Goal: Transaction & Acquisition: Purchase product/service

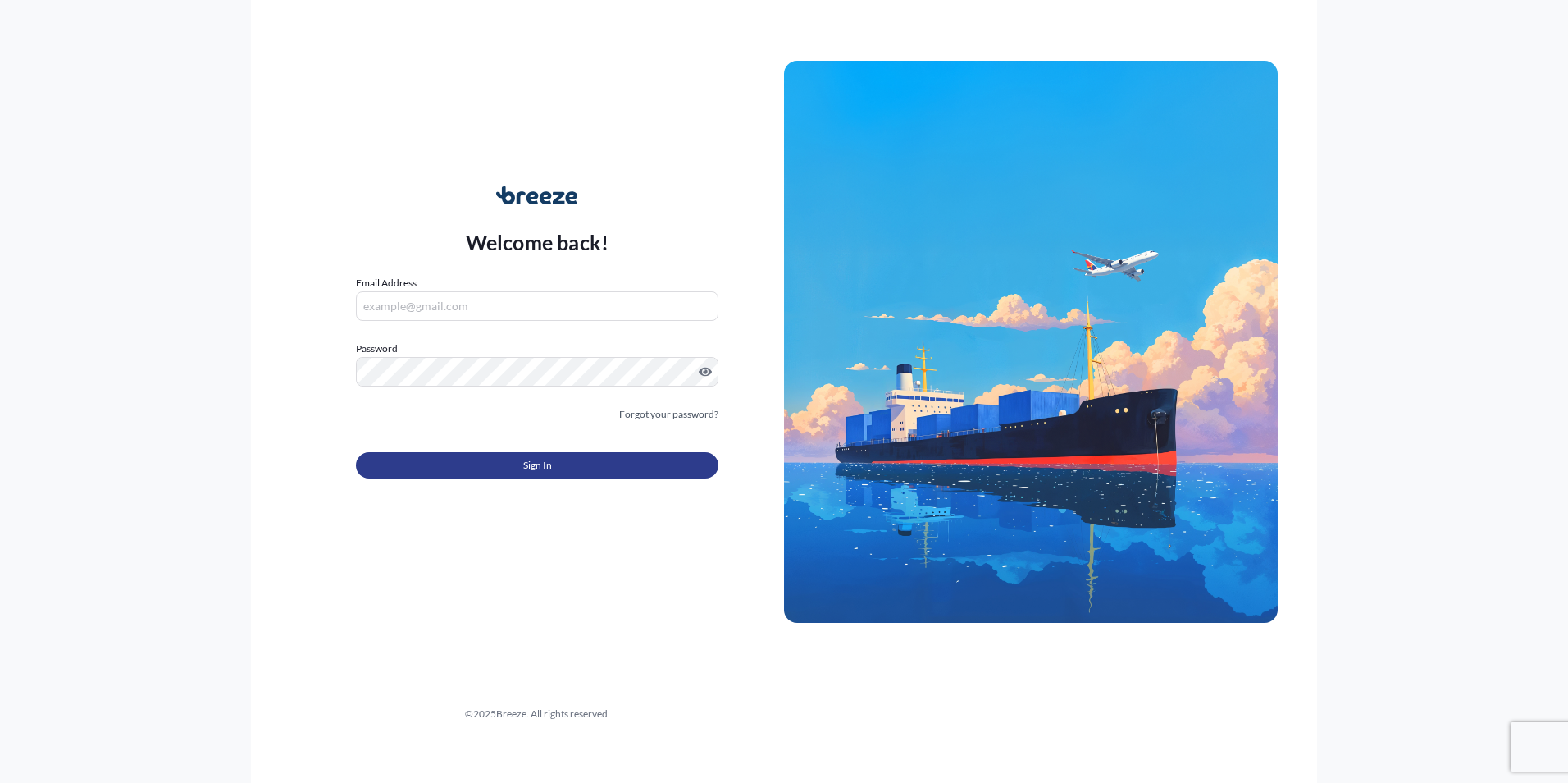
type input "[PERSON_NAME][EMAIL_ADDRESS][DOMAIN_NAME]"
click at [515, 462] on button "Sign In" at bounding box center [536, 465] width 362 height 26
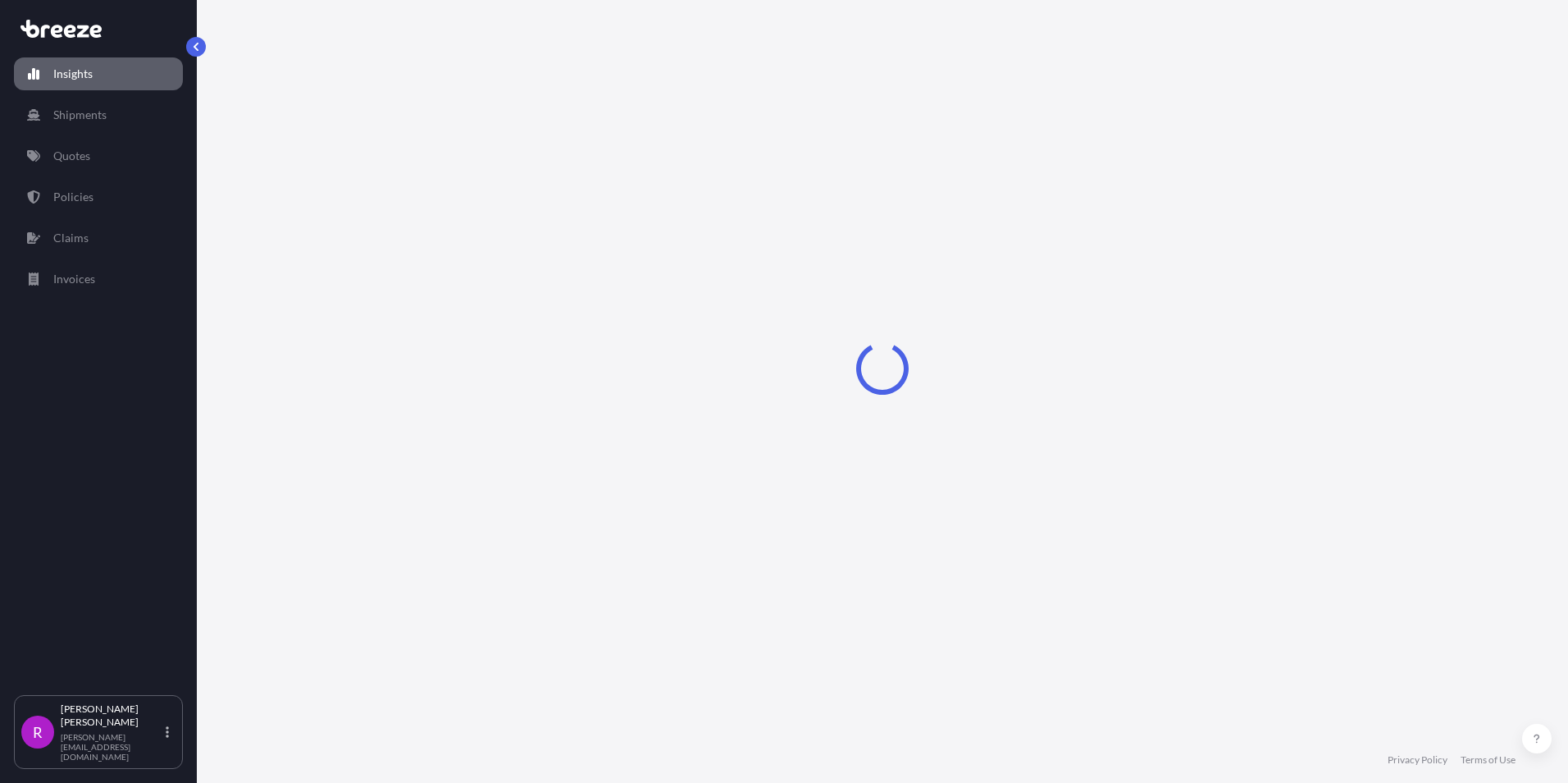
select select "2025"
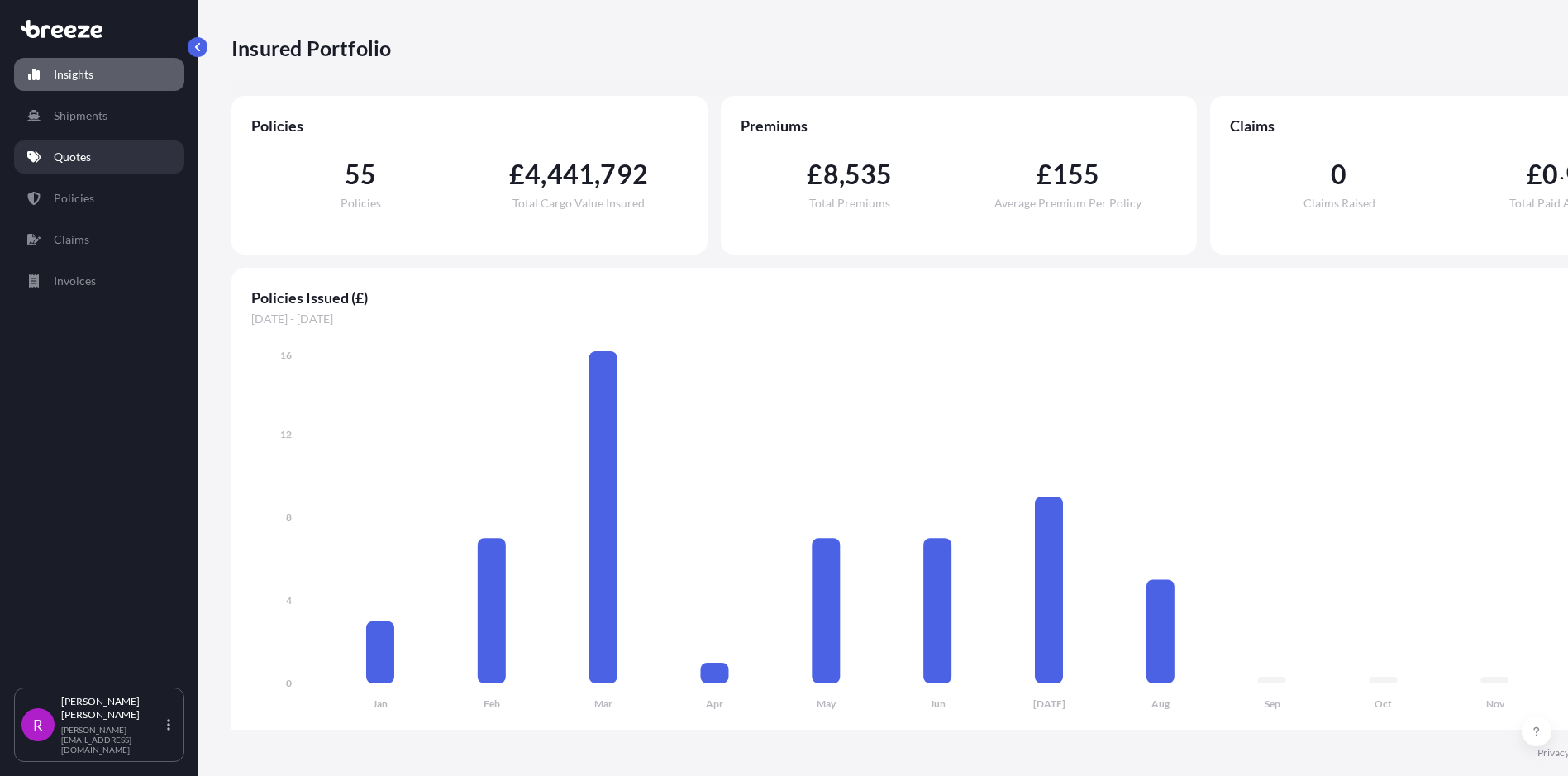
click at [92, 160] on link "Quotes" at bounding box center [99, 157] width 170 height 33
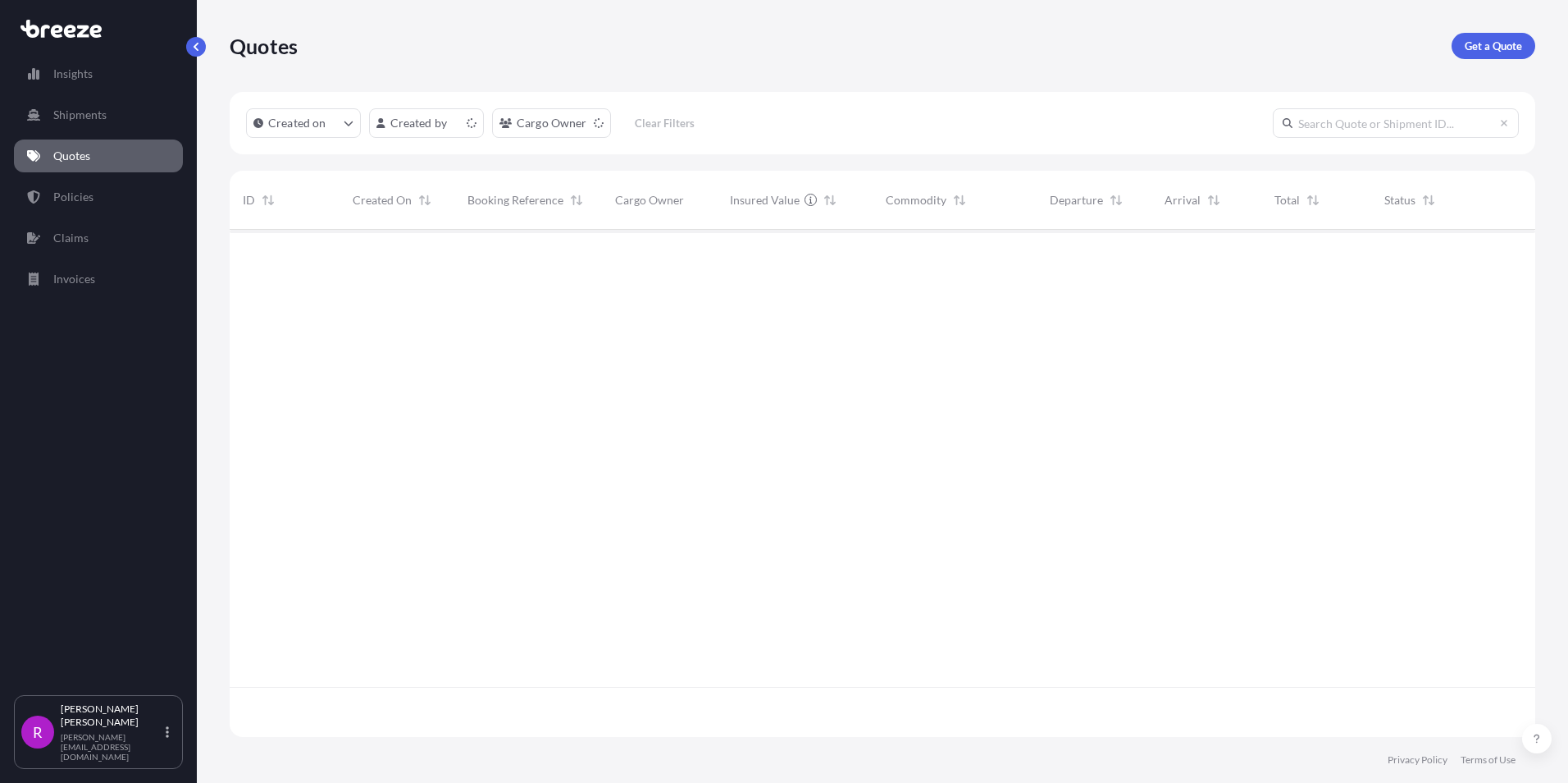
scroll to position [504, 1293]
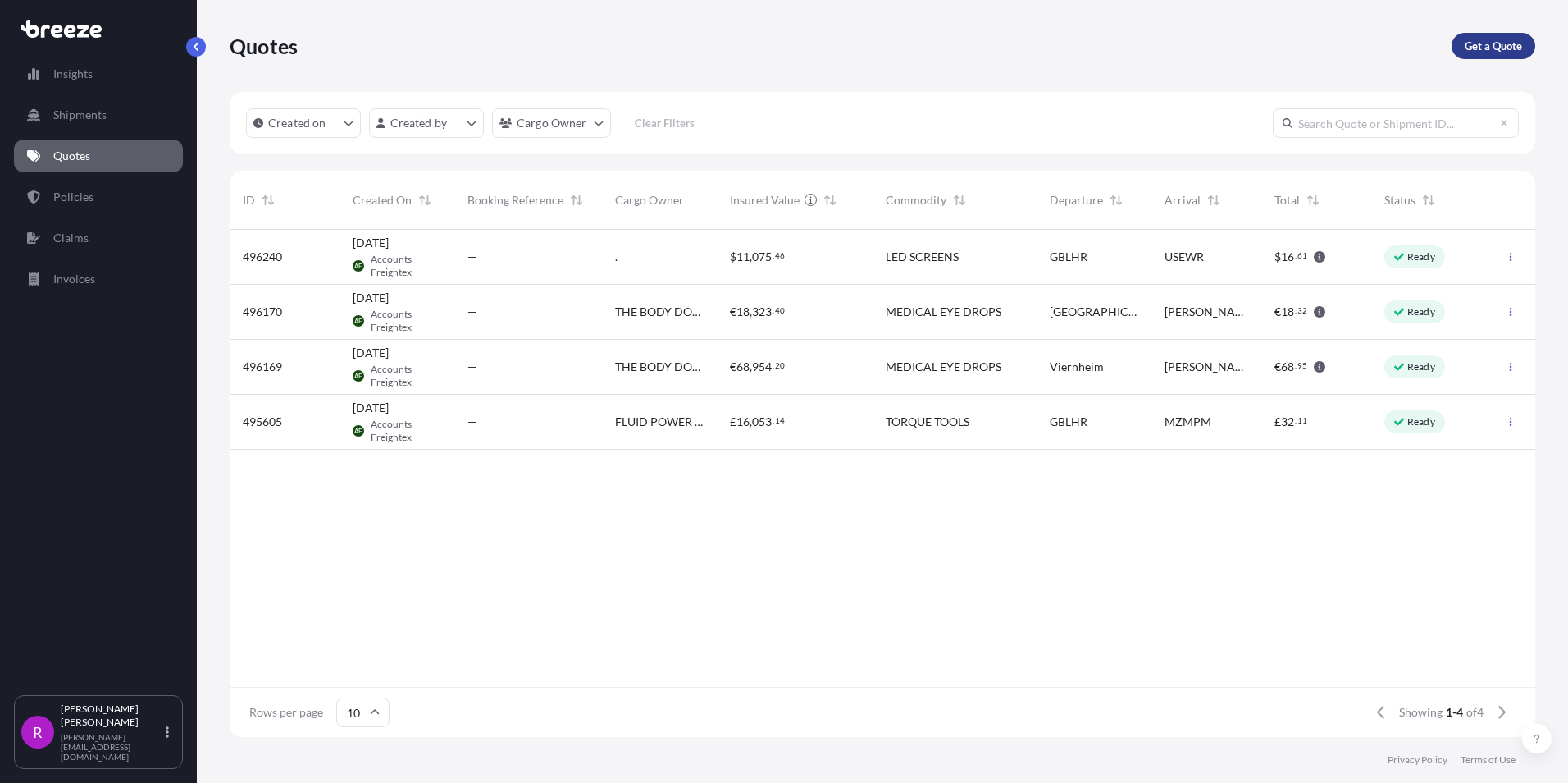
click at [1499, 45] on p "Get a Quote" at bounding box center [1493, 45] width 58 height 16
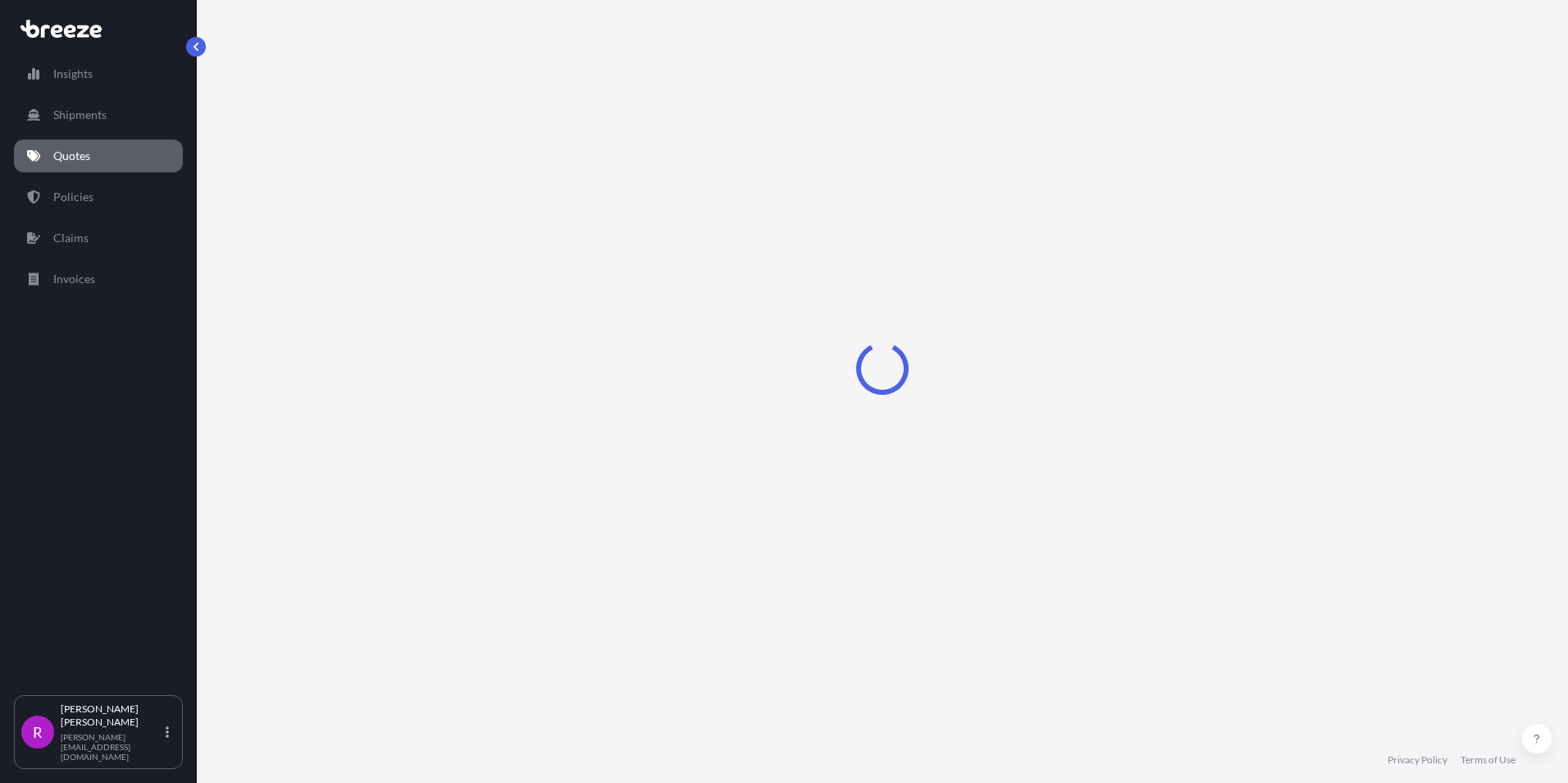
select select "Road"
select select "Sea"
select select "1"
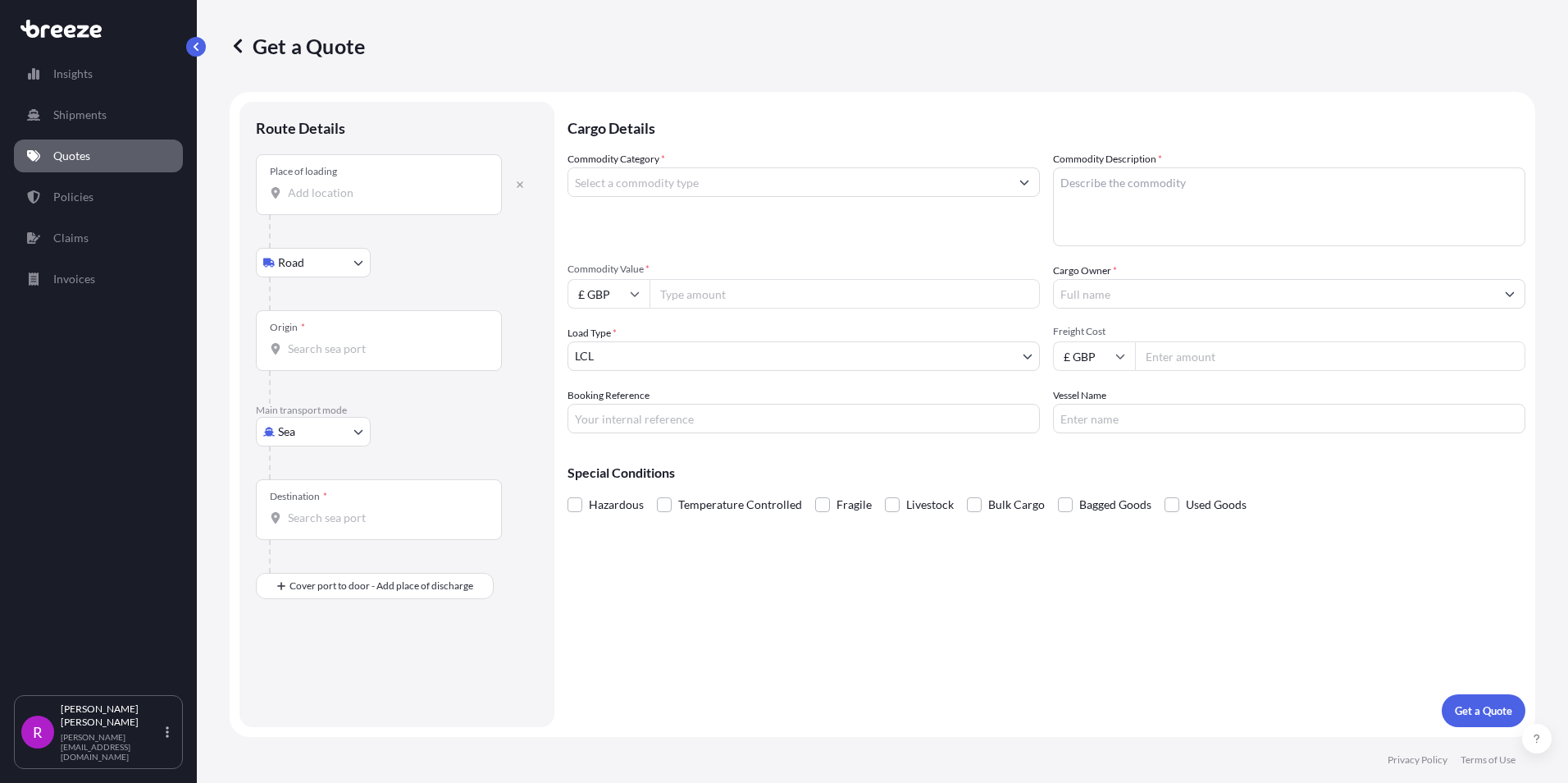
click at [349, 192] on input "Place of loading" at bounding box center [384, 192] width 193 height 16
drag, startPoint x: 402, startPoint y: 195, endPoint x: 250, endPoint y: 184, distance: 152.4
click at [250, 184] on div "Route Details Reset Route Details Place of loading [GEOGRAPHIC_DATA] Rail Origi…" at bounding box center [397, 414] width 315 height 625
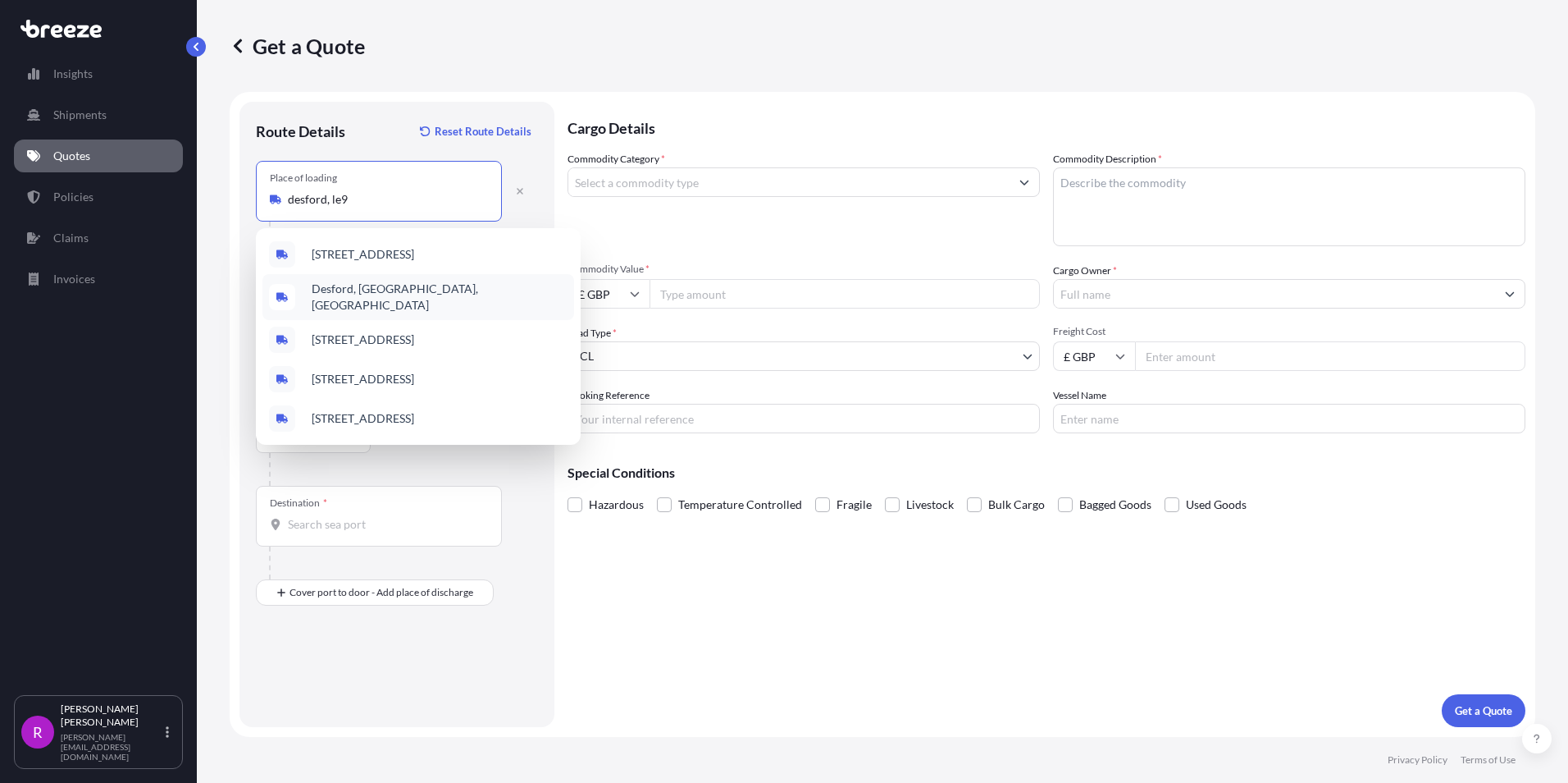
click at [421, 298] on span "Desford, [GEOGRAPHIC_DATA], [GEOGRAPHIC_DATA]" at bounding box center [438, 296] width 256 height 33
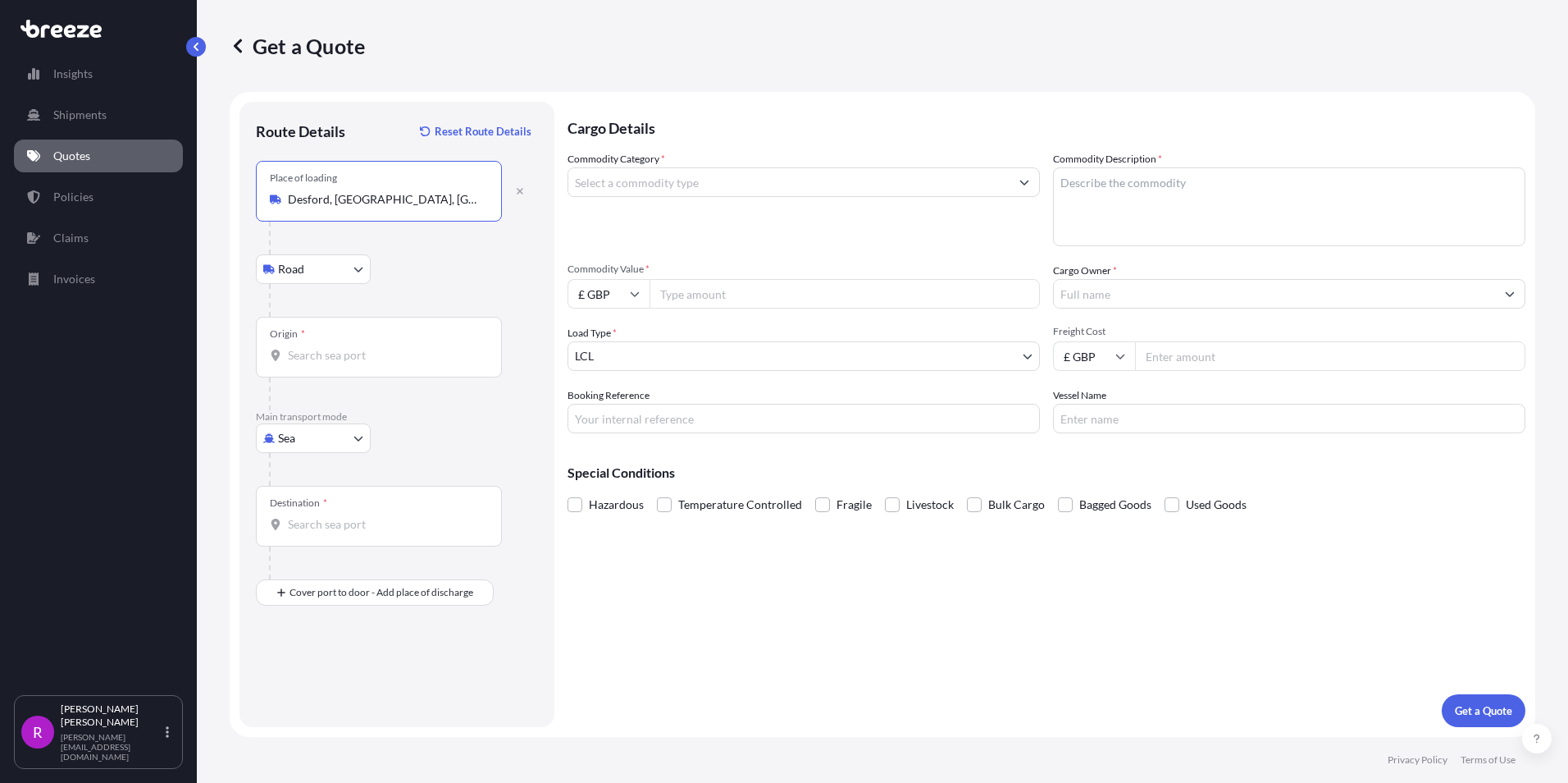
type input "Desford, [GEOGRAPHIC_DATA], [GEOGRAPHIC_DATA]"
click at [357, 440] on body "0 options available. 5 options available. Insights Shipments Quotes Policies Cl…" at bounding box center [784, 392] width 1568 height 783
click at [311, 507] on div "Air" at bounding box center [313, 509] width 102 height 29
select select "Air"
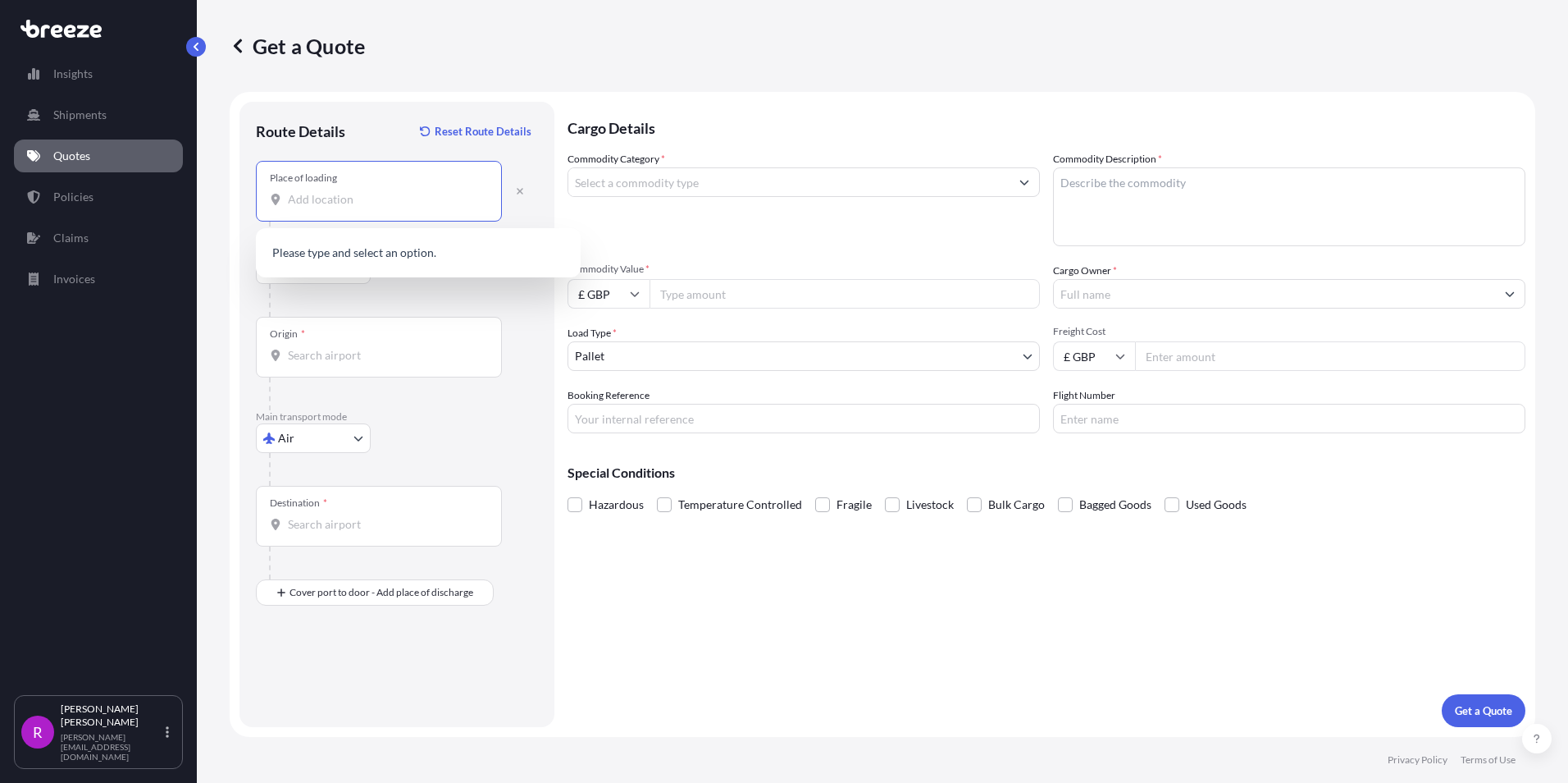
click at [329, 205] on input "Place of loading" at bounding box center [384, 199] width 193 height 16
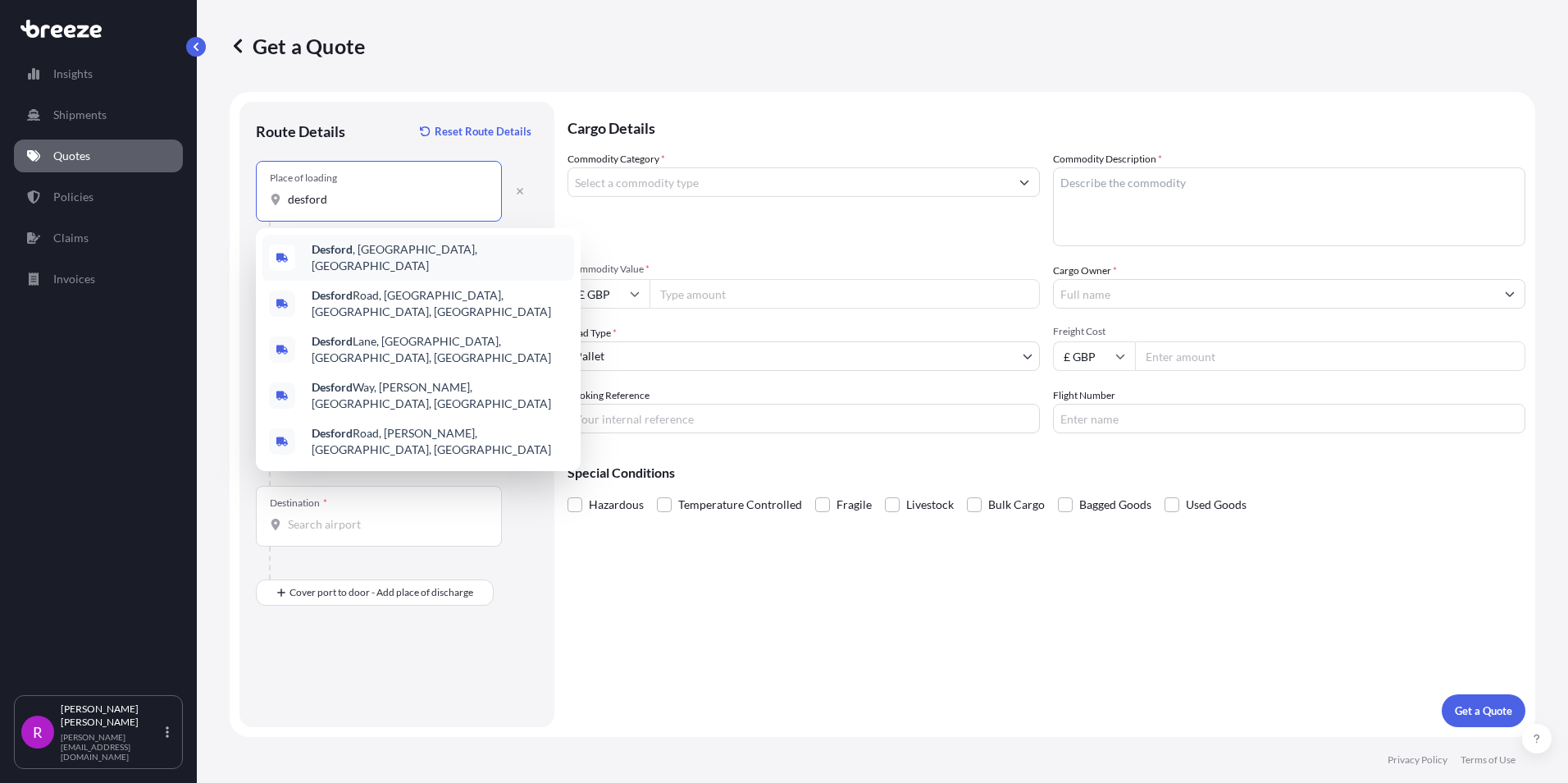
click at [409, 252] on span "Desford , [GEOGRAPHIC_DATA], [GEOGRAPHIC_DATA]" at bounding box center [438, 258] width 256 height 33
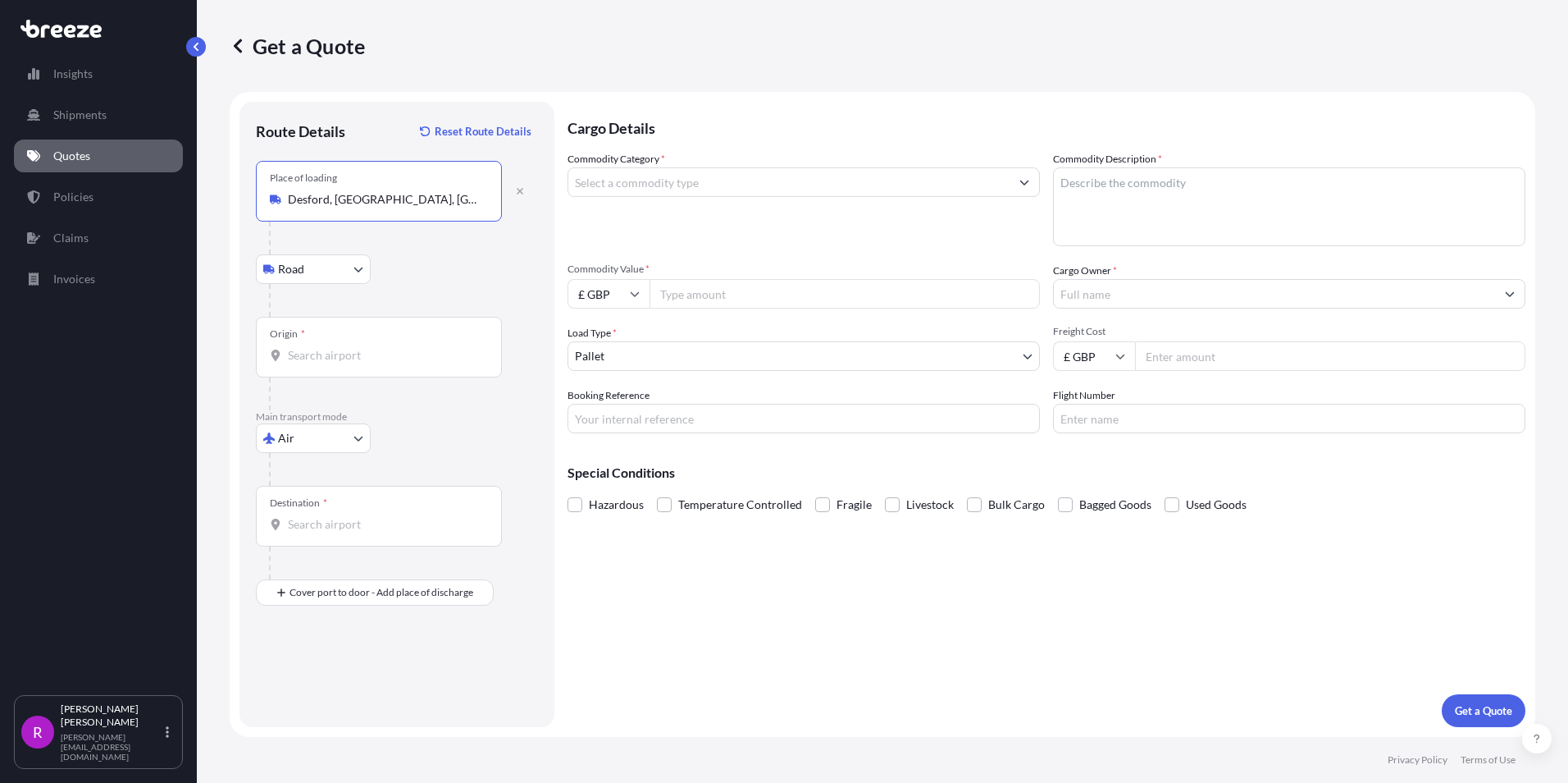
type input "Desford, [GEOGRAPHIC_DATA], [GEOGRAPHIC_DATA]"
drag, startPoint x: 305, startPoint y: 362, endPoint x: 318, endPoint y: 363, distance: 13.0
click at [305, 362] on input "Origin *" at bounding box center [384, 355] width 193 height 16
type input "lhr"
click at [355, 364] on div "Origin * lhr" at bounding box center [378, 347] width 246 height 60
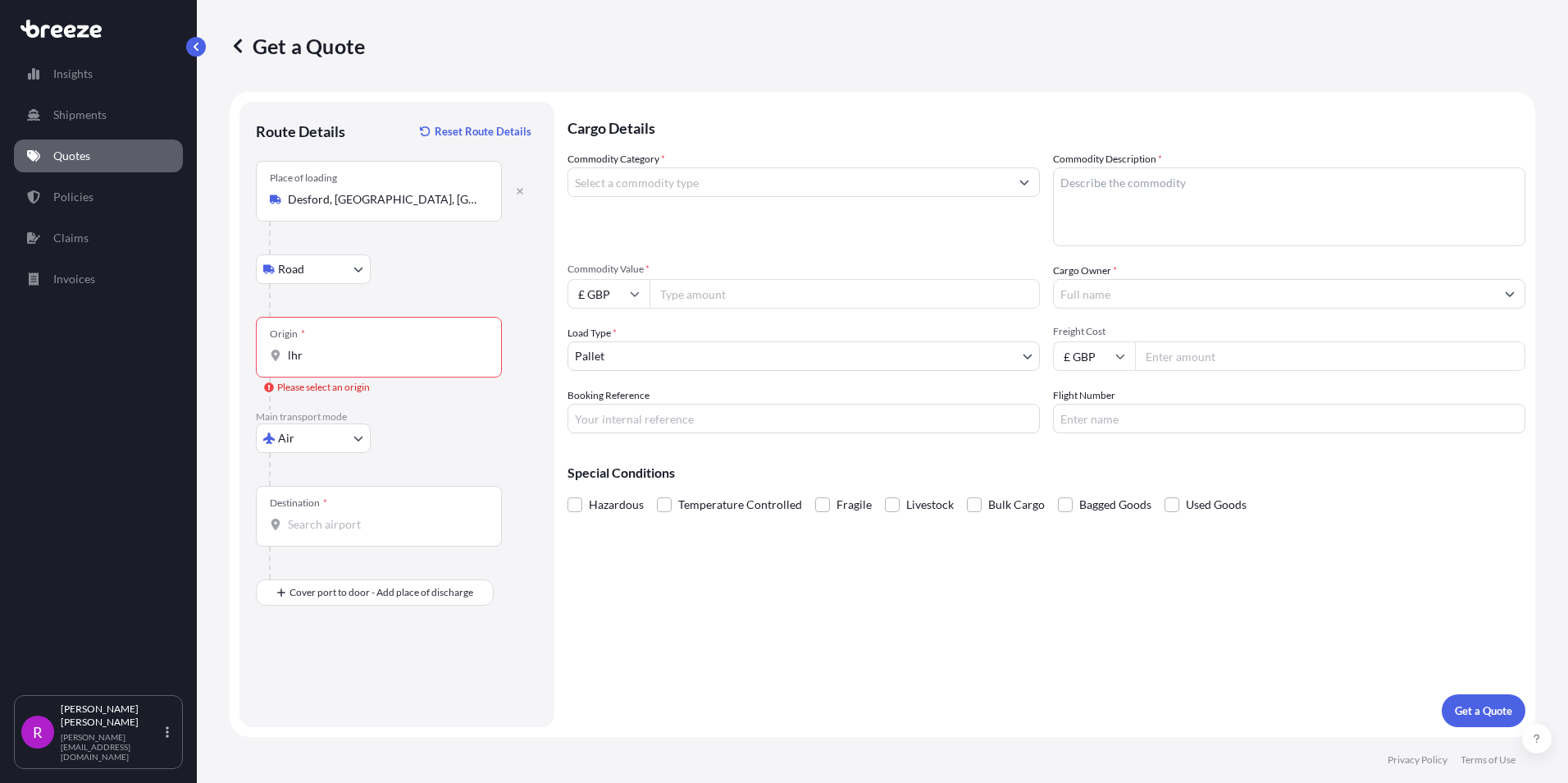
click at [355, 363] on input "lhr" at bounding box center [384, 355] width 193 height 16
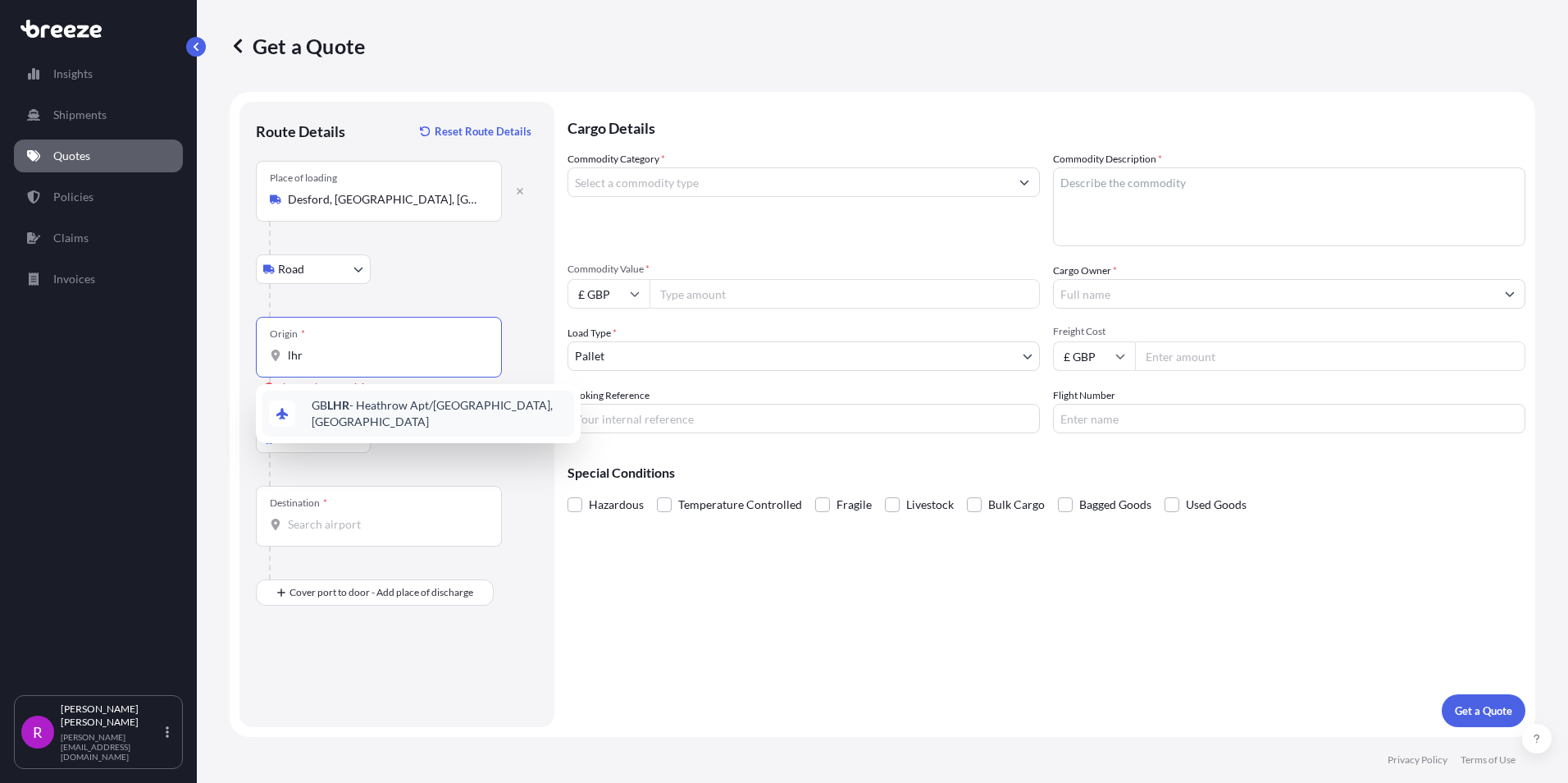
click at [368, 411] on span "GB LHR - Heathrow Apt/[GEOGRAPHIC_DATA], [GEOGRAPHIC_DATA]" at bounding box center [438, 413] width 256 height 33
type input "GBLHR - Heathrow Apt/[GEOGRAPHIC_DATA], [GEOGRAPHIC_DATA]"
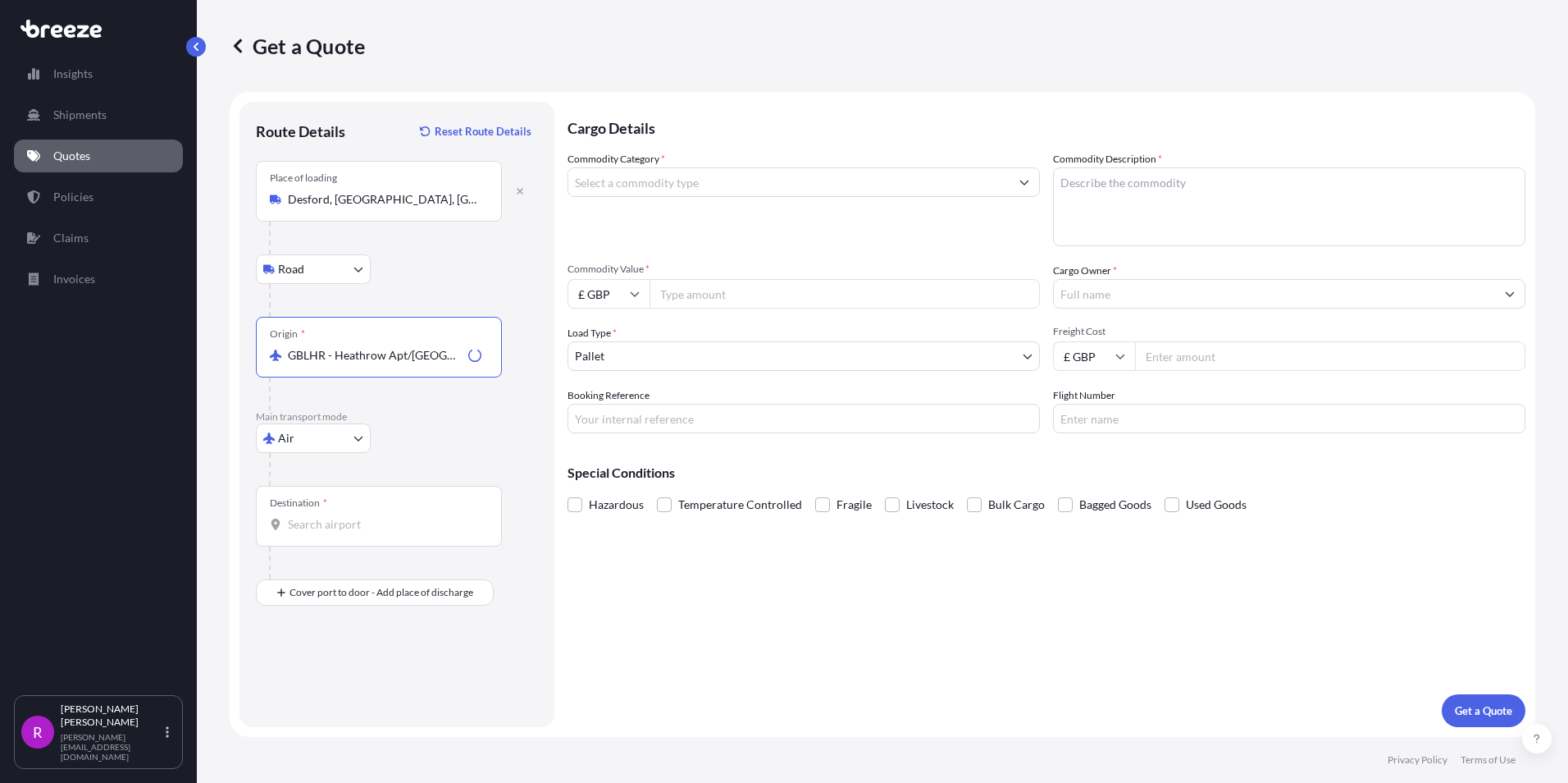
drag, startPoint x: 309, startPoint y: 524, endPoint x: 329, endPoint y: 535, distance: 22.8
click at [310, 525] on input "Destination *" at bounding box center [384, 524] width 193 height 16
type input "CIABJ - [GEOGRAPHIC_DATA], Cote d'Ivoire"
click at [632, 192] on input "Commodity Category *" at bounding box center [789, 181] width 441 height 29
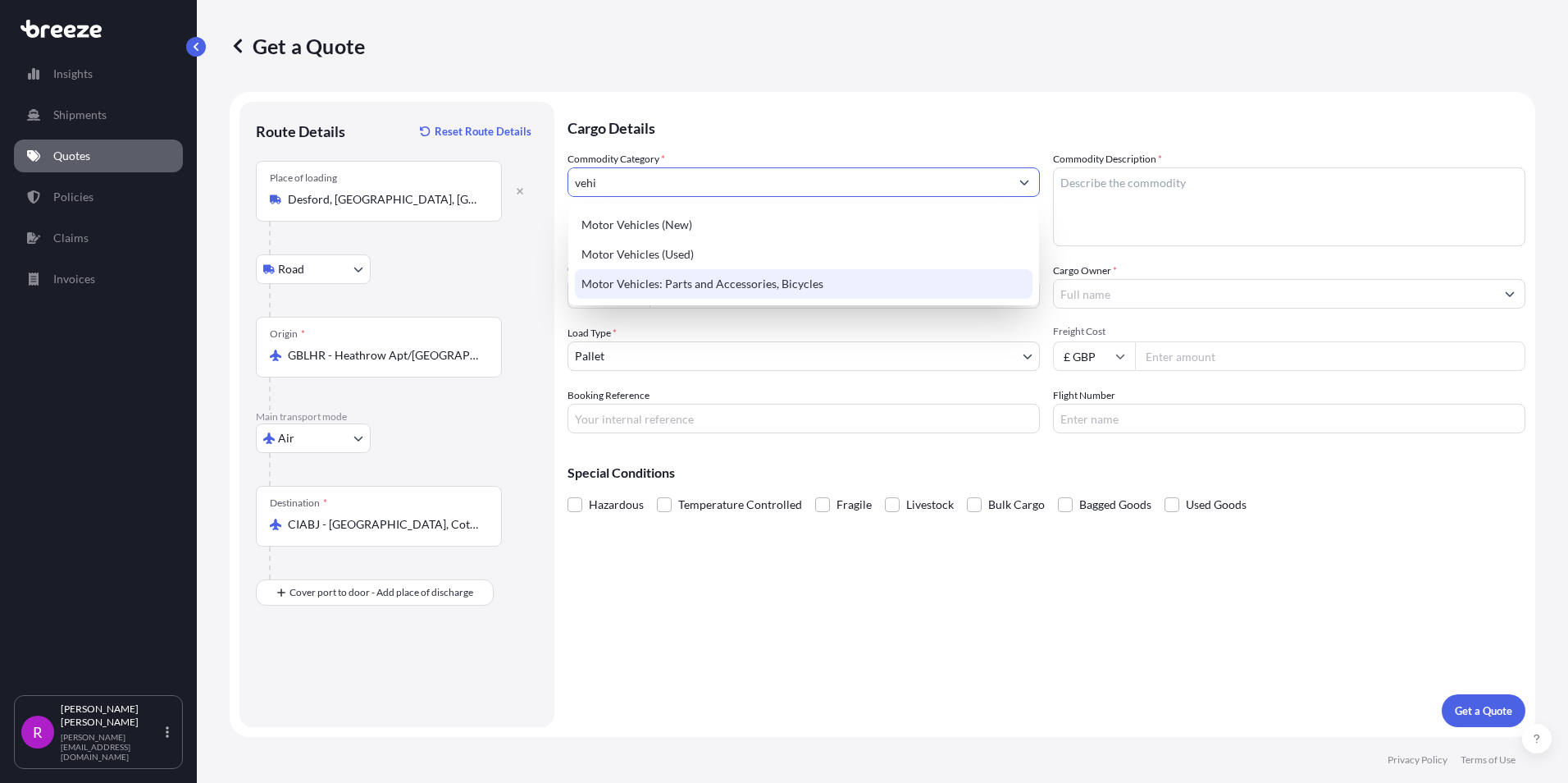
click at [684, 287] on div "Motor Vehicles: Parts and Accessories, Bicycles" at bounding box center [803, 283] width 457 height 29
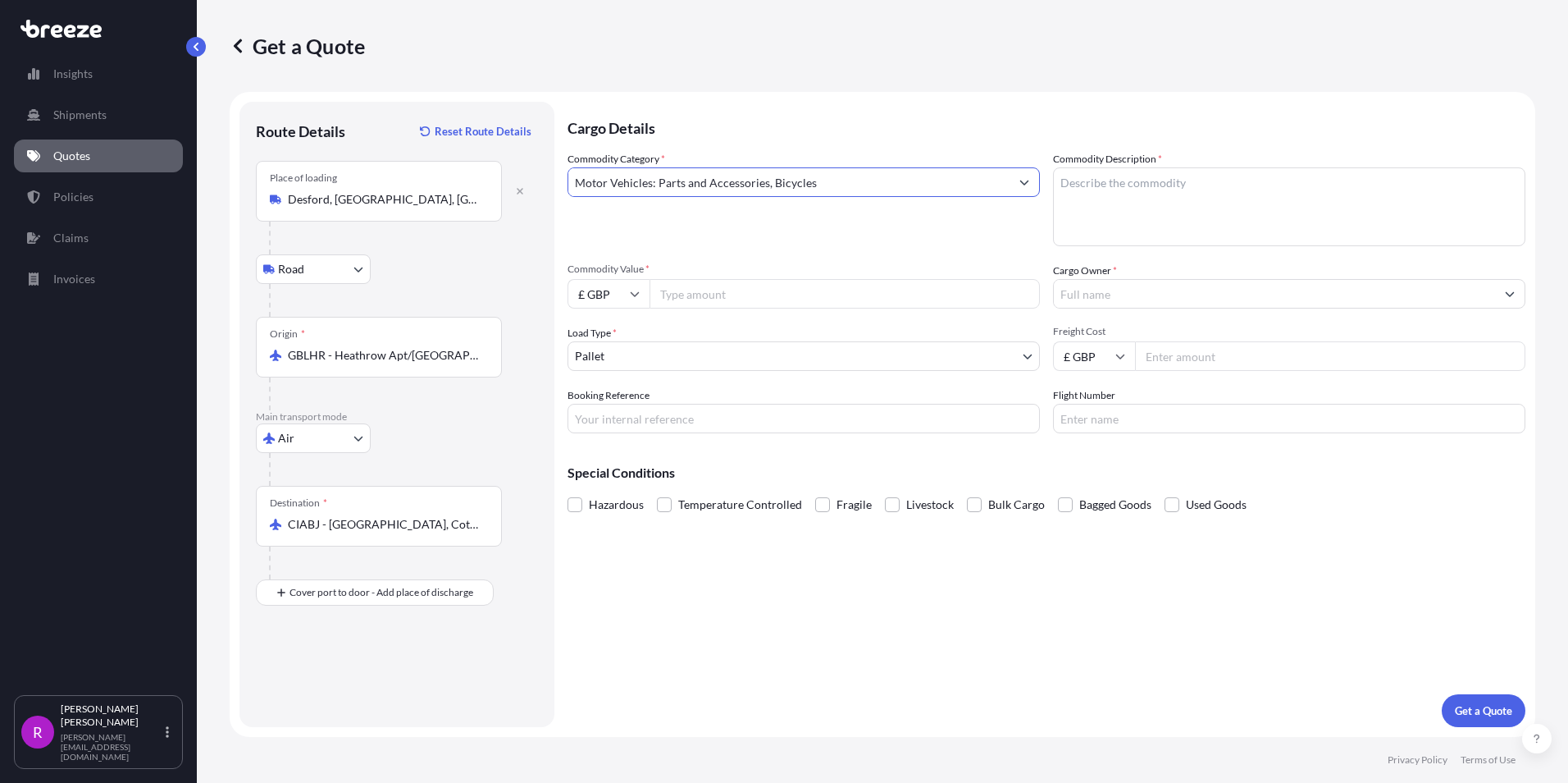
type input "Motor Vehicles: Parts and Accessories, Bicycles"
click at [1152, 209] on textarea "Commodity Description *" at bounding box center [1289, 206] width 472 height 78
type textarea "m"
click at [1109, 212] on textarea "Mining Spares" at bounding box center [1289, 206] width 472 height 78
click at [1142, 198] on textarea "Mining Spares" at bounding box center [1289, 206] width 472 height 78
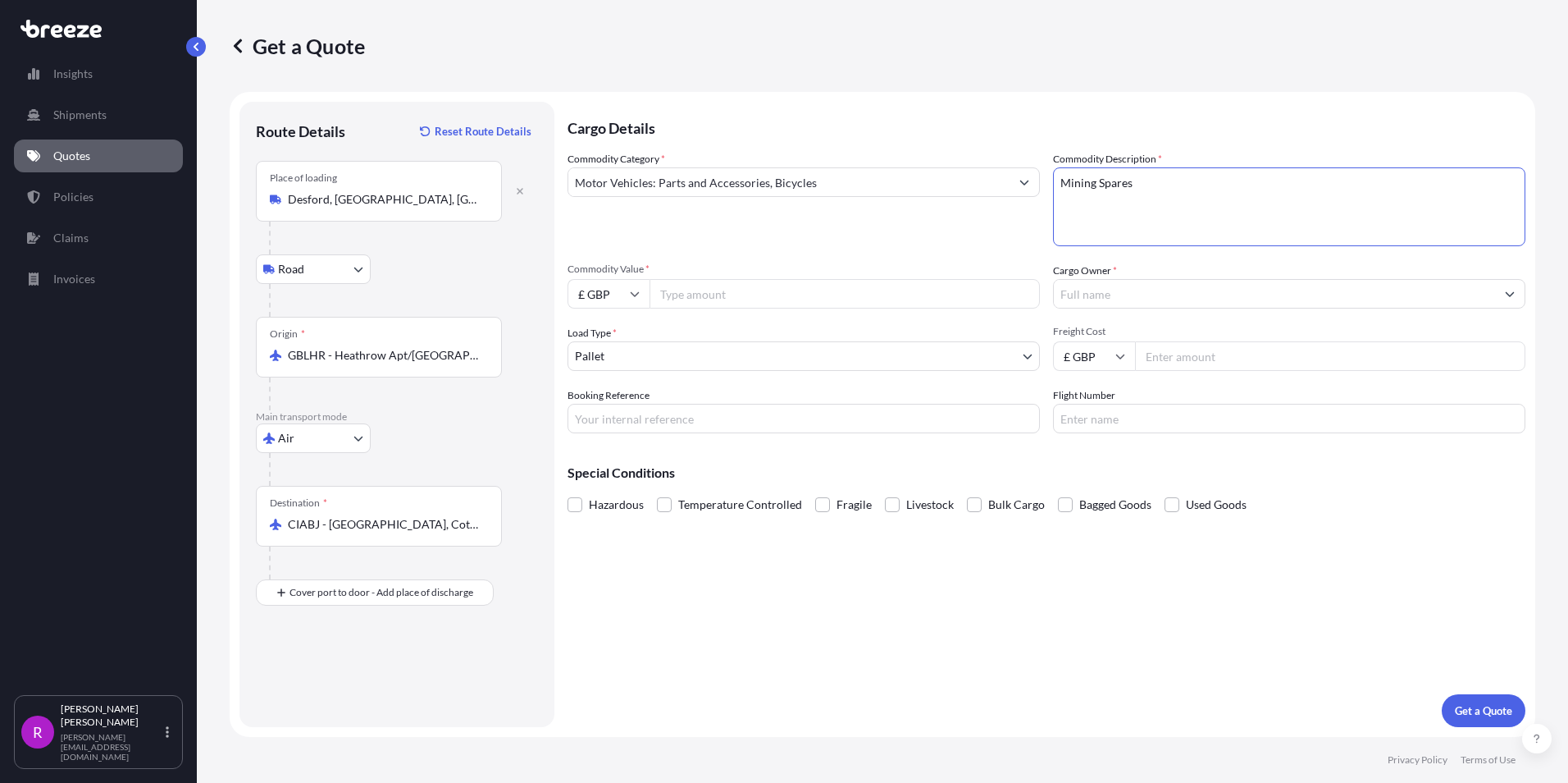
paste textarea "8431 4980 90"
type textarea "Mining Spares 8431 4980 90"
click at [681, 299] on input "Commodity Value *" at bounding box center [845, 293] width 390 height 29
click at [721, 292] on input "Commodity Value *" at bounding box center [845, 293] width 390 height 29
drag, startPoint x: 739, startPoint y: 286, endPoint x: 579, endPoint y: 291, distance: 160.1
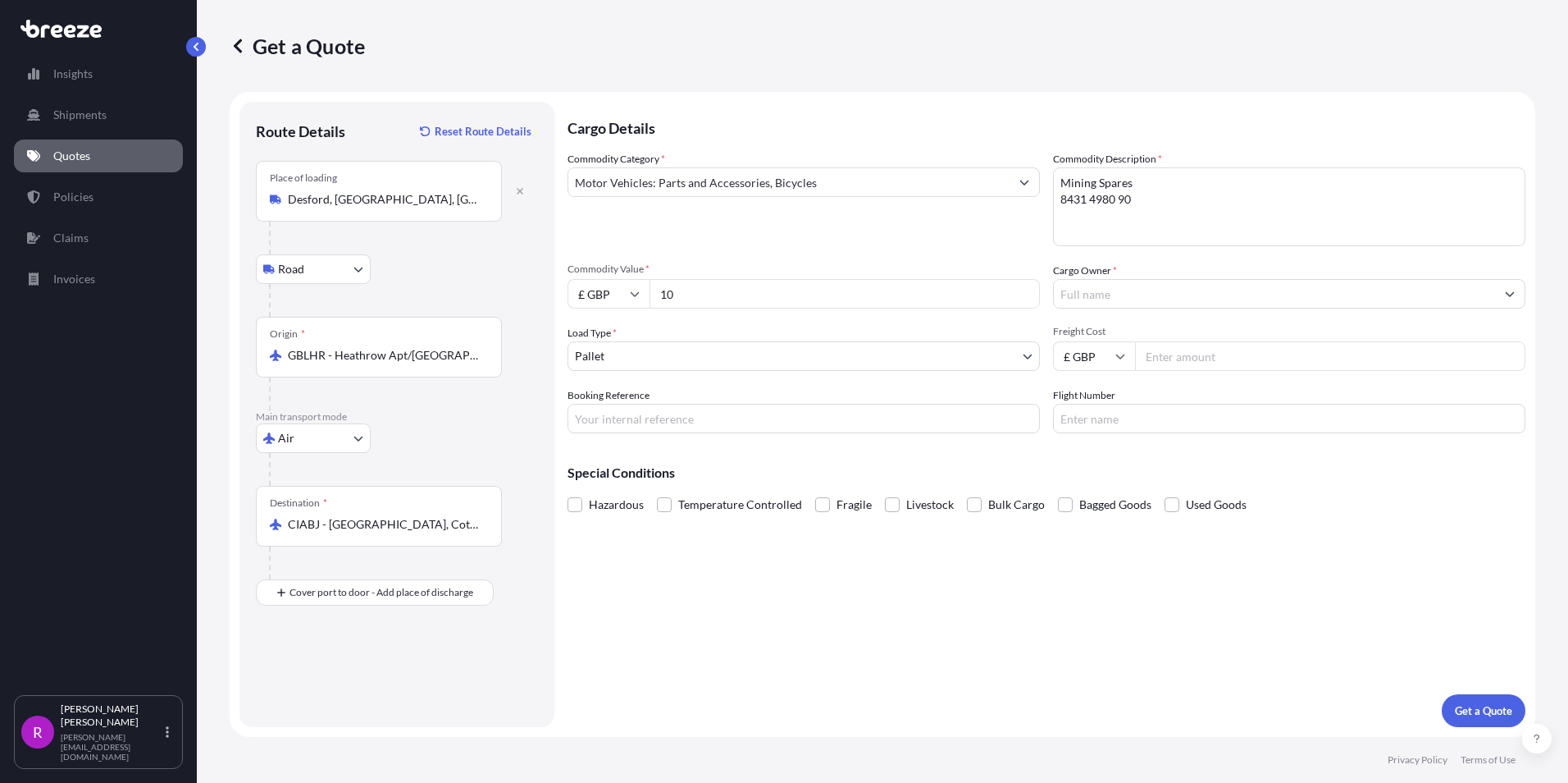
click at [579, 291] on div "£ GBP 10" at bounding box center [803, 293] width 472 height 29
type input "10764.00"
drag, startPoint x: 1091, startPoint y: 292, endPoint x: 1107, endPoint y: 296, distance: 16.5
click at [1091, 292] on input "Cargo Owner *" at bounding box center [1274, 293] width 441 height 29
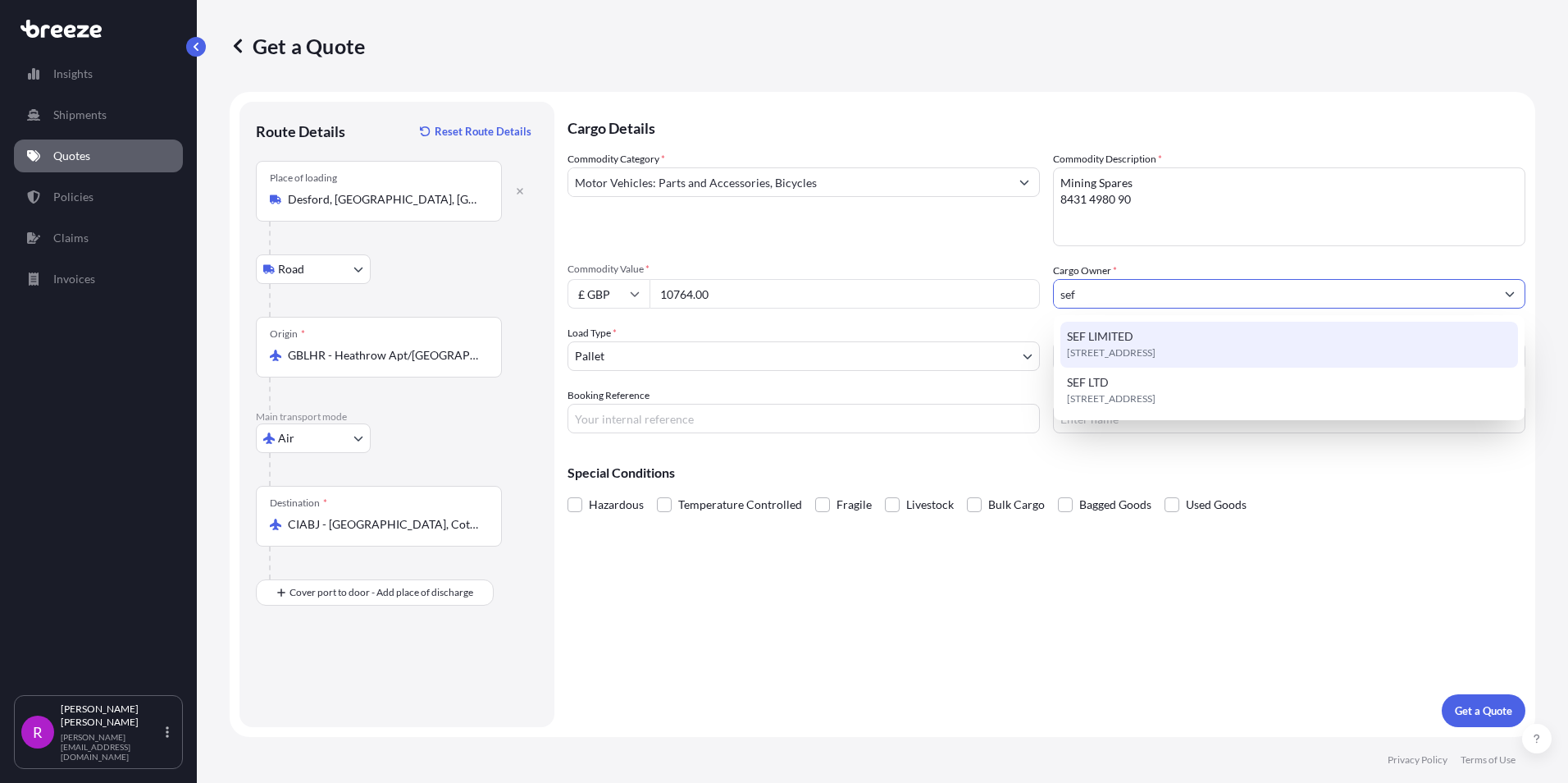
click at [1140, 347] on span "[STREET_ADDRESS]" at bounding box center [1111, 352] width 89 height 16
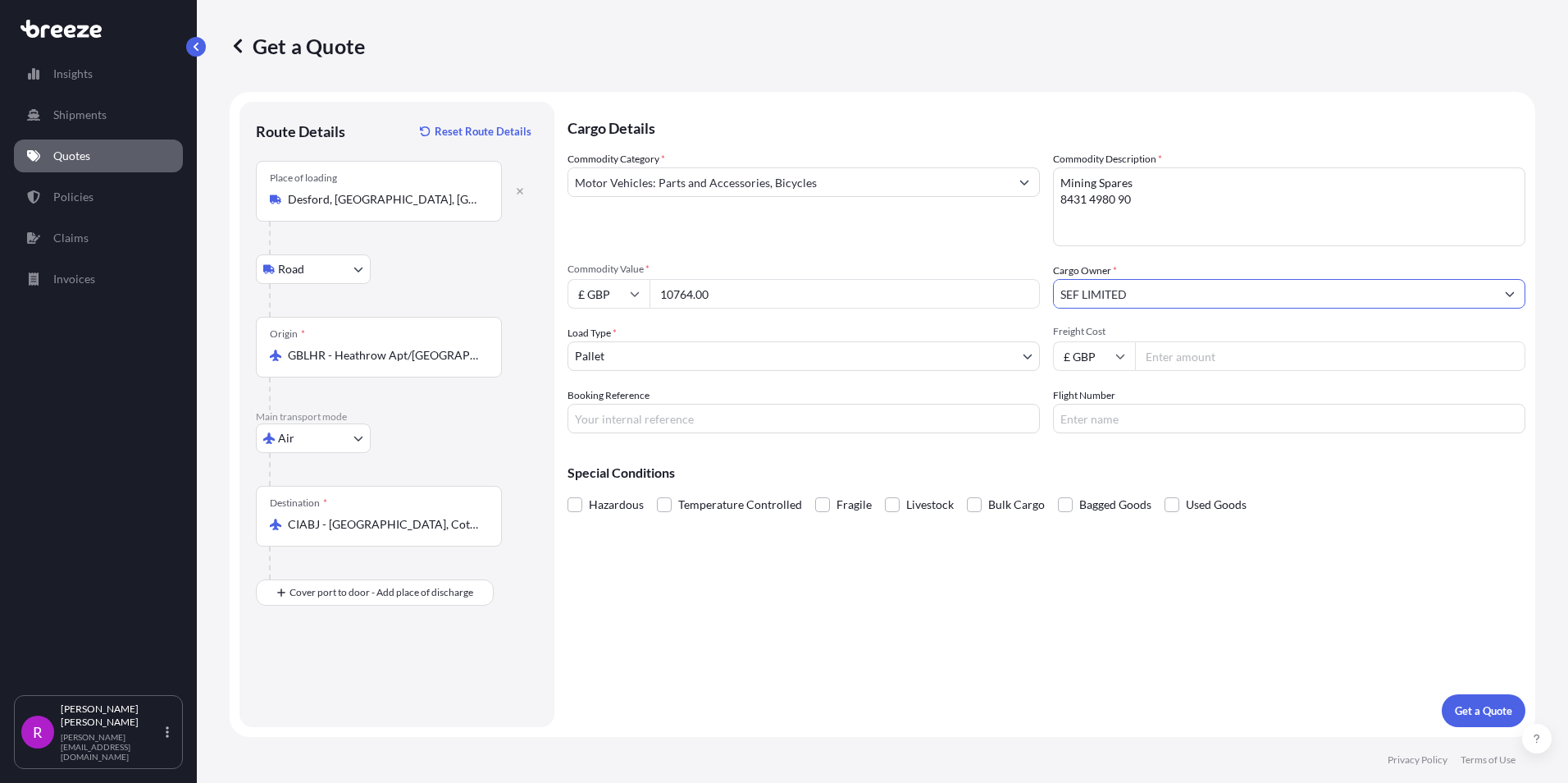
type input "SEF LIMITED"
click at [626, 419] on input "Booking Reference" at bounding box center [803, 418] width 472 height 29
type input "fae-574"
drag, startPoint x: 652, startPoint y: 422, endPoint x: 493, endPoint y: 417, distance: 159.1
click at [493, 417] on form "Route Details Reset Route Details Place of loading [GEOGRAPHIC_DATA] Rail Origi…" at bounding box center [882, 414] width 1305 height 645
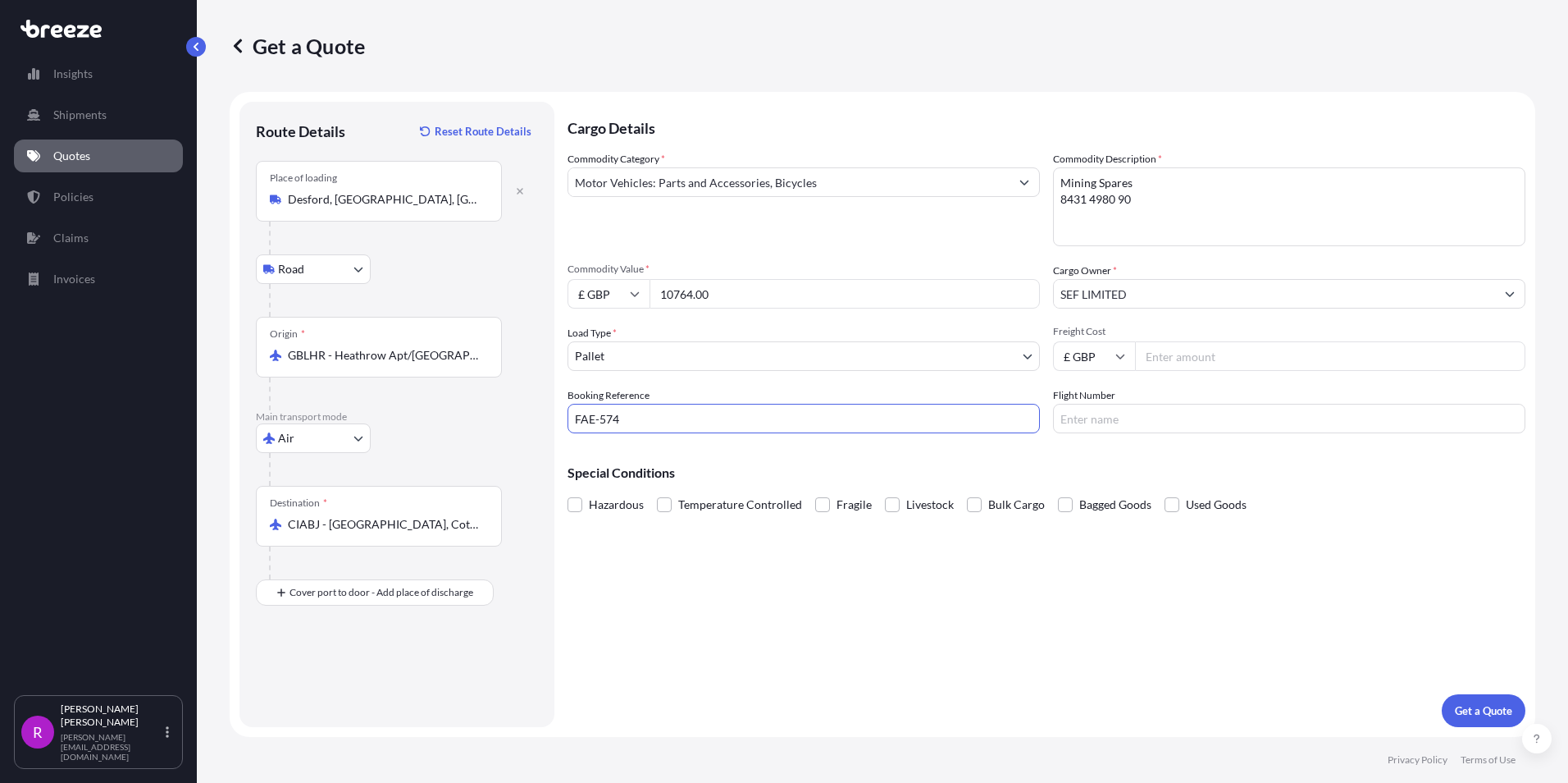
type input "FAE-574"
click at [1197, 357] on input "Freight Cost" at bounding box center [1330, 356] width 390 height 29
click at [1091, 422] on input "Flight Number" at bounding box center [1289, 418] width 472 height 29
click at [1066, 417] on input "Flight Number" at bounding box center [1289, 418] width 472 height 29
paste input "AF0071/15"
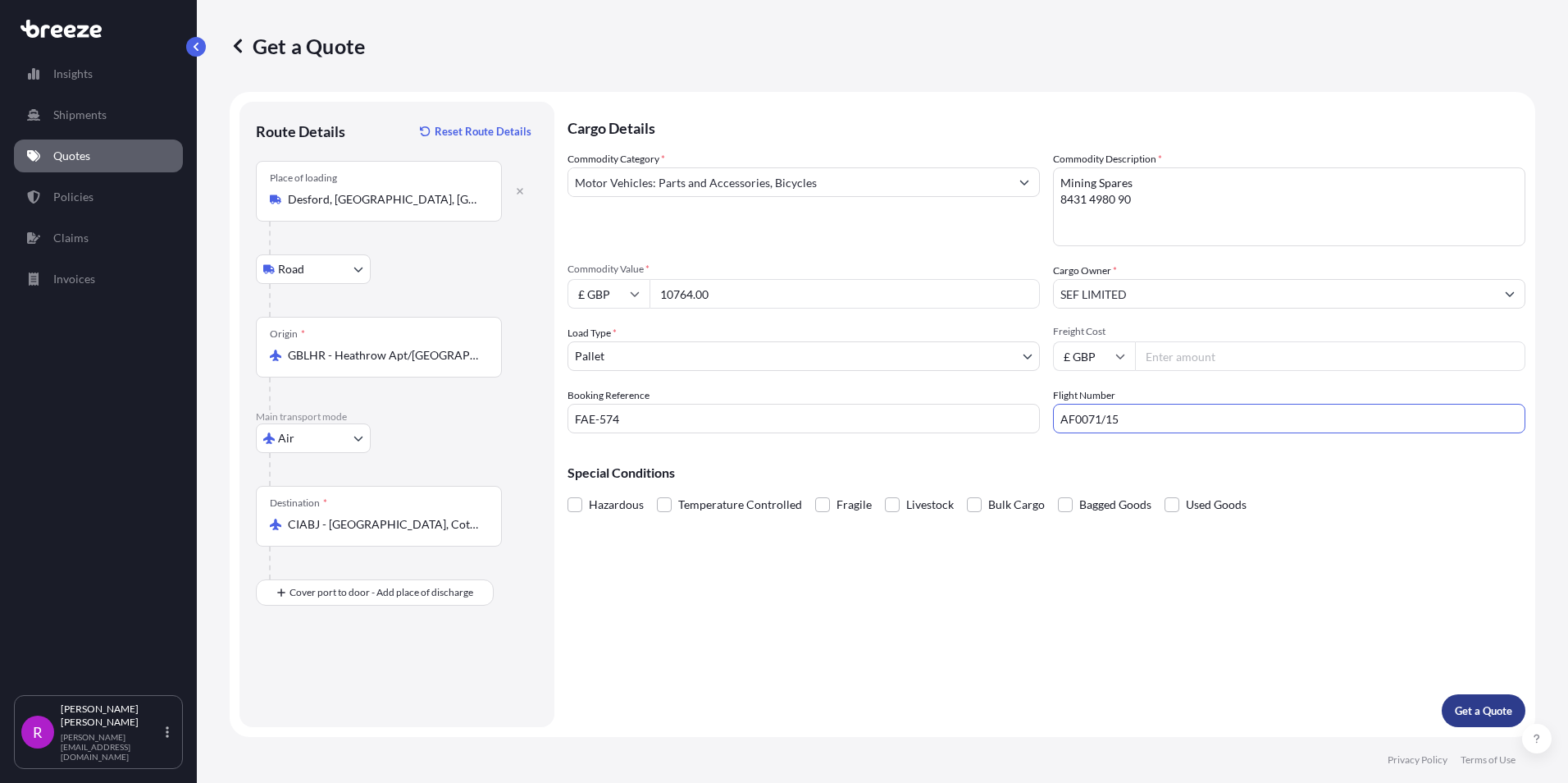
type input "AF0071/15"
click at [1475, 707] on p "Get a Quote" at bounding box center [1483, 709] width 58 height 16
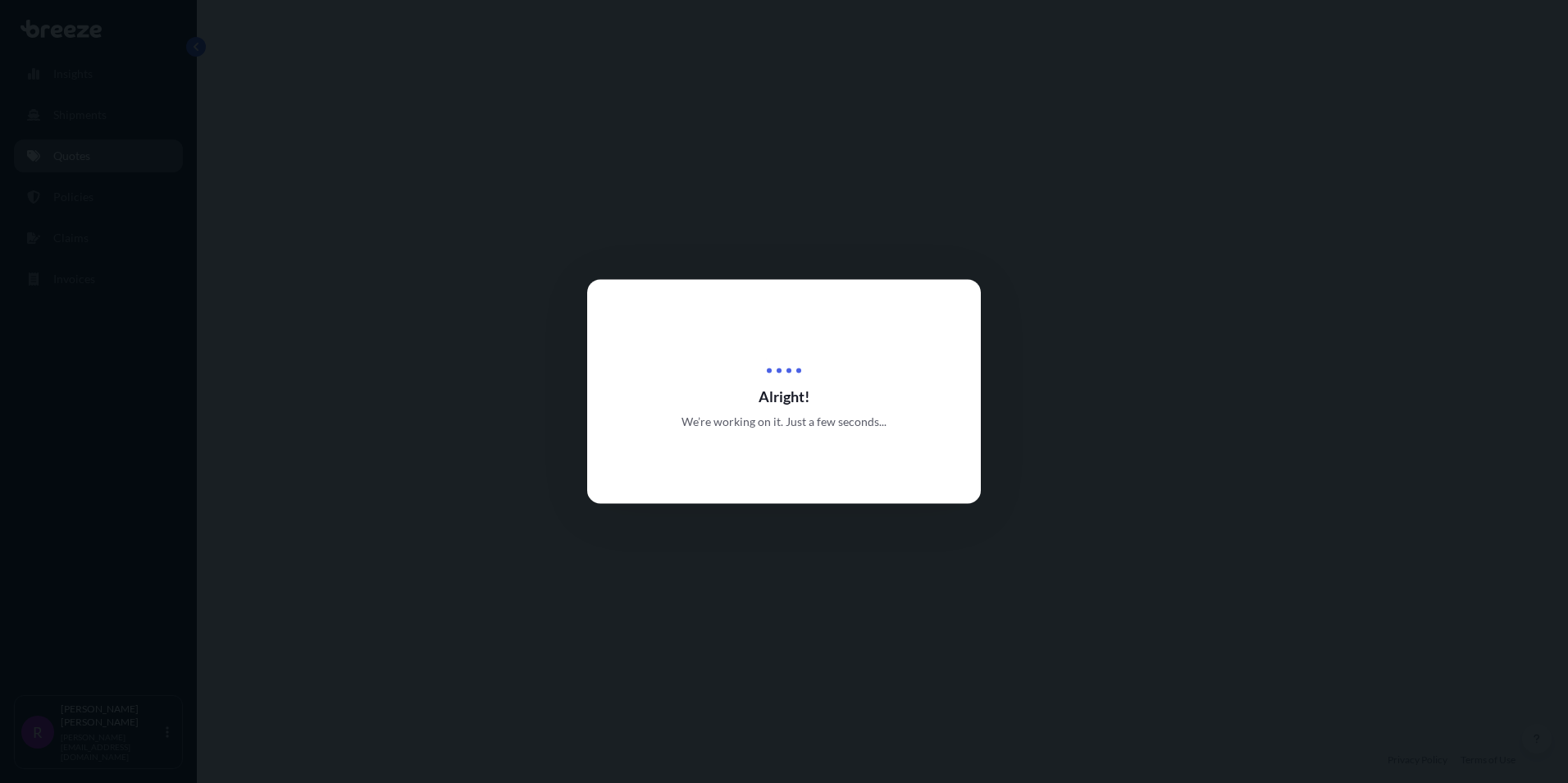
select select "Road"
select select "Air"
select select "1"
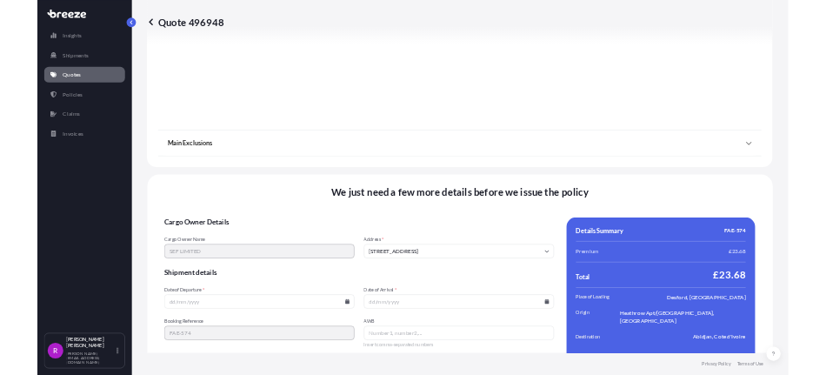
scroll to position [2052, 0]
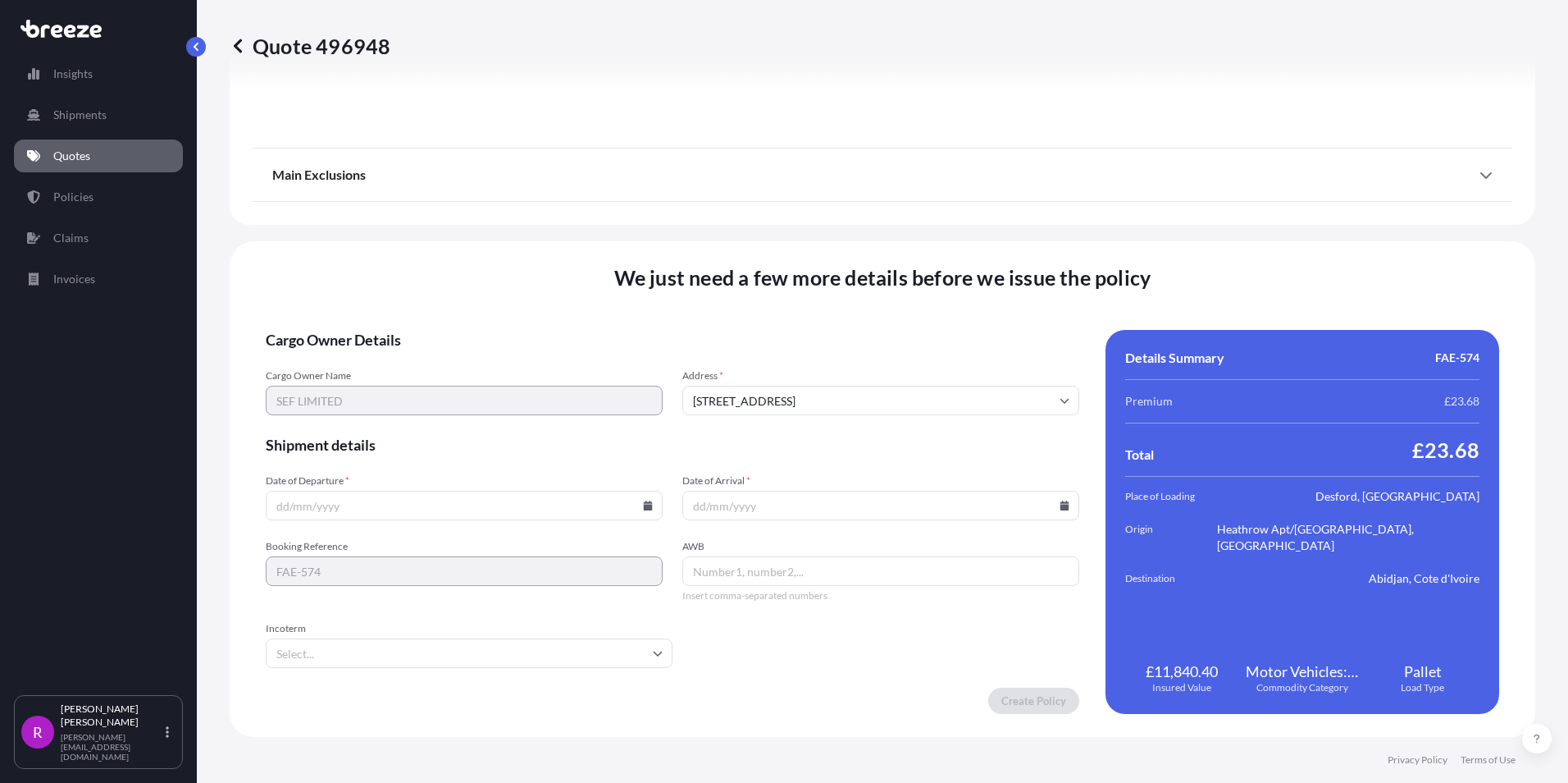
click at [276, 506] on input "Date of Departure *" at bounding box center [464, 505] width 397 height 29
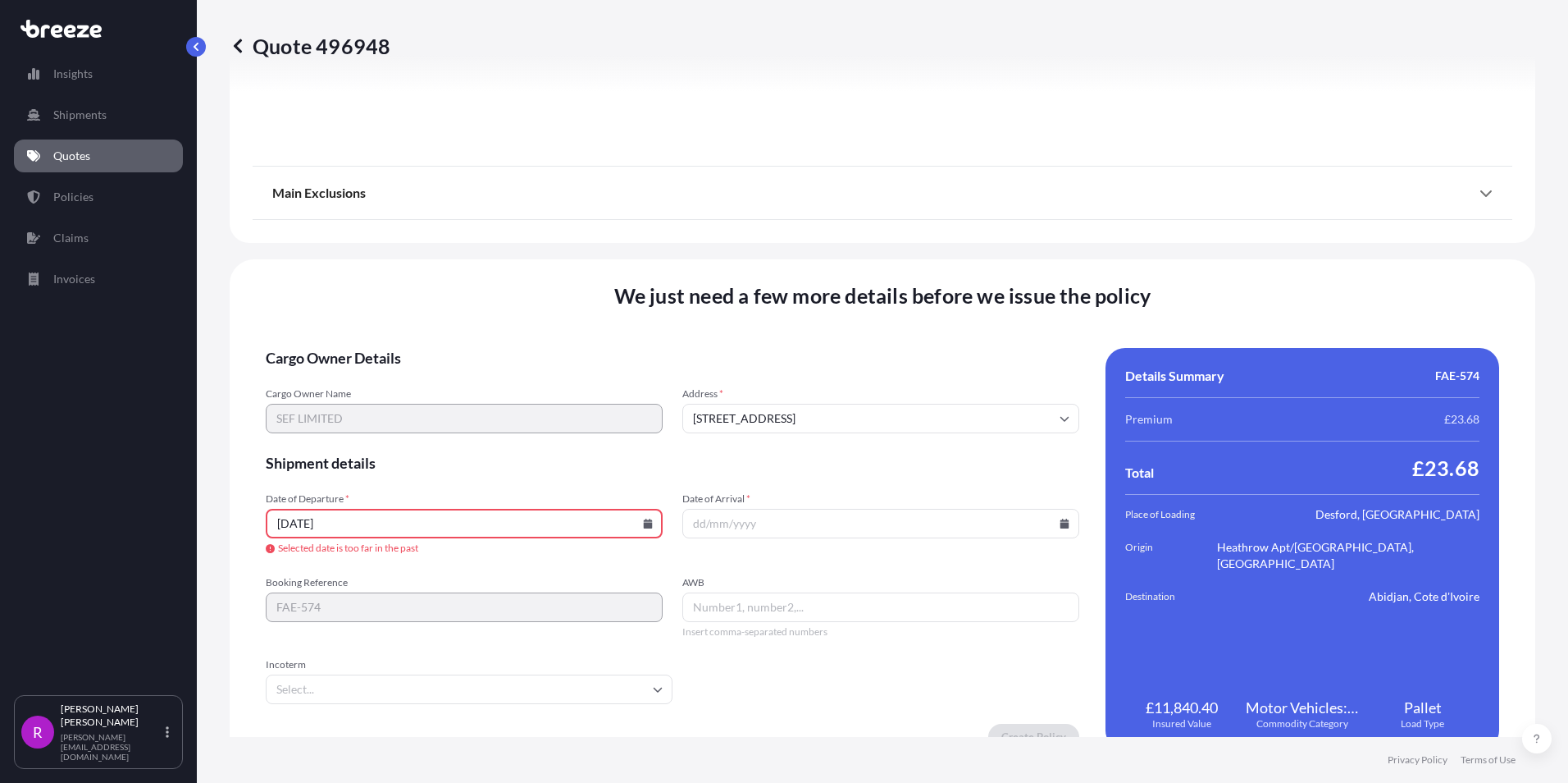
drag, startPoint x: 356, startPoint y: 522, endPoint x: 17, endPoint y: 477, distance: 342.0
click at [136, 501] on div "Insights Shipments Quotes Policies Claims Invoices R [PERSON_NAME] [PERSON_NAME…" at bounding box center [784, 392] width 1568 height 783
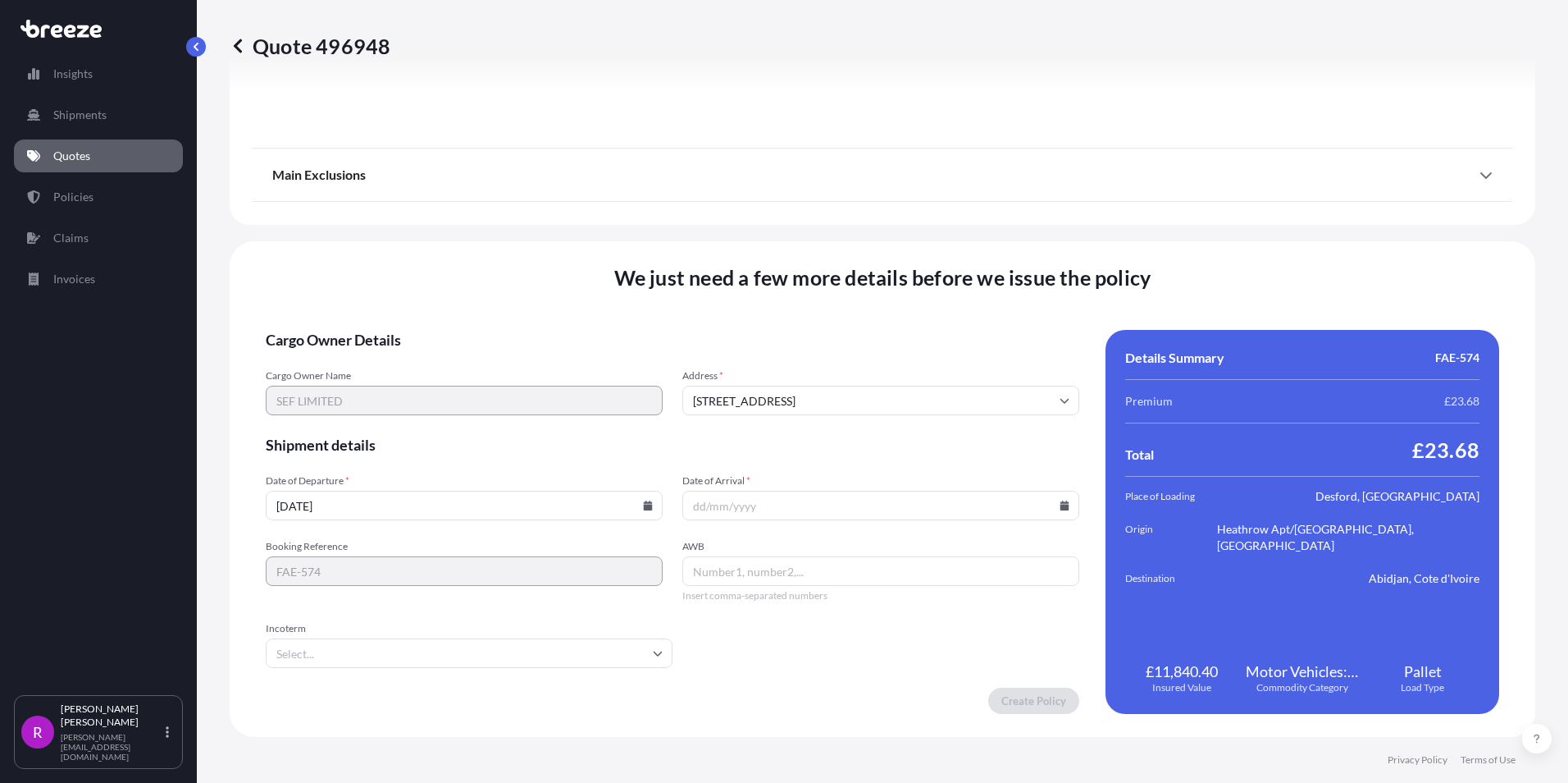
type input "[DATE]"
click at [695, 513] on input "Date of Arrival *" at bounding box center [881, 505] width 397 height 29
type input "[DATE]"
click at [727, 576] on input "AWB" at bounding box center [881, 571] width 397 height 29
click at [706, 578] on input "AWB" at bounding box center [881, 571] width 397 height 29
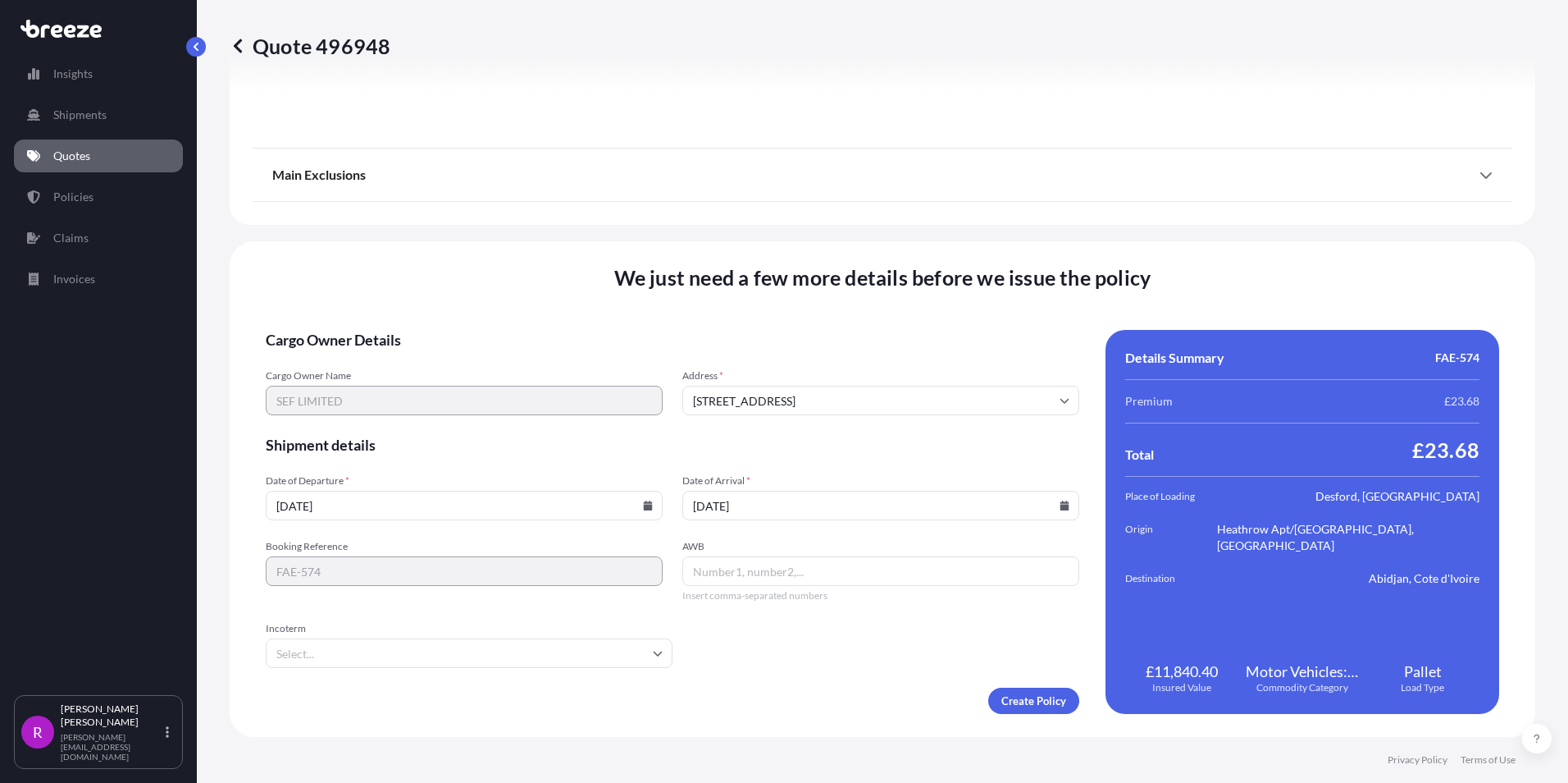
paste input "057 1378 5251"
type input "057 1378 5251"
click at [650, 614] on form "Cargo Owner Details Cargo Owner Name SEF LIMITED Address * [STREET_ADDRESS] Shi…" at bounding box center [672, 522] width 814 height 384
click at [821, 625] on form "Cargo Owner Details Cargo Owner Name SEF LIMITED Address * [STREET_ADDRESS] Shi…" at bounding box center [672, 522] width 814 height 384
click at [323, 652] on input "Incoterm" at bounding box center [469, 653] width 406 height 29
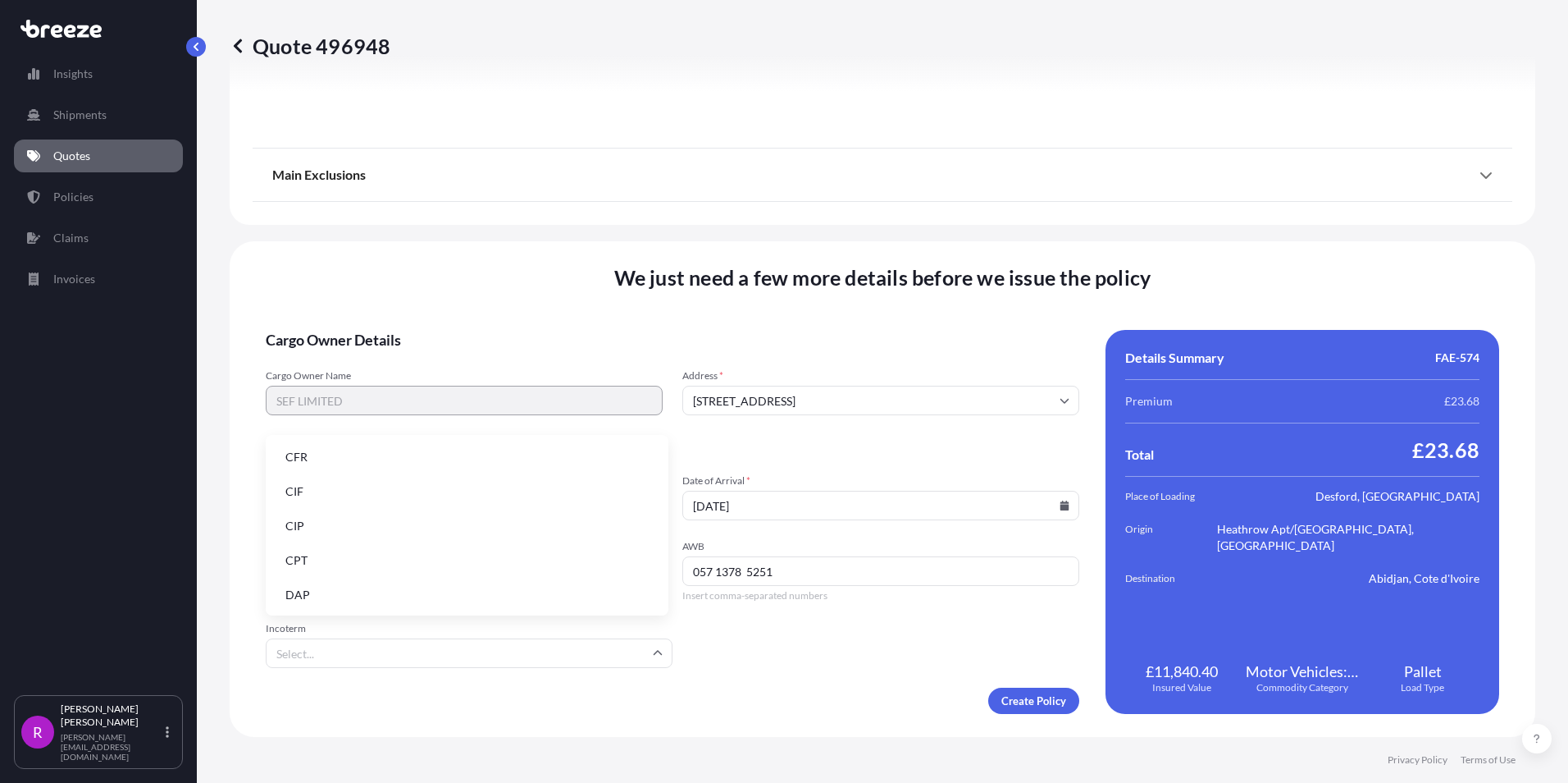
click at [311, 496] on li "CIF" at bounding box center [467, 491] width 389 height 31
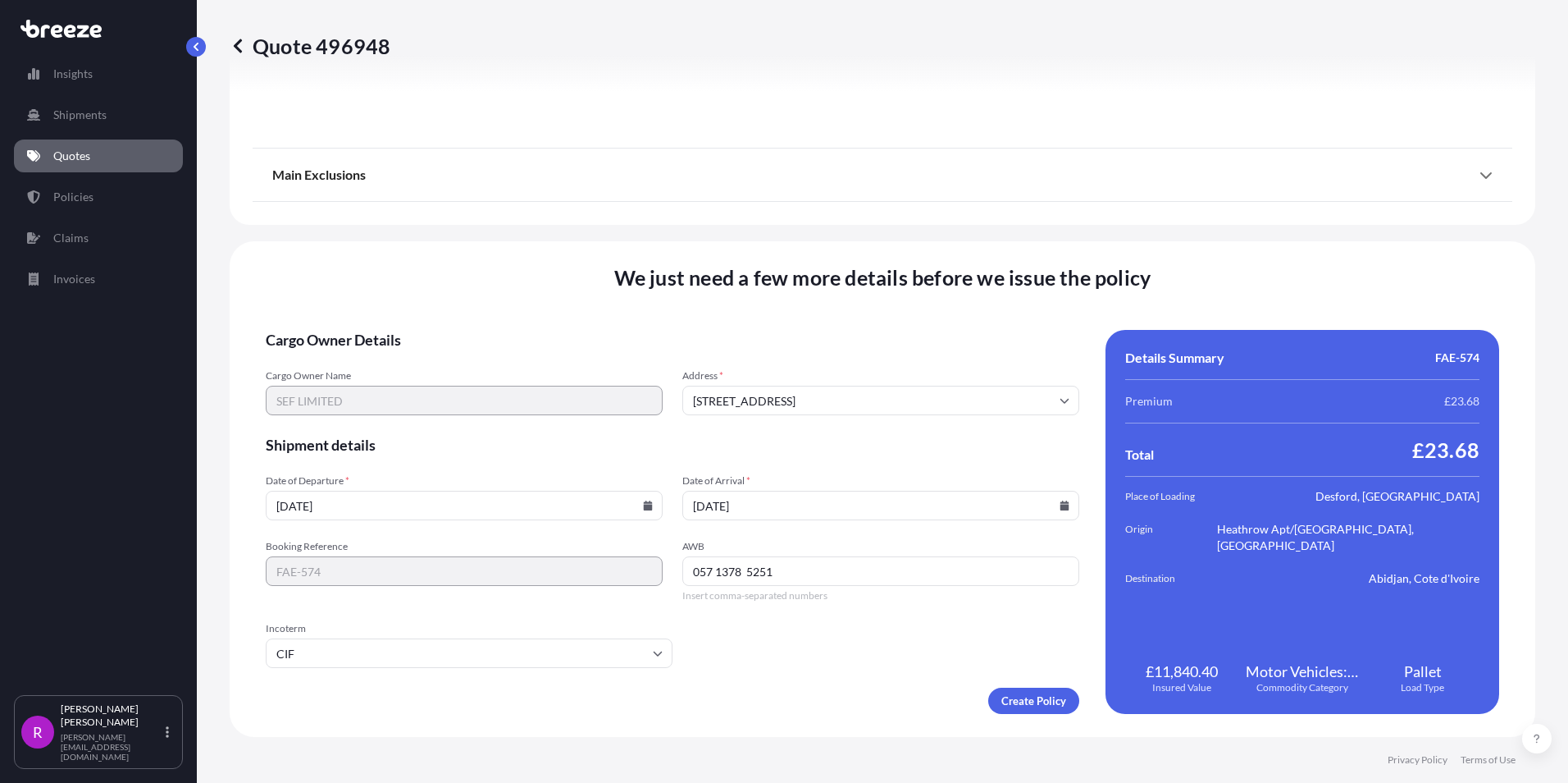
click at [807, 659] on form "Cargo Owner Details Cargo Owner Name SEF LIMITED Address * [STREET_ADDRESS] Shi…" at bounding box center [672, 522] width 814 height 384
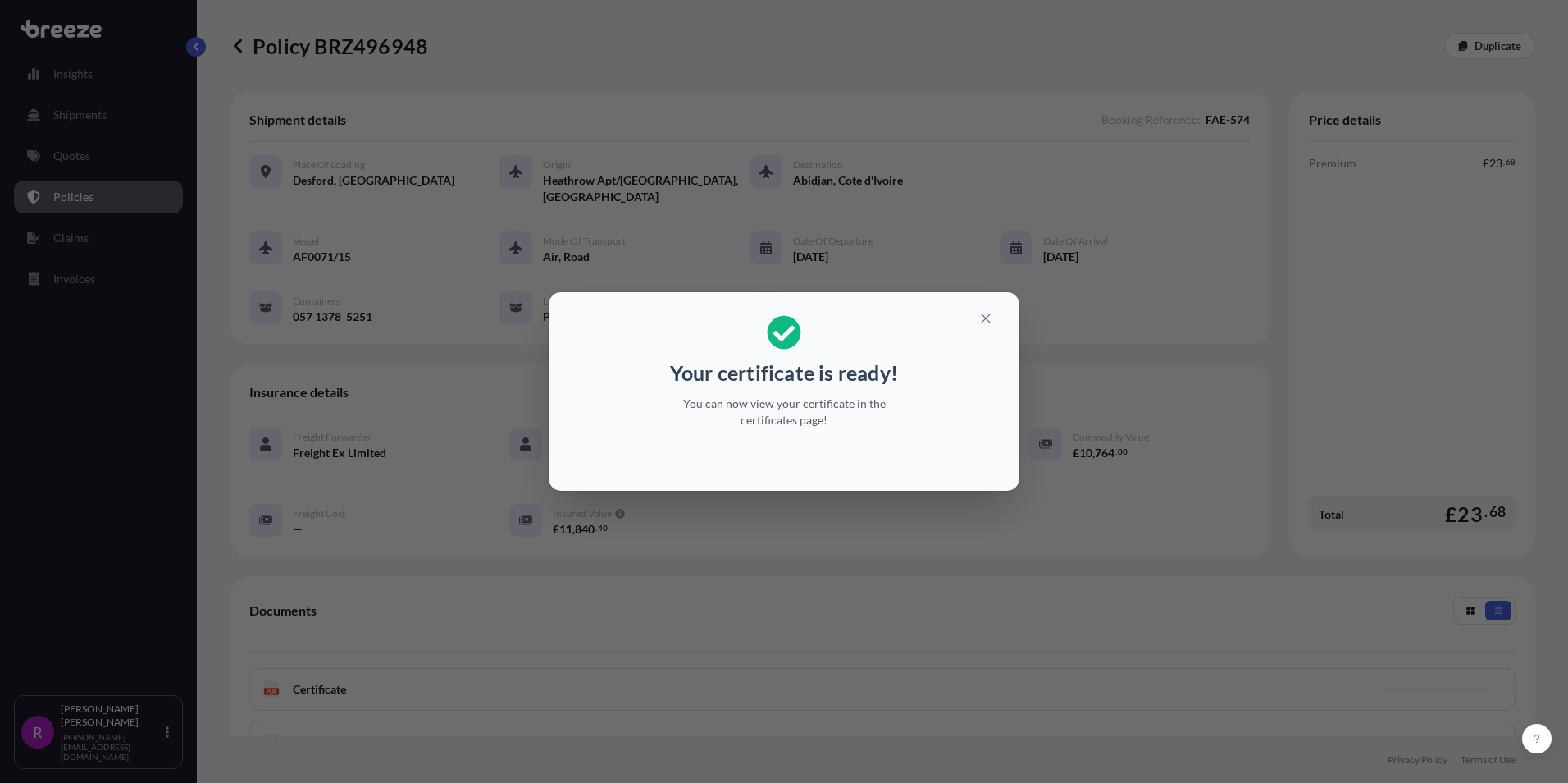
click at [903, 314] on div "Your certificate is ready! You can now view your certificate in the certificate…" at bounding box center [784, 372] width 253 height 133
click at [906, 282] on div "Your certificate is ready! You can now view your certificate in the certificate…" at bounding box center [784, 392] width 1568 height 783
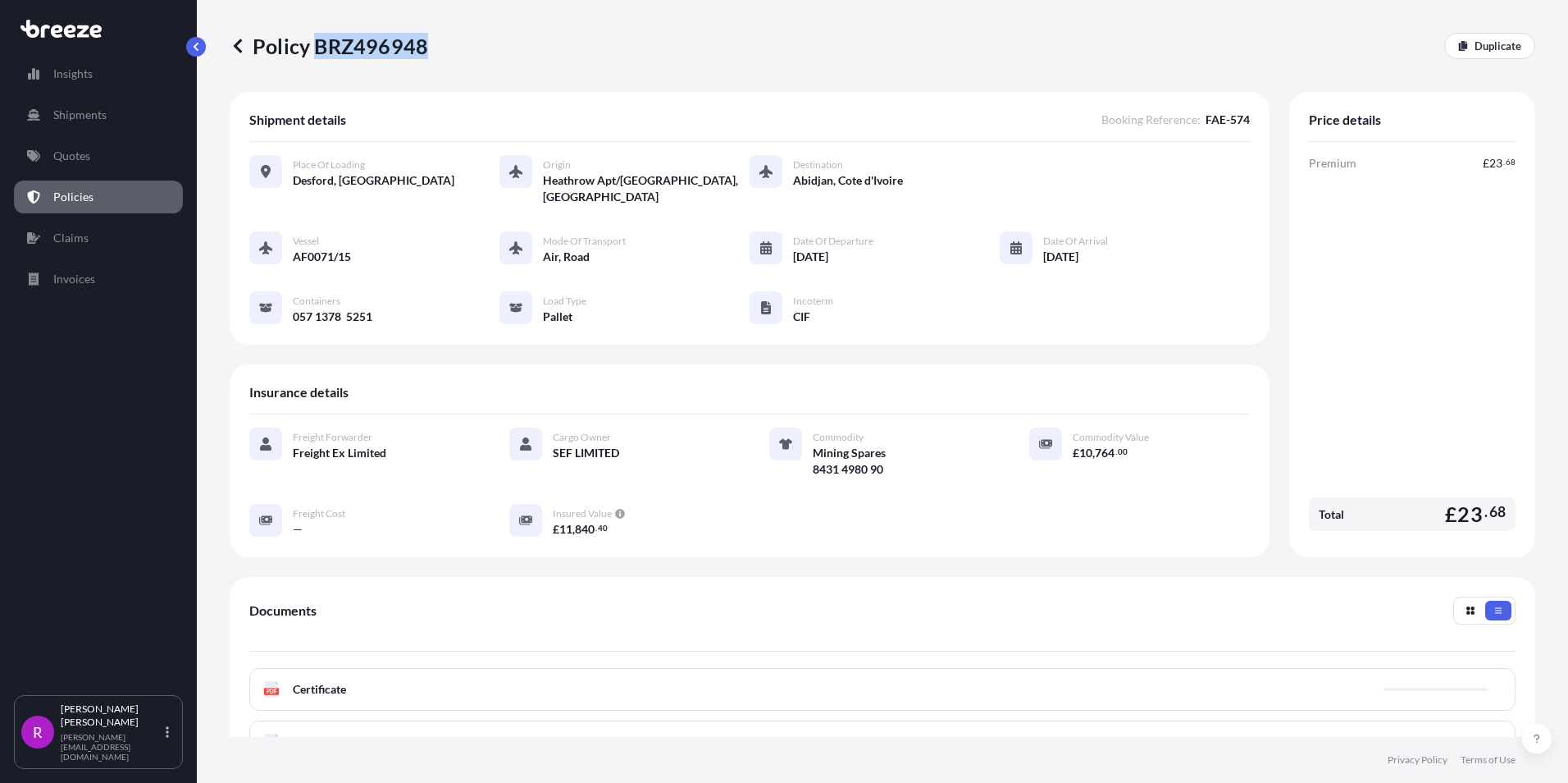
drag, startPoint x: 316, startPoint y: 46, endPoint x: 421, endPoint y: 45, distance: 105.0
click at [421, 45] on p "Policy BRZ496948" at bounding box center [328, 46] width 198 height 26
copy p "BRZ496948"
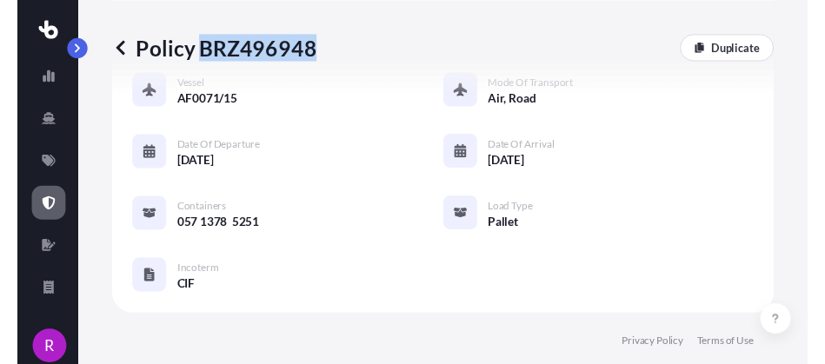
scroll to position [280, 0]
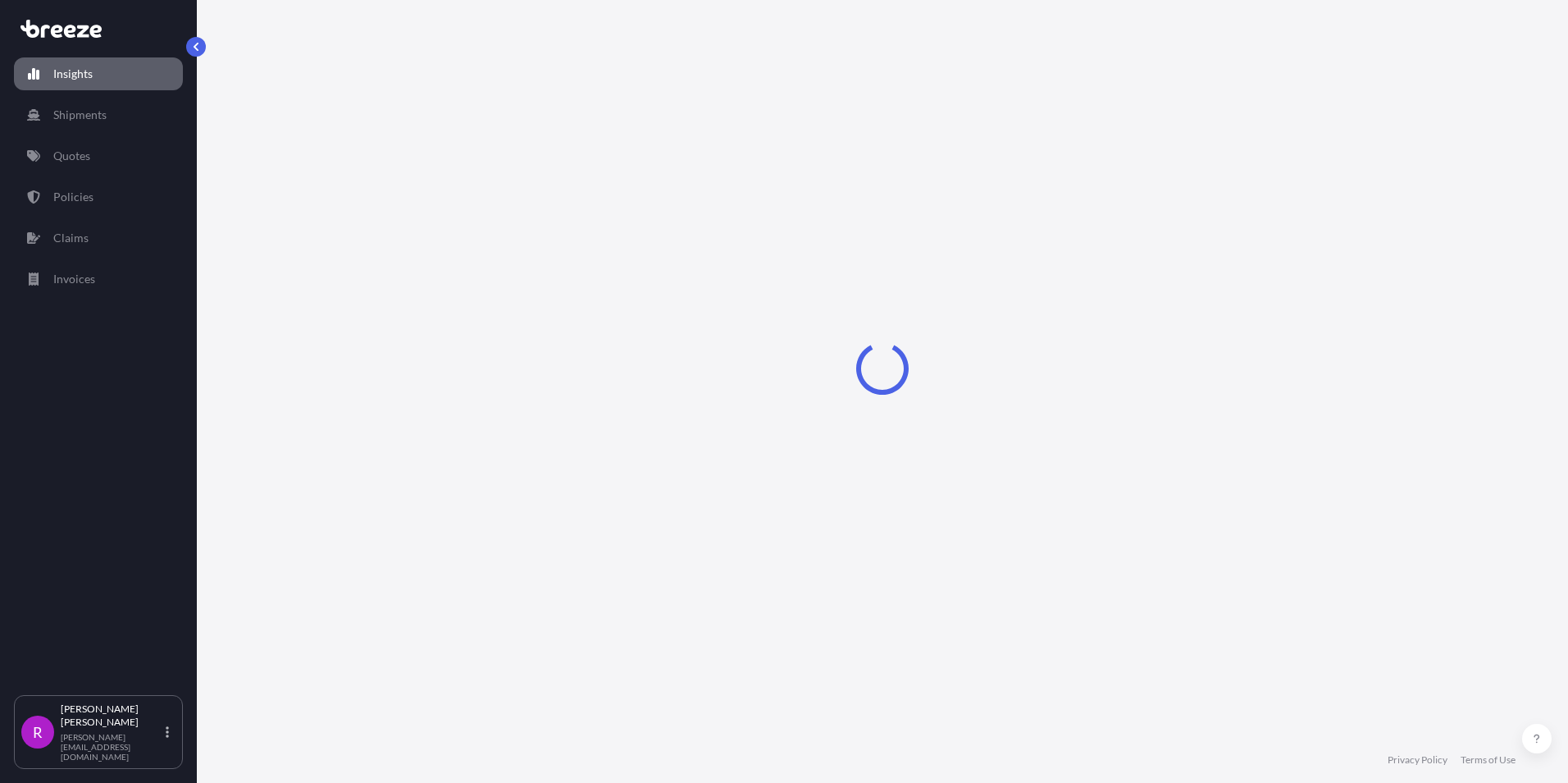
select select "2025"
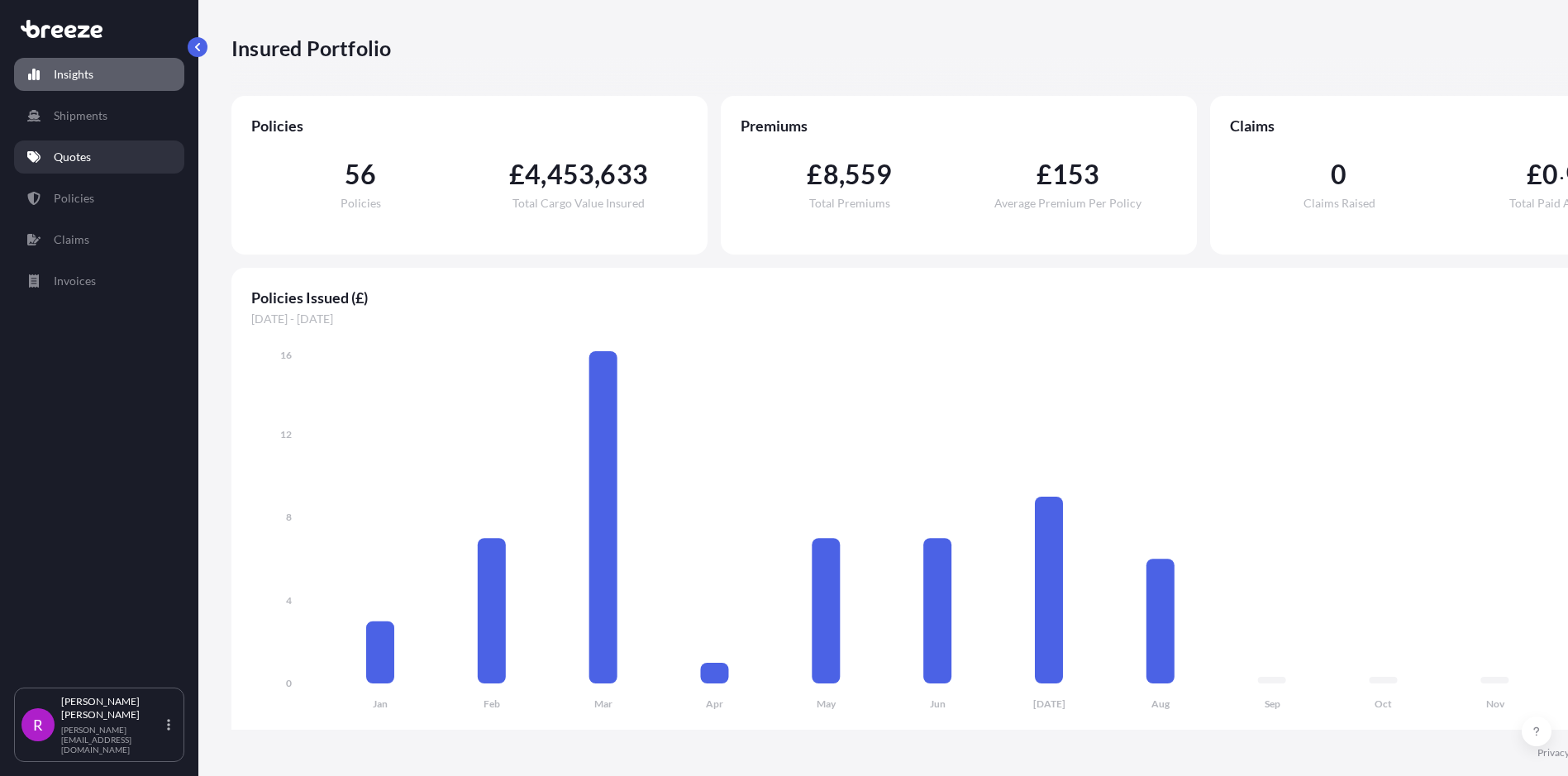
click at [67, 161] on p "Quotes" at bounding box center [72, 157] width 37 height 16
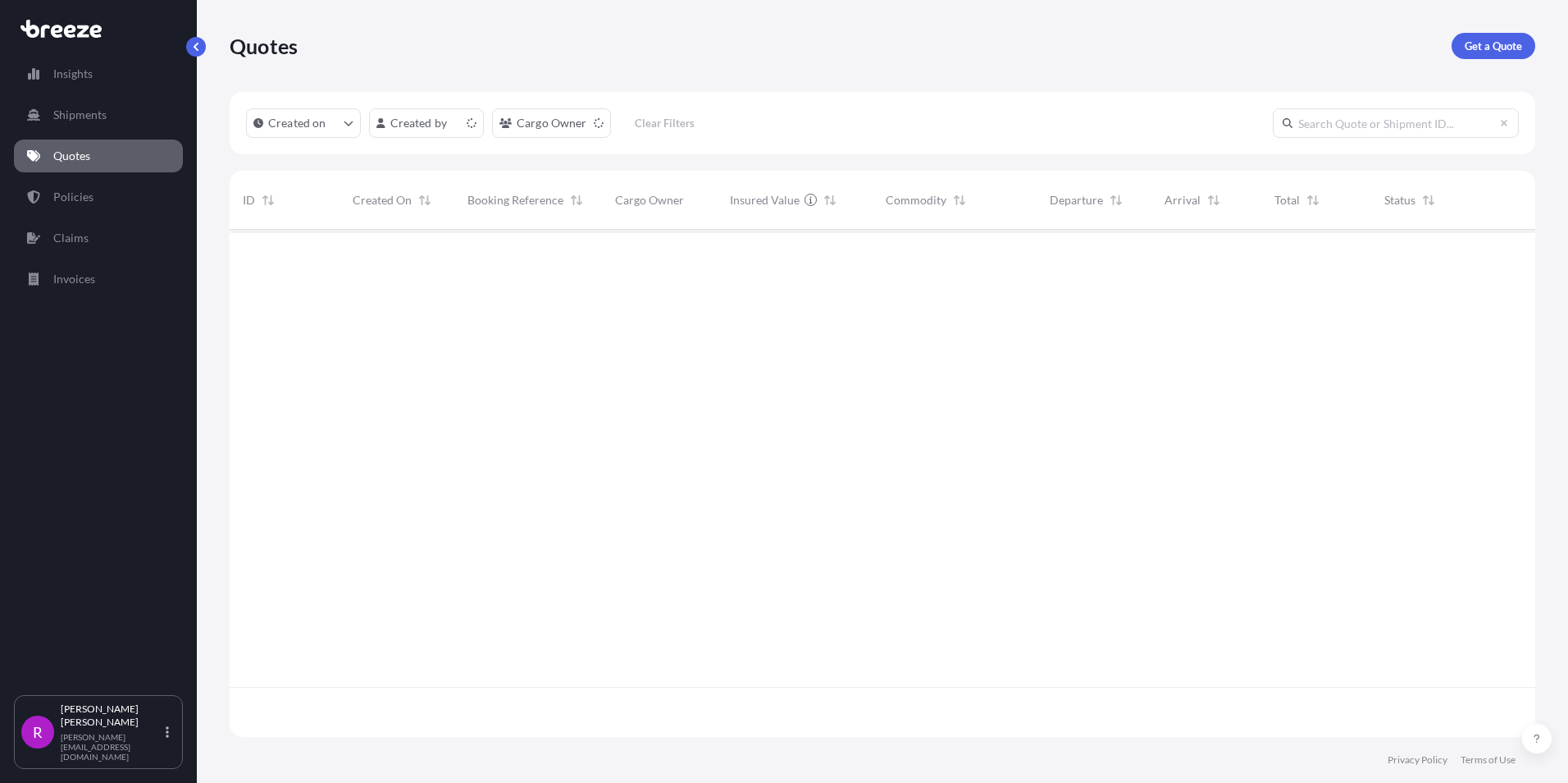
scroll to position [504, 1293]
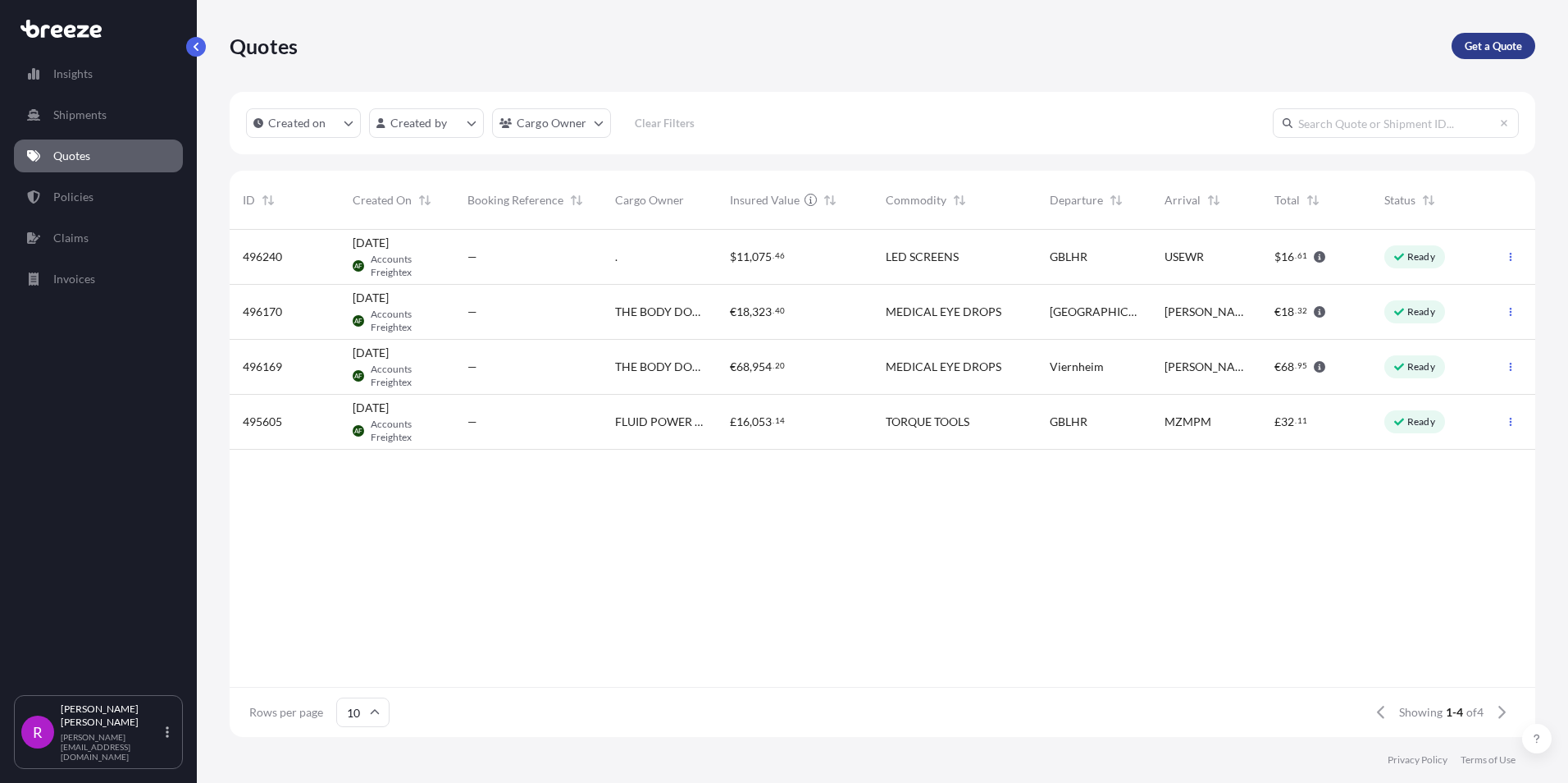
click at [1462, 54] on link "Get a Quote" at bounding box center [1493, 46] width 84 height 26
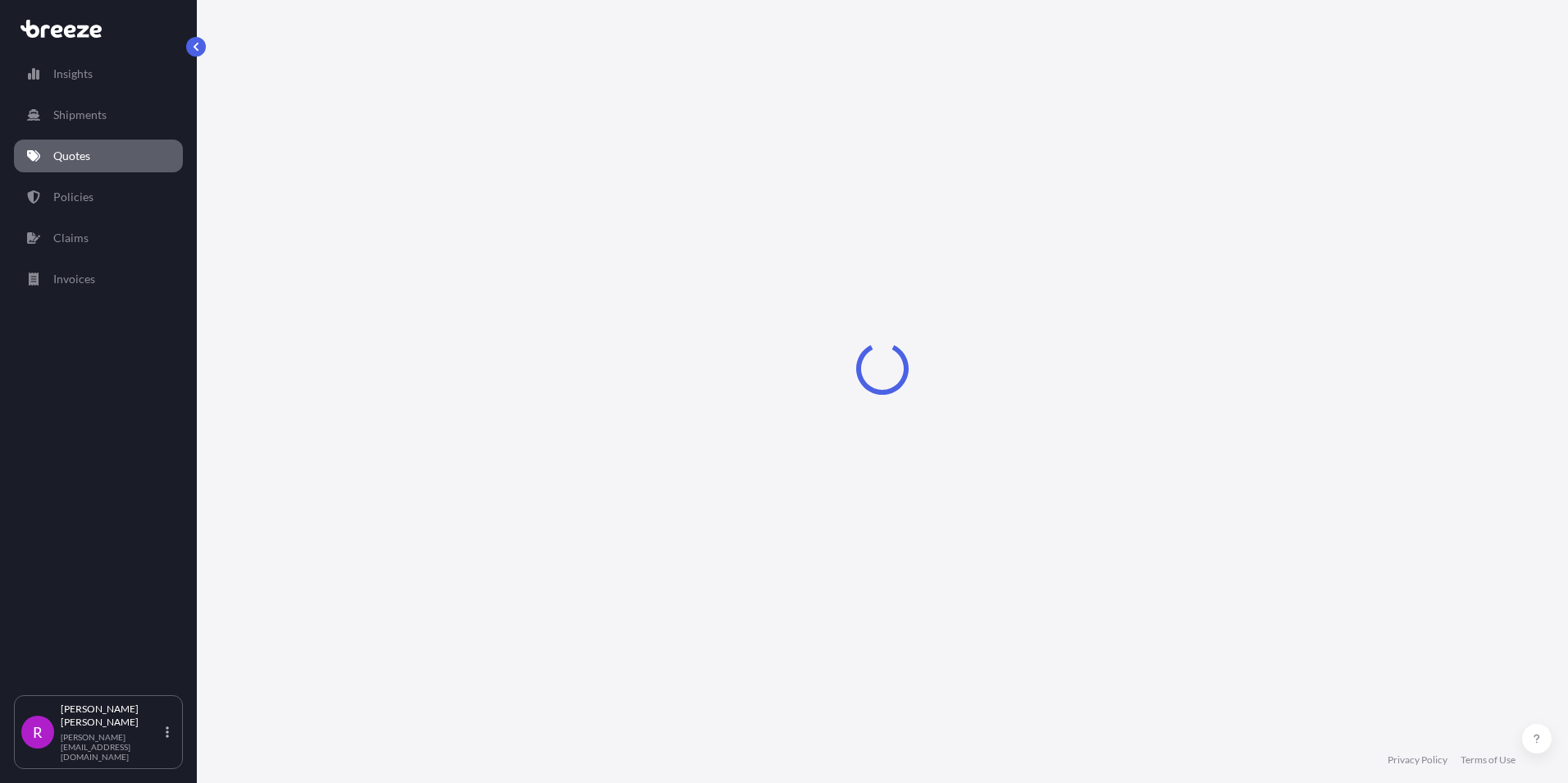
select select "Road"
select select "Sea"
select select "1"
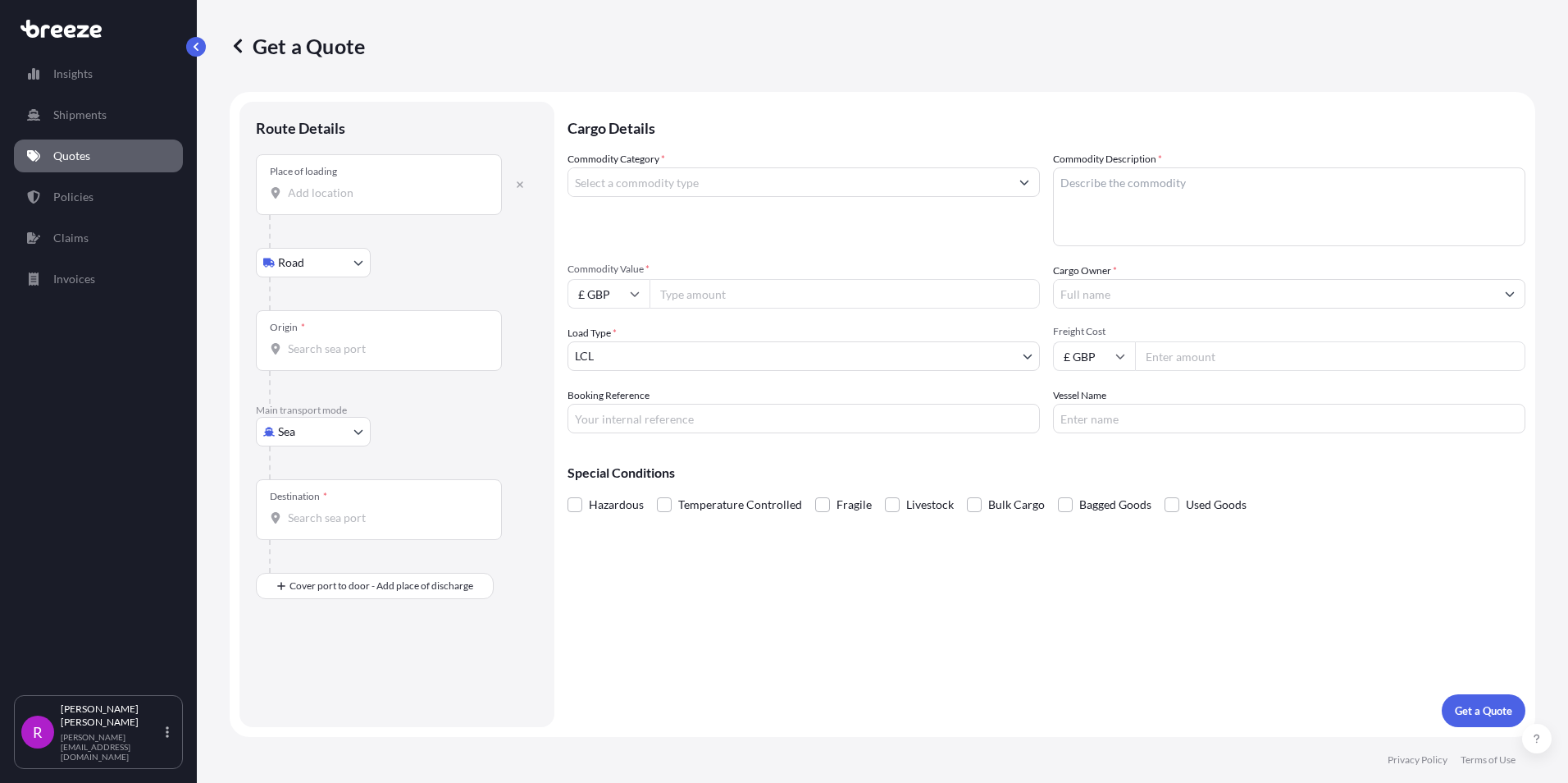
click at [317, 205] on div "Place of loading" at bounding box center [378, 184] width 246 height 60
click at [317, 201] on input "Place of loading" at bounding box center [384, 192] width 193 height 16
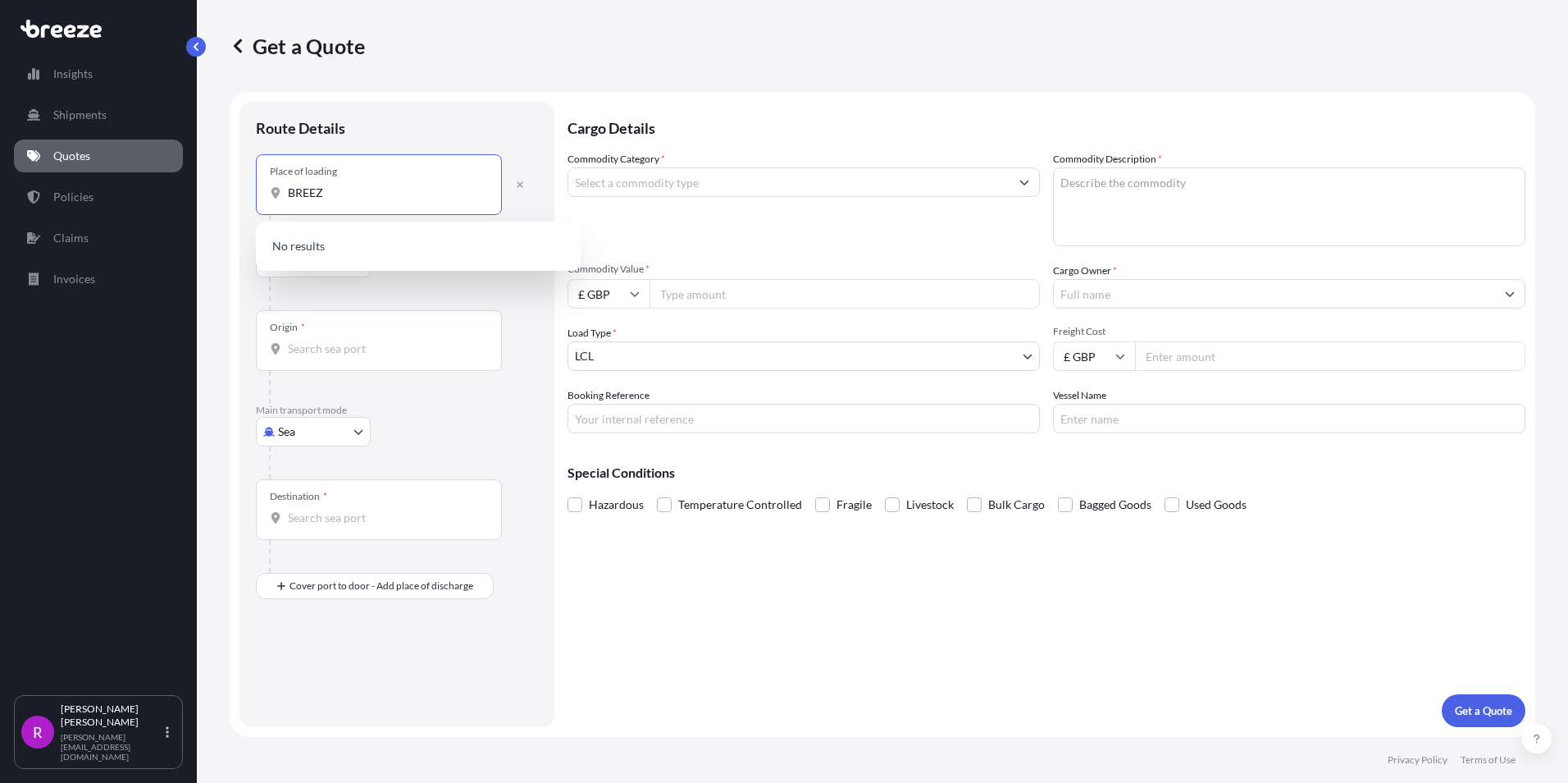
type input "BREEZE"
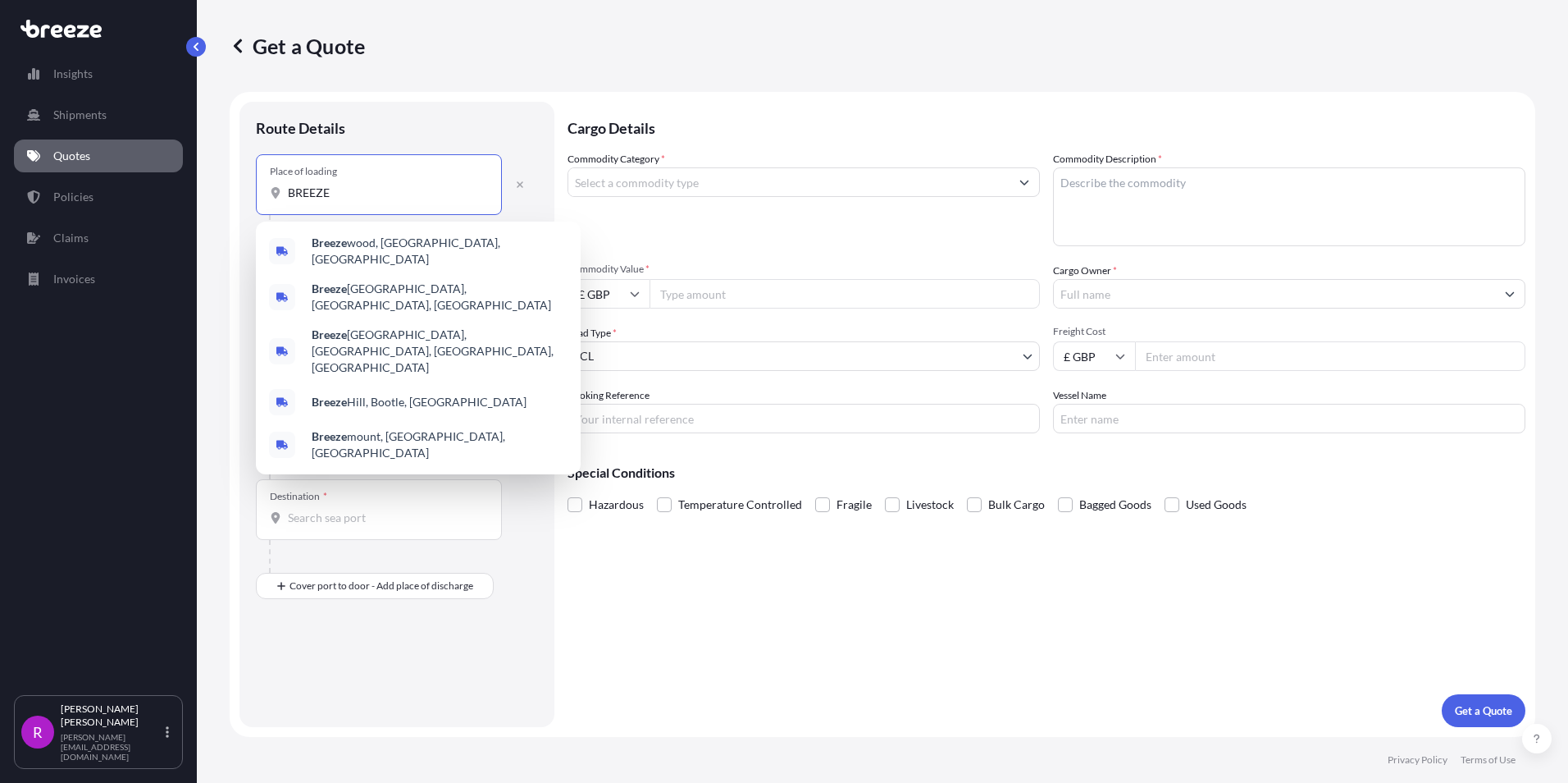
drag, startPoint x: 362, startPoint y: 192, endPoint x: 107, endPoint y: 180, distance: 255.3
click at [110, 181] on div "Insights Shipments Quotes Policies Claims Invoices R Ritesh Dharaiya ritesh@fre…" at bounding box center [784, 392] width 1568 height 783
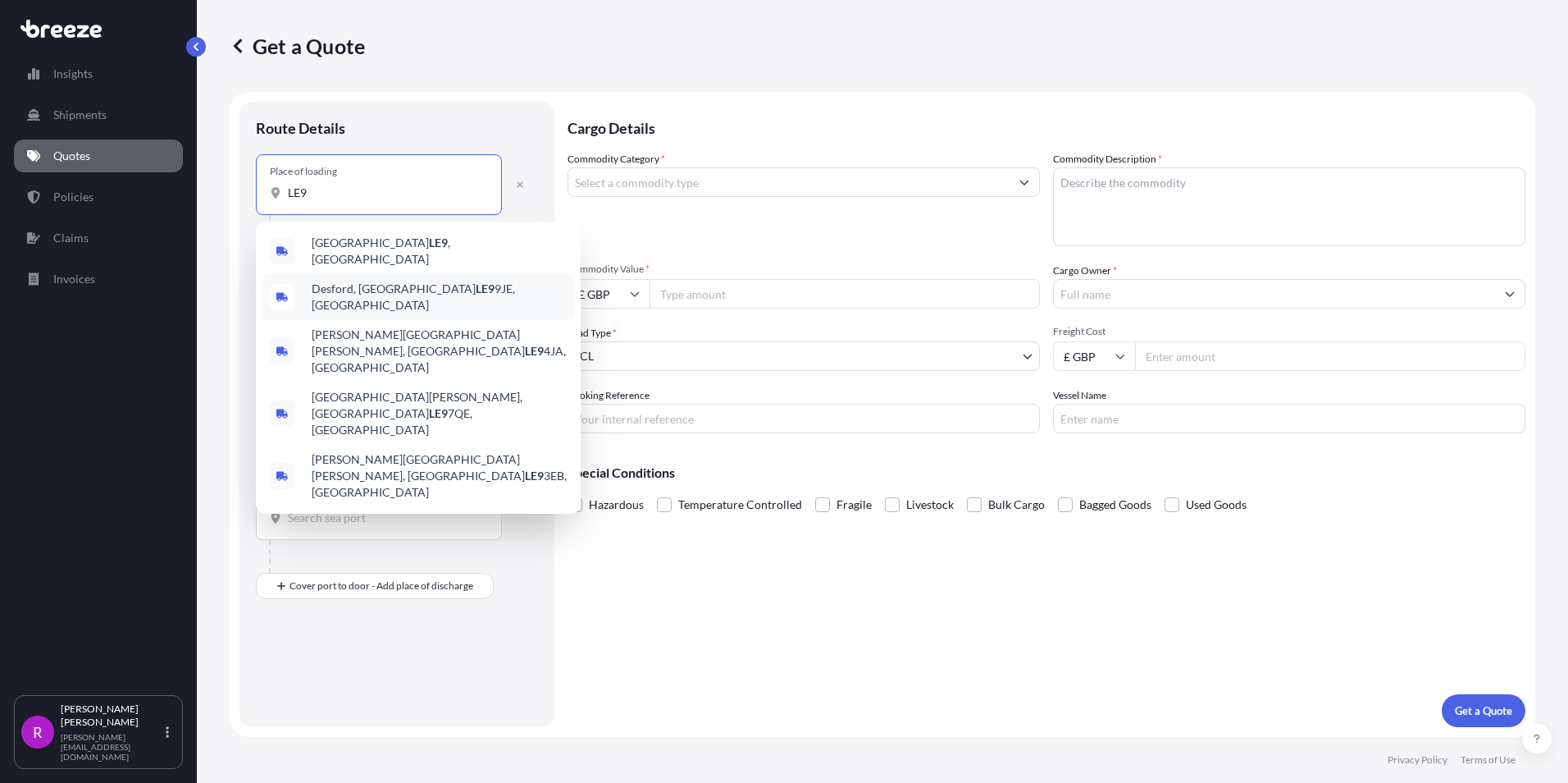
click at [367, 282] on span "Desford, Leicester LE9 9JE, UK" at bounding box center [438, 296] width 256 height 33
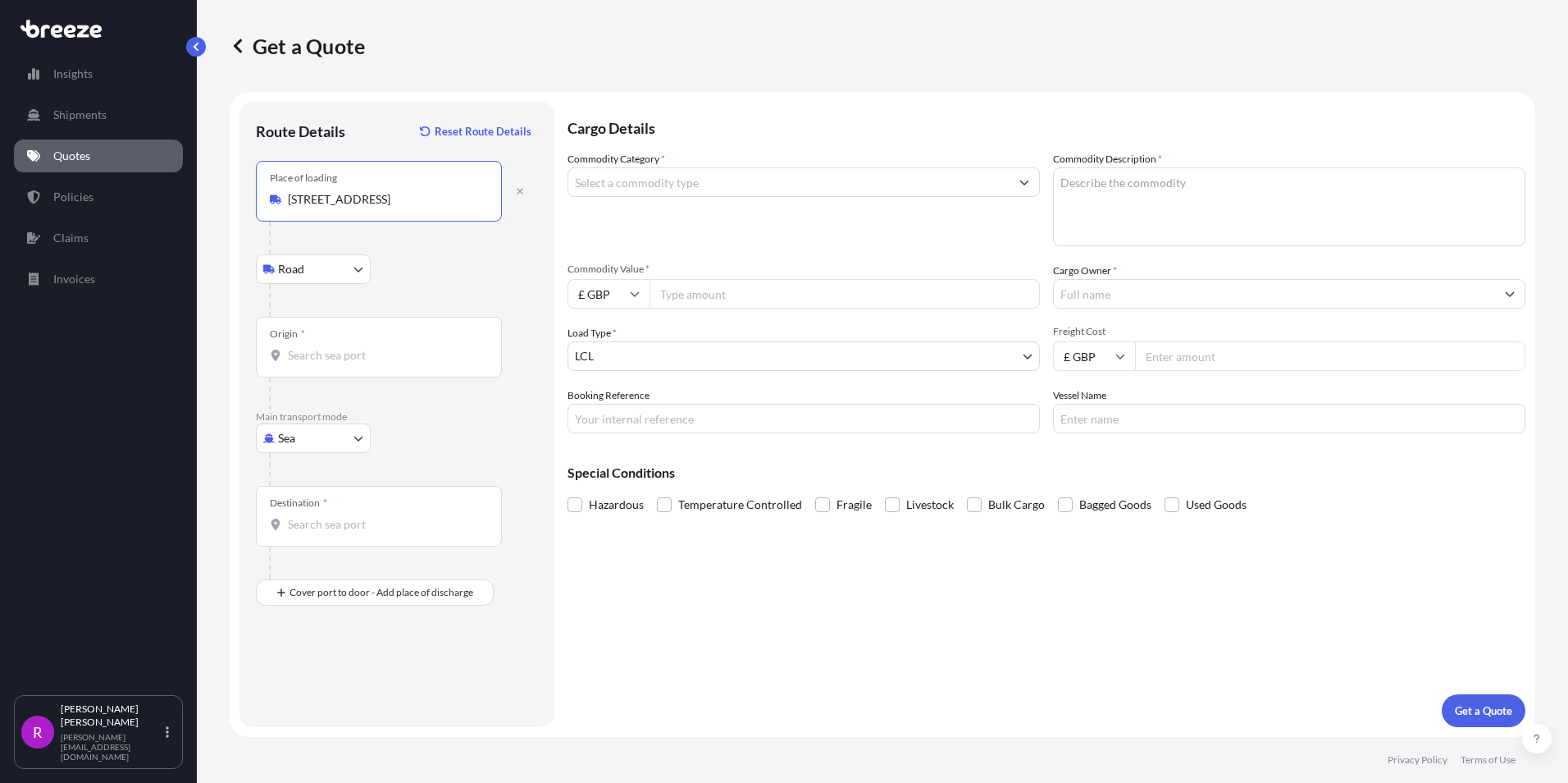
click at [420, 202] on input "[STREET_ADDRESS]" at bounding box center [384, 199] width 193 height 16
click at [415, 255] on b "Desford, Leicester LE9 9FS, UK" at bounding box center [363, 254] width 104 height 14
type input "Desford, Leicester LE9 9FS, UK"
click at [321, 345] on div "Origin *" at bounding box center [378, 347] width 246 height 60
click at [321, 347] on input "Origin *" at bounding box center [384, 355] width 193 height 16
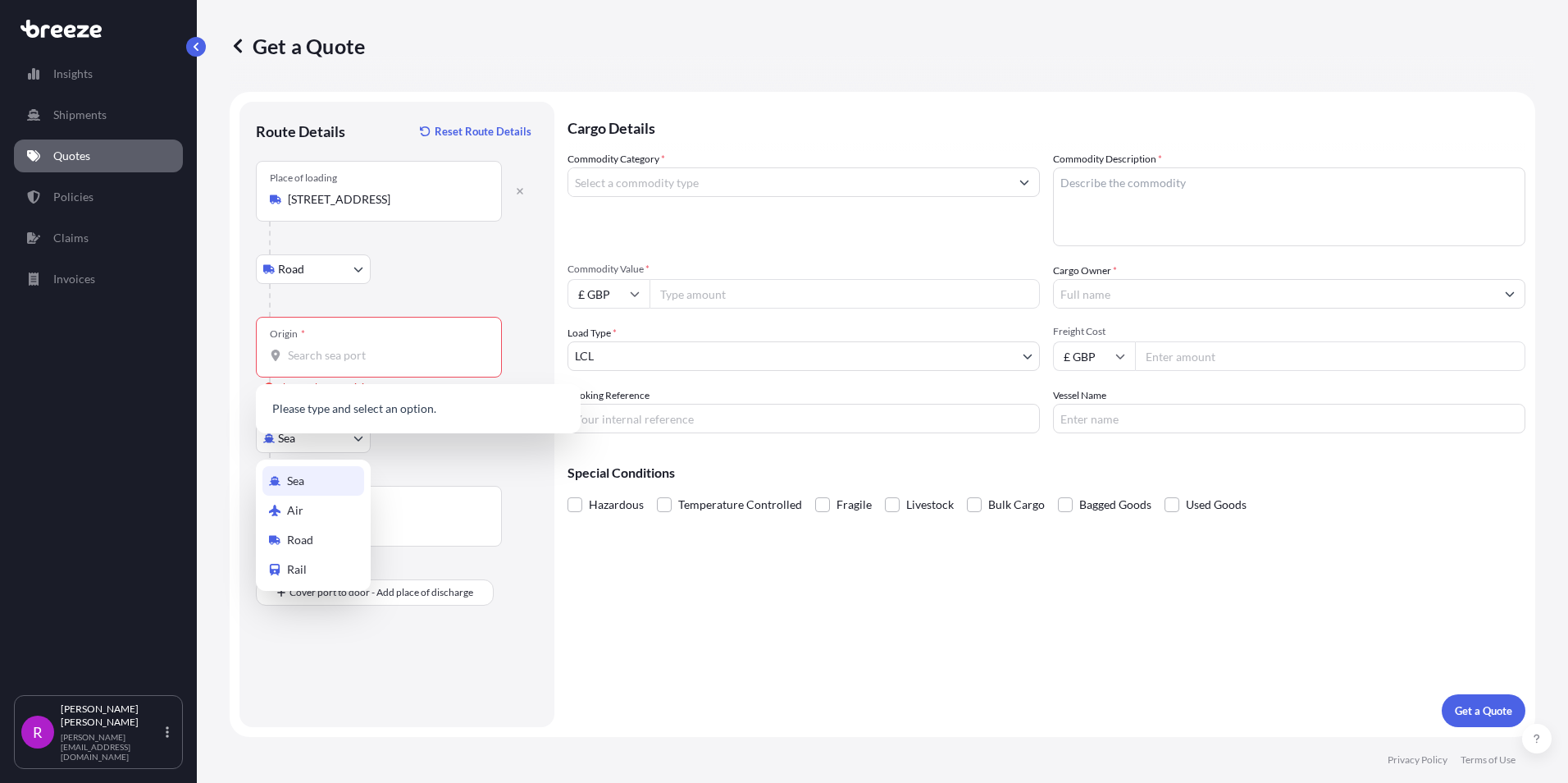
click at [315, 438] on body "2 options available. 0 options available. 5 options available. 0 options availa…" at bounding box center [784, 392] width 1568 height 783
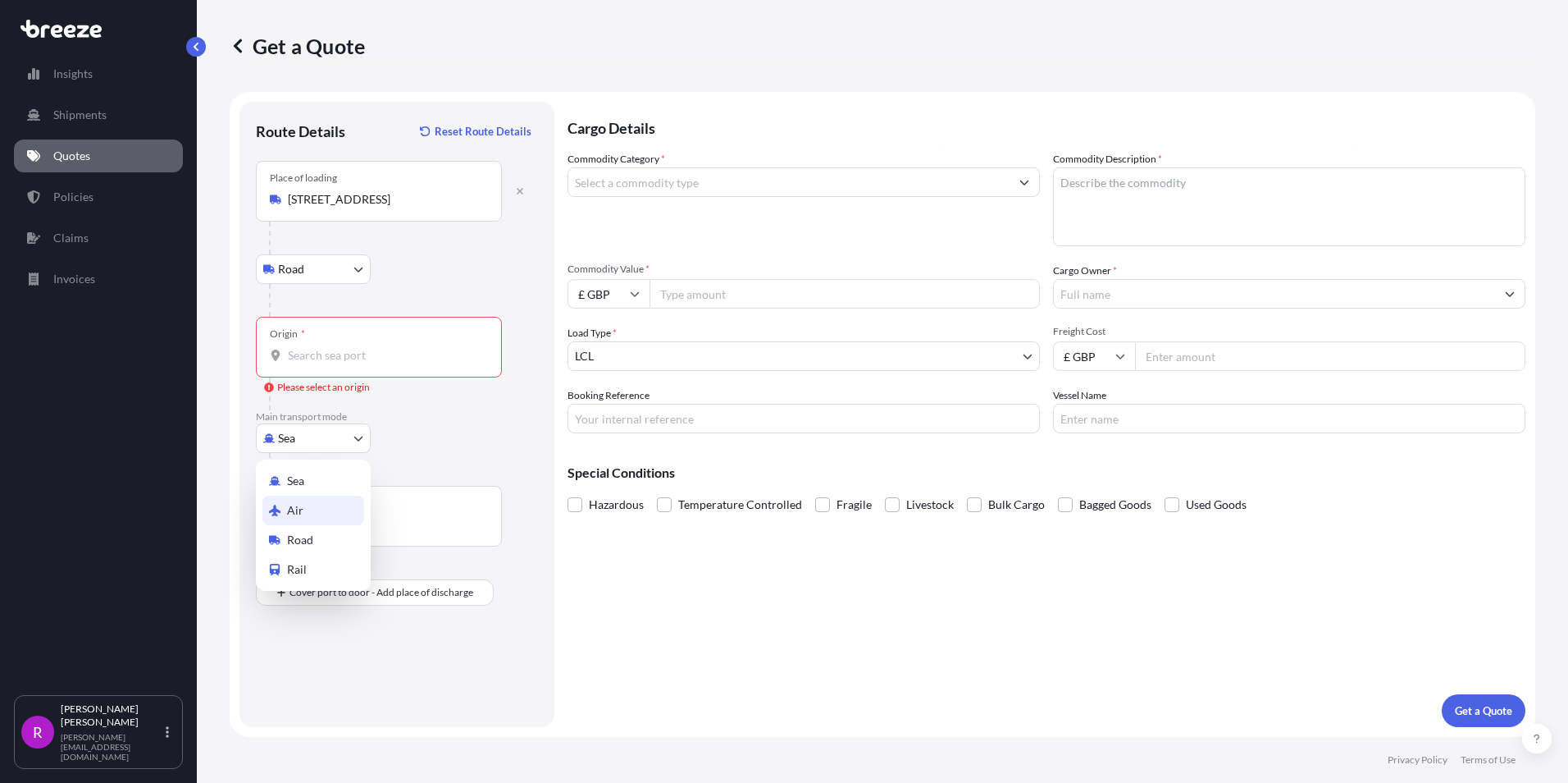
click at [295, 505] on span "Air" at bounding box center [294, 509] width 16 height 16
select select "Air"
click at [368, 197] on input "Place of loading" at bounding box center [384, 199] width 193 height 16
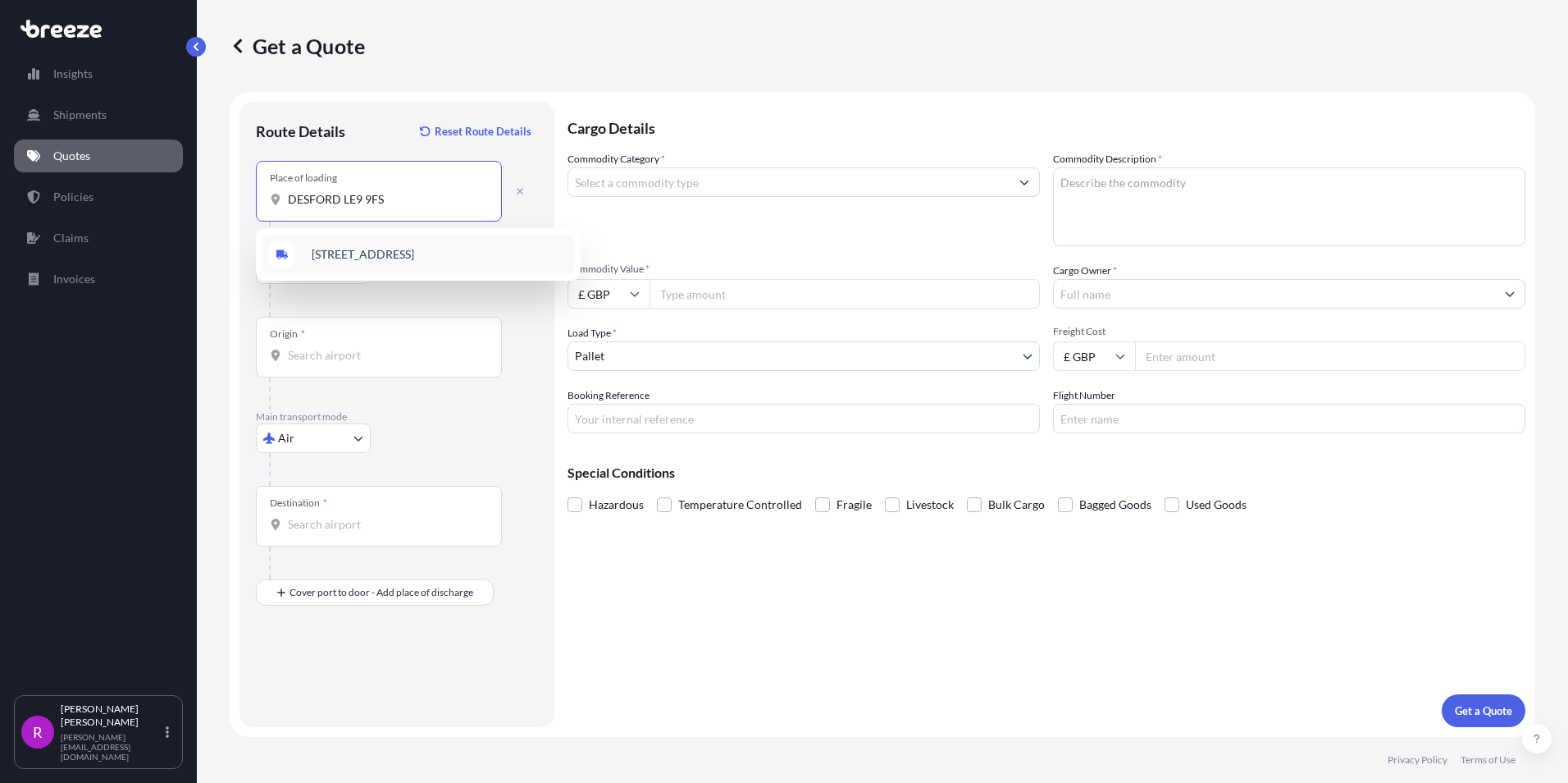
click at [414, 249] on span "Desford, Leicester LE9 9FS, UK" at bounding box center [362, 254] width 103 height 16
type input "Desford, Leicester LE9 9FS, UK"
click at [341, 353] on input "Origin *" at bounding box center [384, 355] width 193 height 16
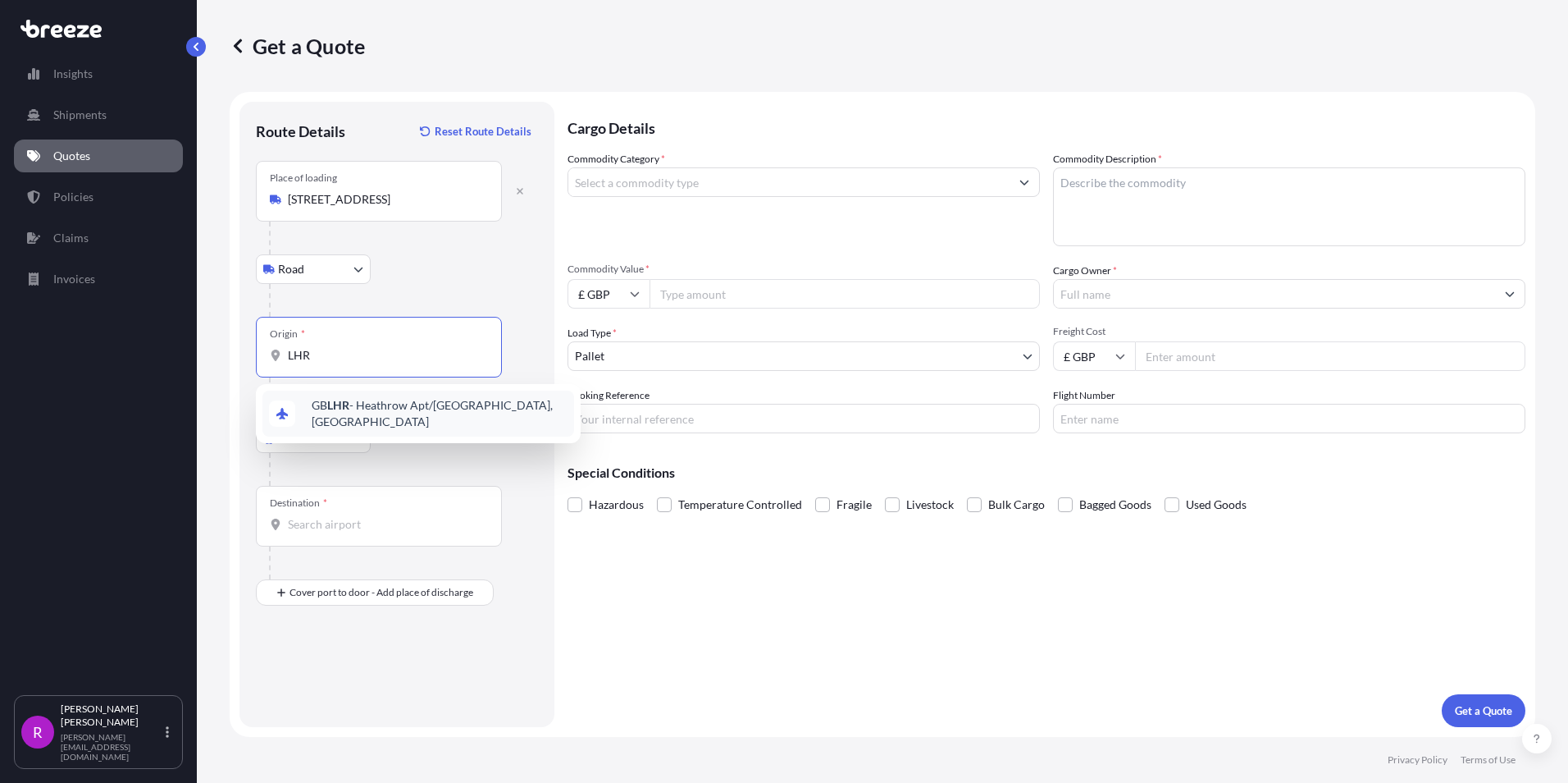
click at [362, 401] on div "GB LHR - Heathrow Apt/[GEOGRAPHIC_DATA], [GEOGRAPHIC_DATA]" at bounding box center [418, 413] width 311 height 46
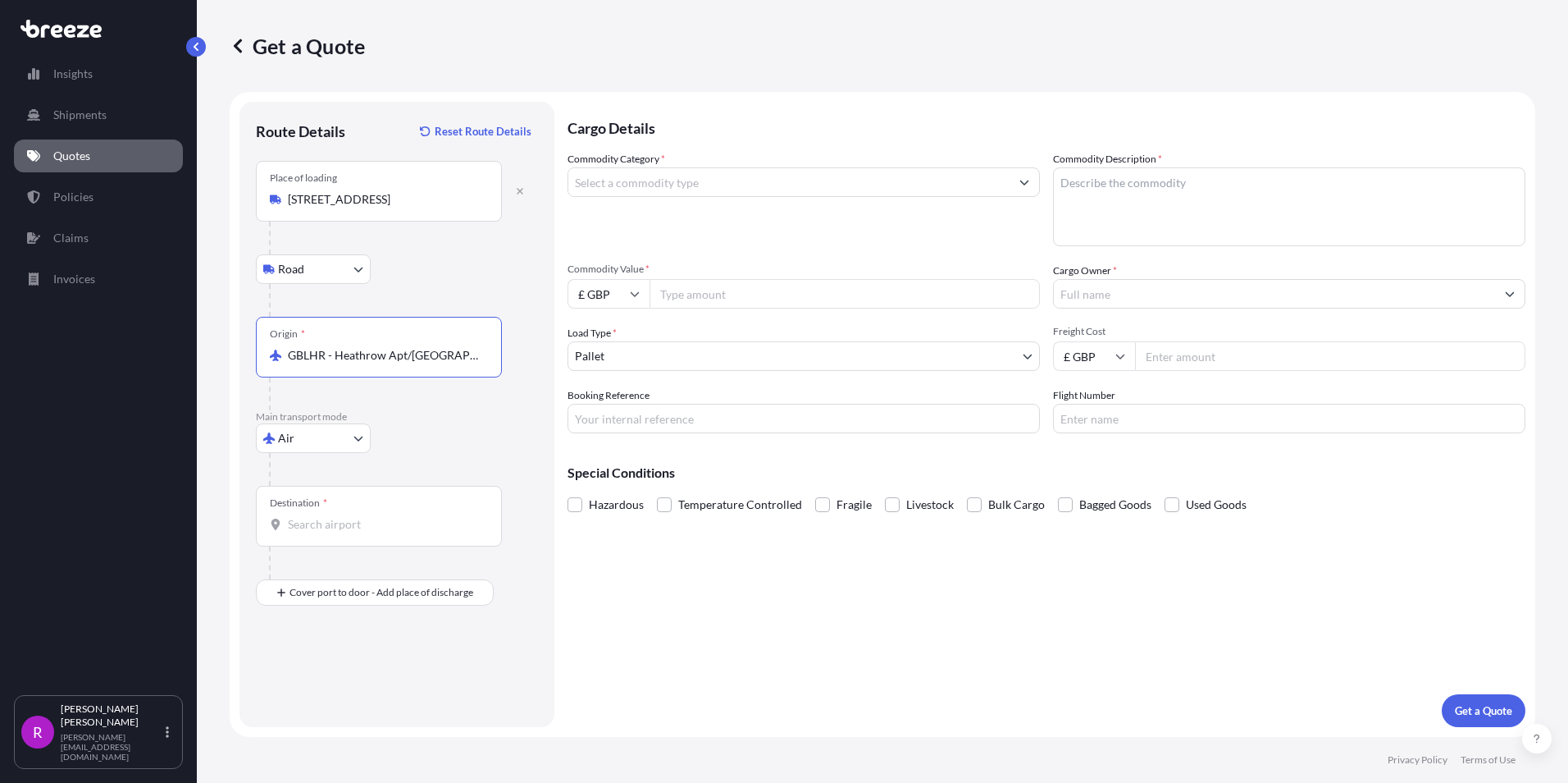
type input "GBLHR - Heathrow Apt/[GEOGRAPHIC_DATA], [GEOGRAPHIC_DATA]"
click at [320, 525] on input "Destination *" at bounding box center [384, 524] width 193 height 16
click at [414, 571] on span "CIABJ - Abidja n, Cote d'Ivoire" at bounding box center [386, 578] width 149 height 16
type input "CIABJ - [GEOGRAPHIC_DATA], Cote d'Ivoire"
click at [630, 186] on input "Commodity Category *" at bounding box center [789, 181] width 441 height 29
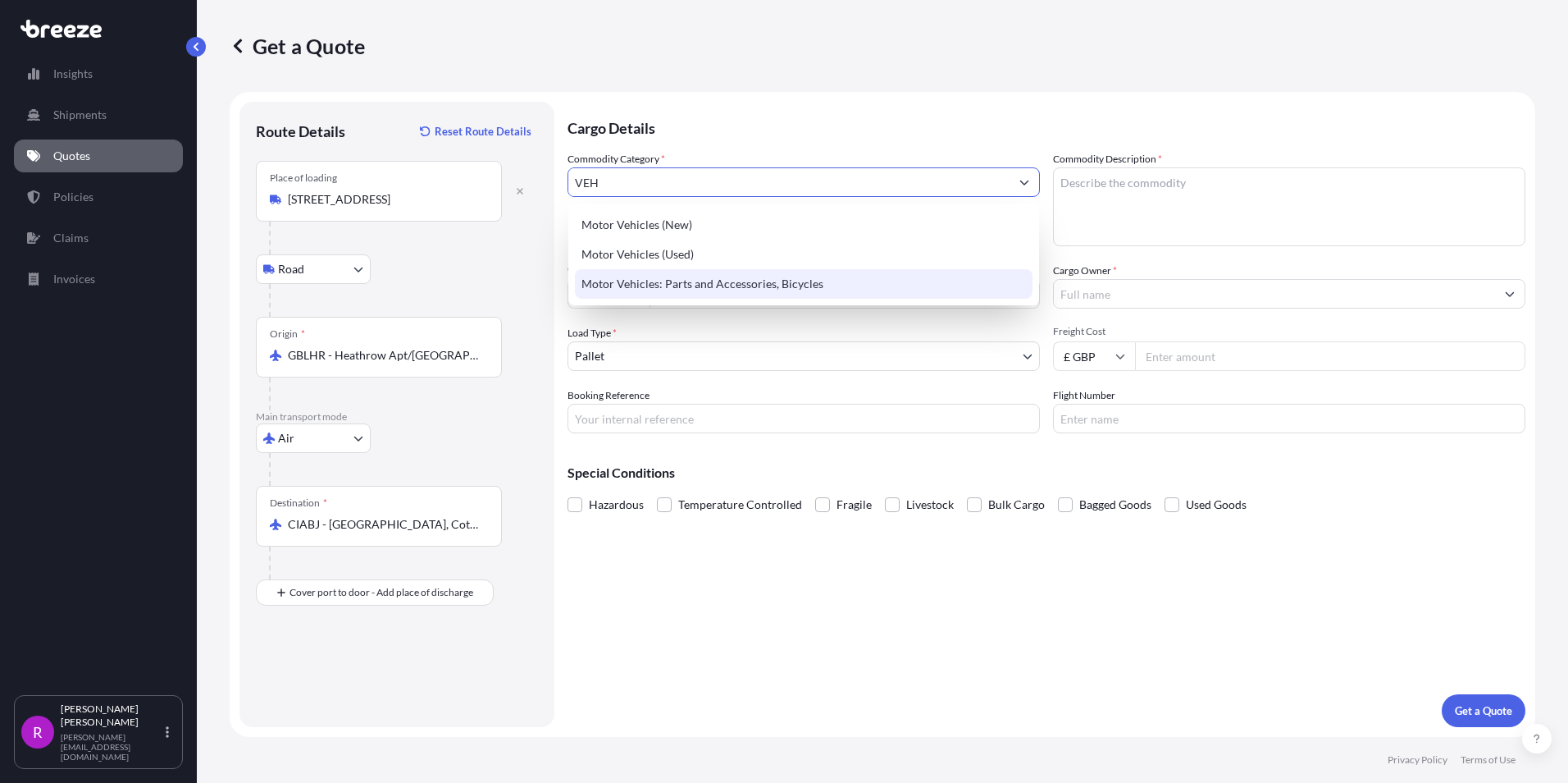
click at [711, 287] on div "Motor Vehicles: Parts and Accessories, Bicycles" at bounding box center [803, 283] width 457 height 29
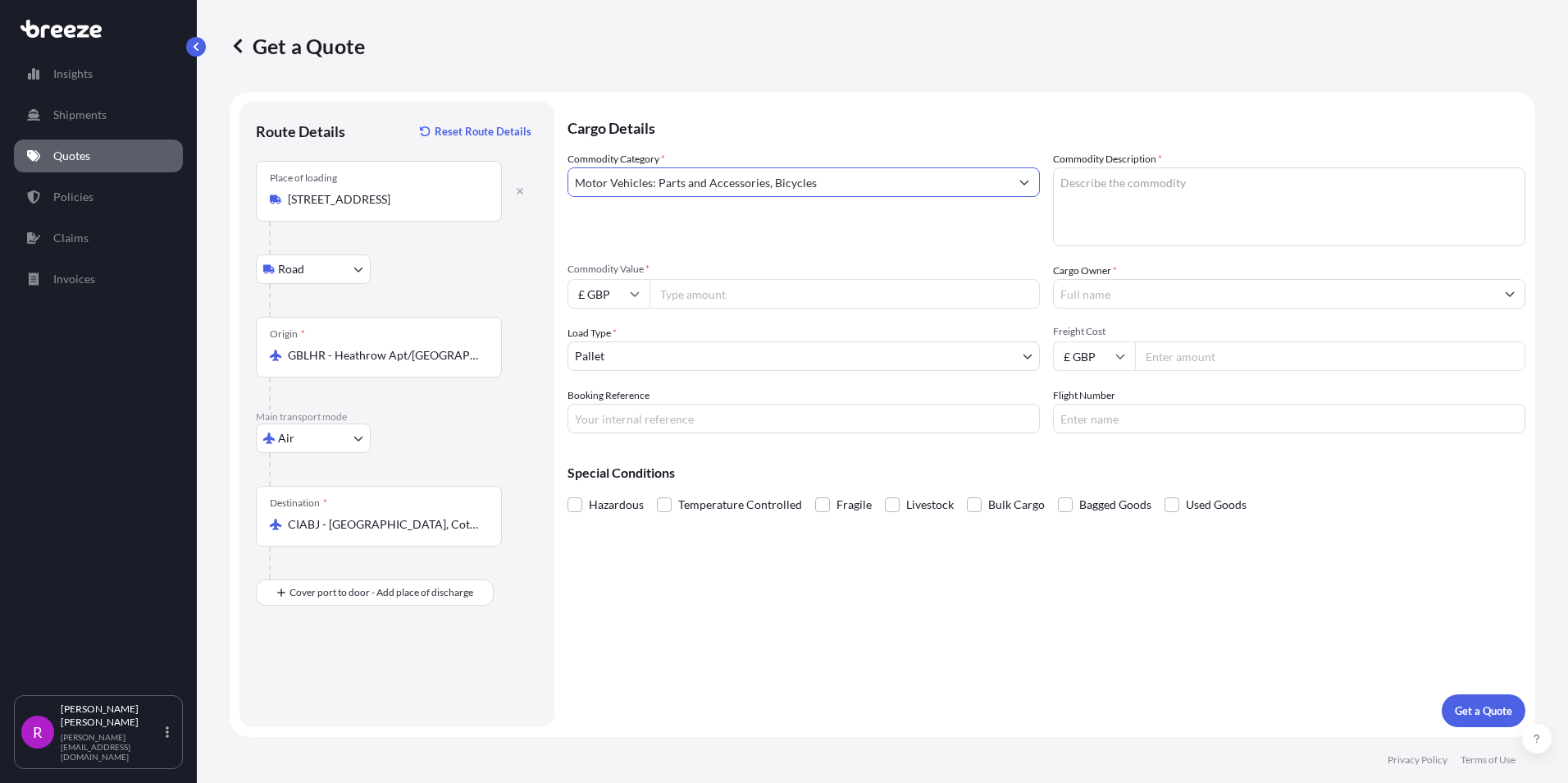
type input "Motor Vehicles: Parts and Accessories, Bicycles"
click at [1195, 225] on textarea "Commodity Description *" at bounding box center [1289, 206] width 472 height 78
click at [1197, 188] on textarea "MINING SPARES" at bounding box center [1289, 206] width 472 height 78
paste textarea "84314980"
type textarea "MINING SPARES 84314980"
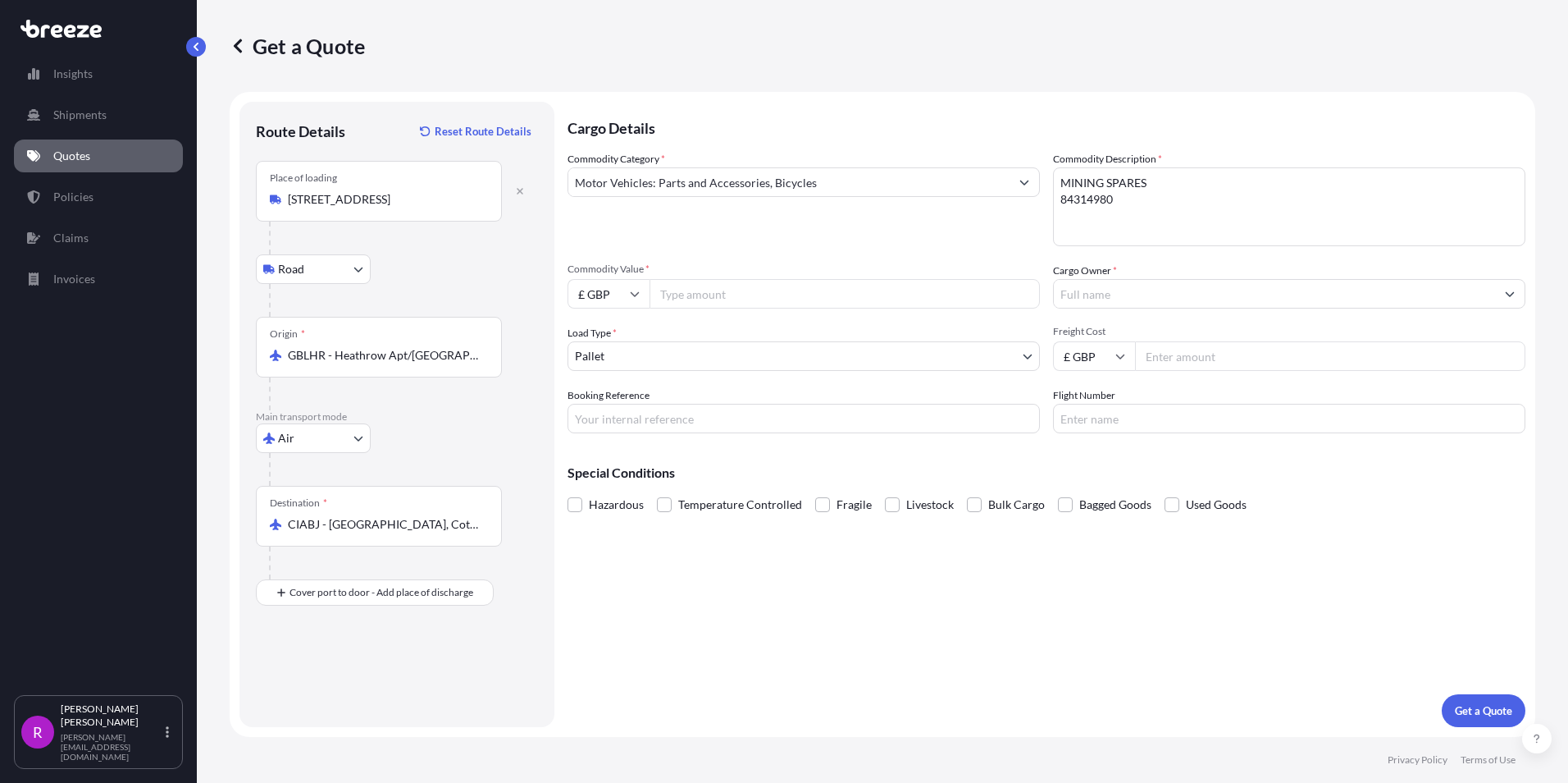
click at [724, 293] on input "Commodity Value *" at bounding box center [845, 293] width 390 height 29
type input "64874.24"
click at [635, 425] on input "Booking Reference" at bounding box center [803, 418] width 472 height 29
click at [608, 411] on input "Booking Reference" at bounding box center [803, 418] width 472 height 29
type input "FAE-579"
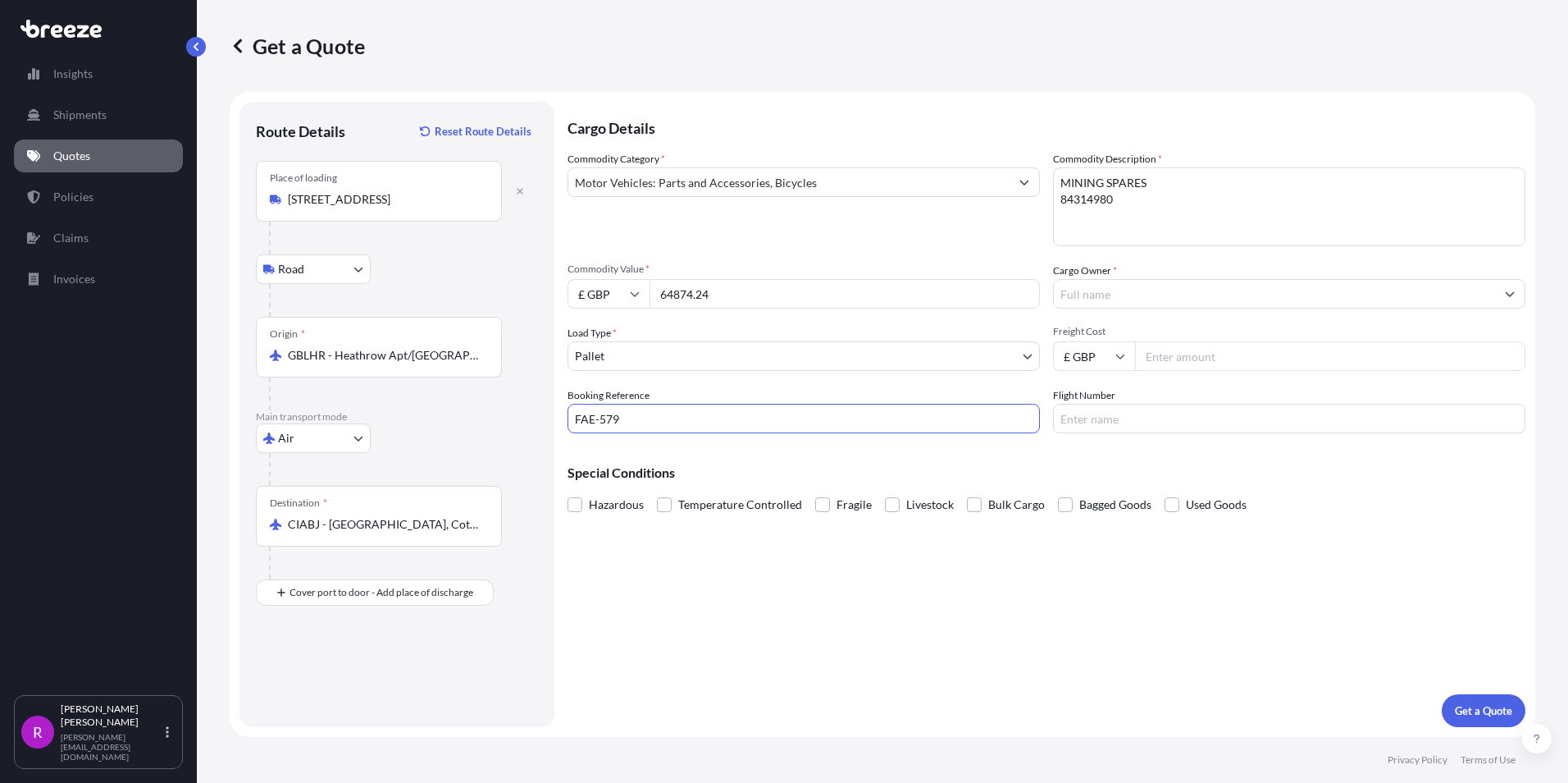
click at [1197, 358] on input "Freight Cost" at bounding box center [1330, 356] width 390 height 29
click at [1098, 302] on input "Cargo Owner *" at bounding box center [1274, 293] width 441 height 29
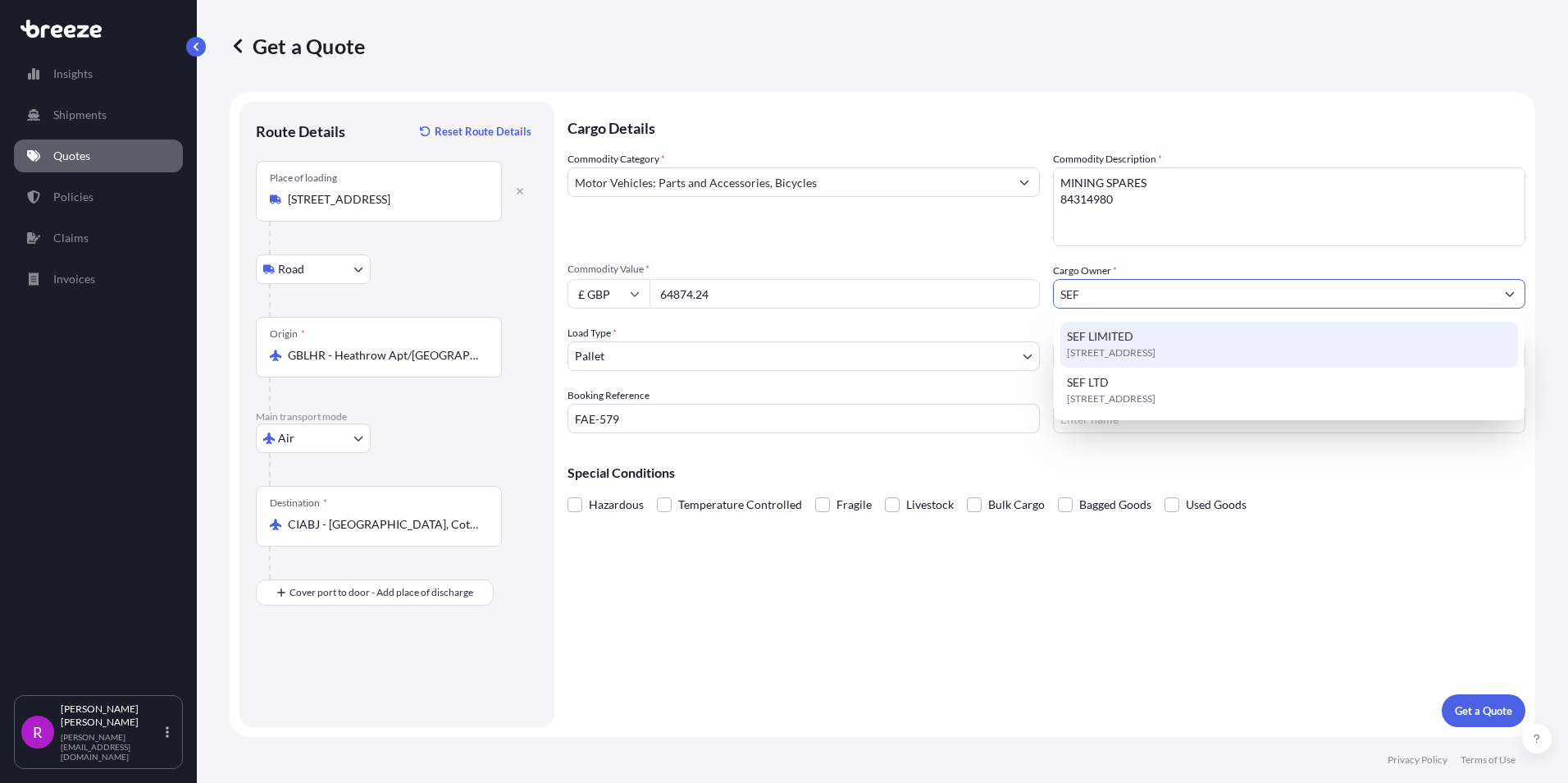
click at [1117, 342] on span "SEF LIMITED" at bounding box center [1099, 336] width 66 height 16
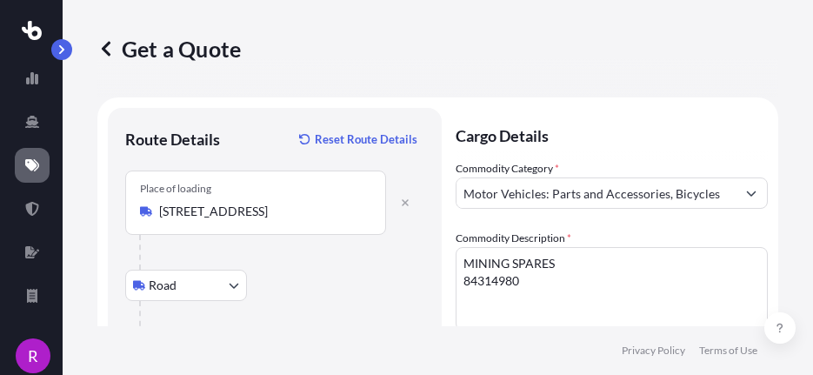
type input "SEF LIMITED"
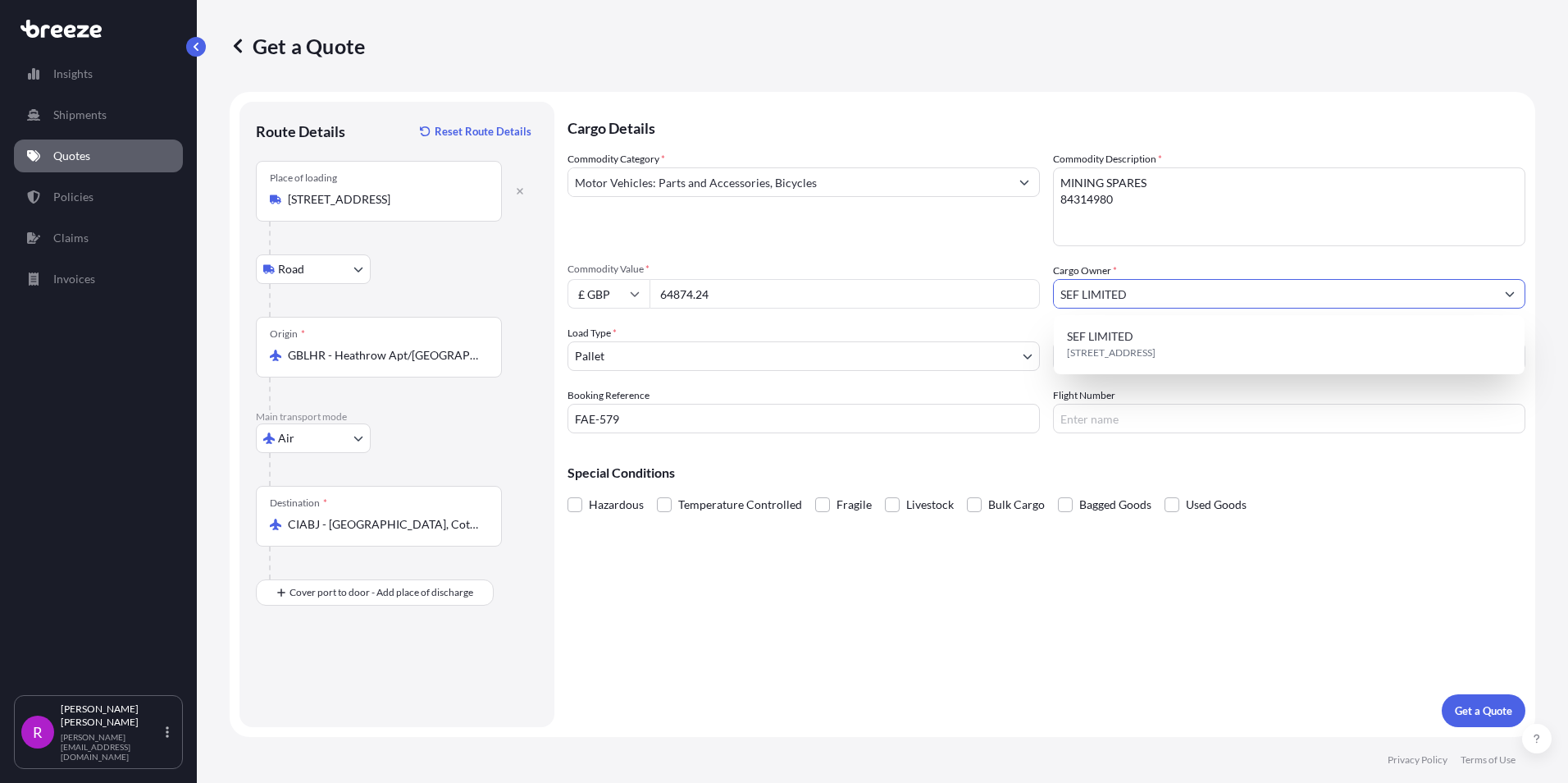
click at [1082, 421] on input "Flight Number" at bounding box center [1289, 418] width 472 height 29
paste input "AF0071M/10"
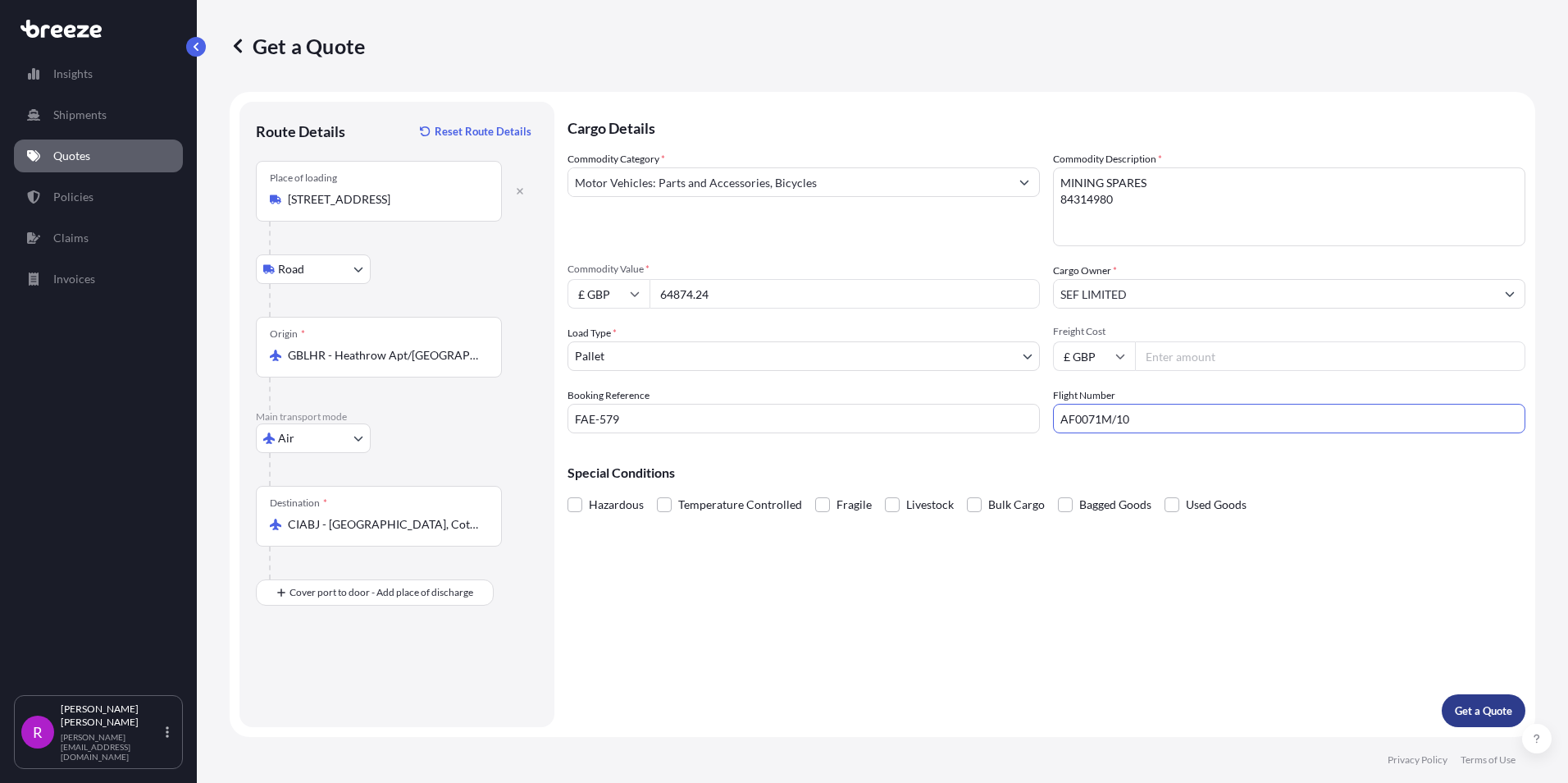
type input "AF0071M/10"
click at [1469, 704] on p "Get a Quote" at bounding box center [1483, 709] width 58 height 16
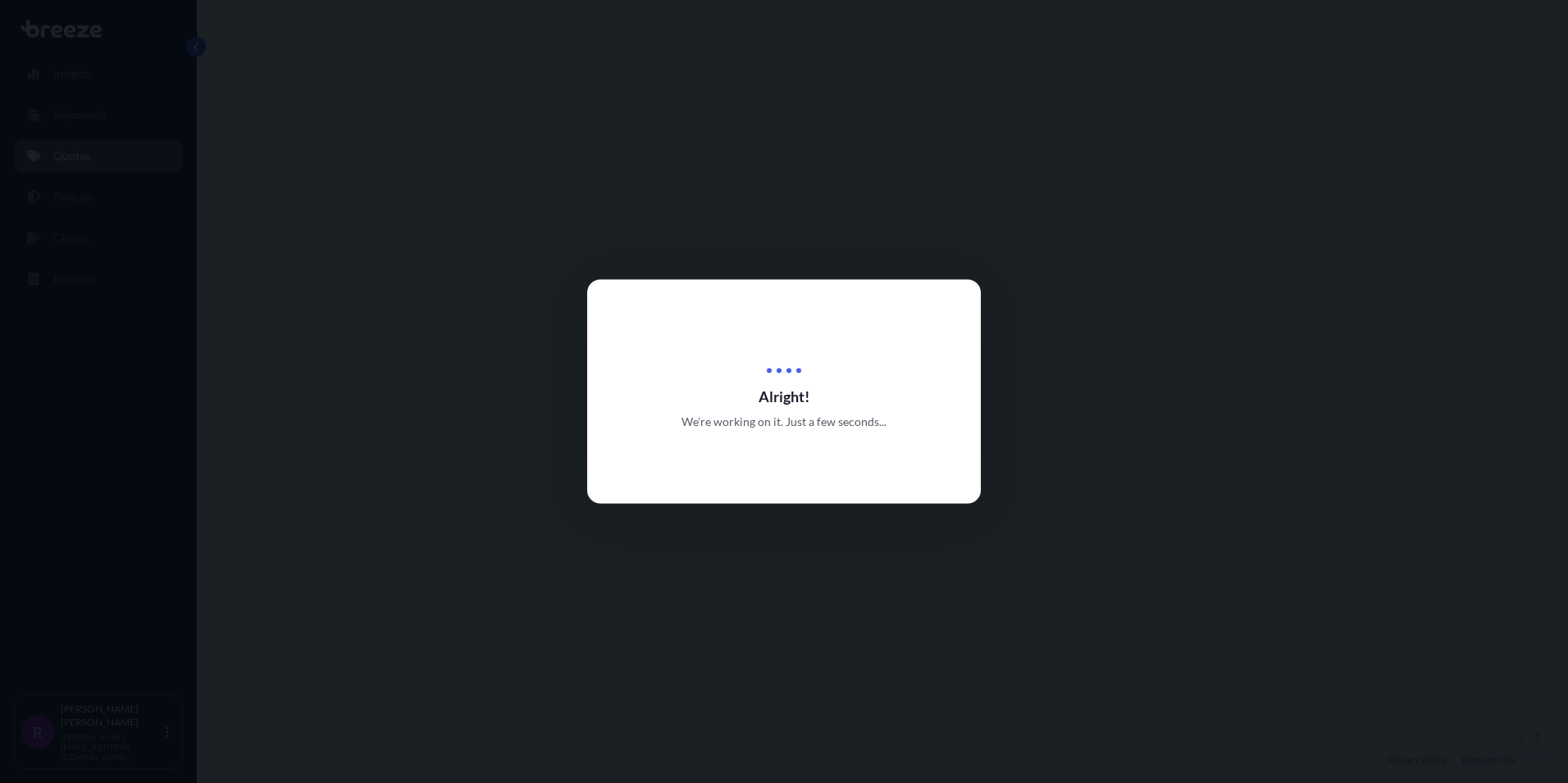
select select "Road"
select select "Air"
select select "1"
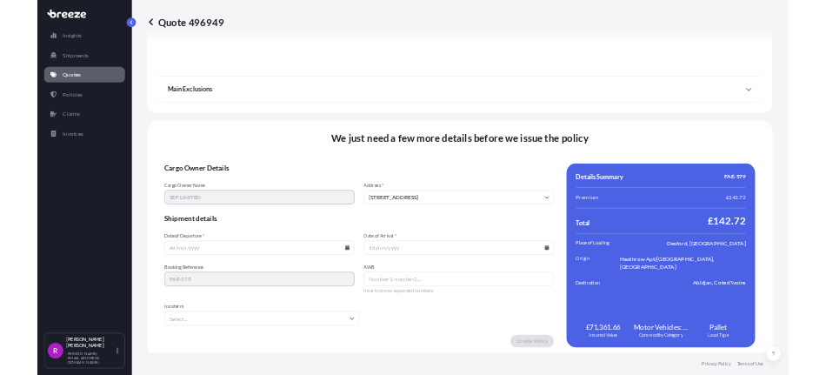
scroll to position [2052, 0]
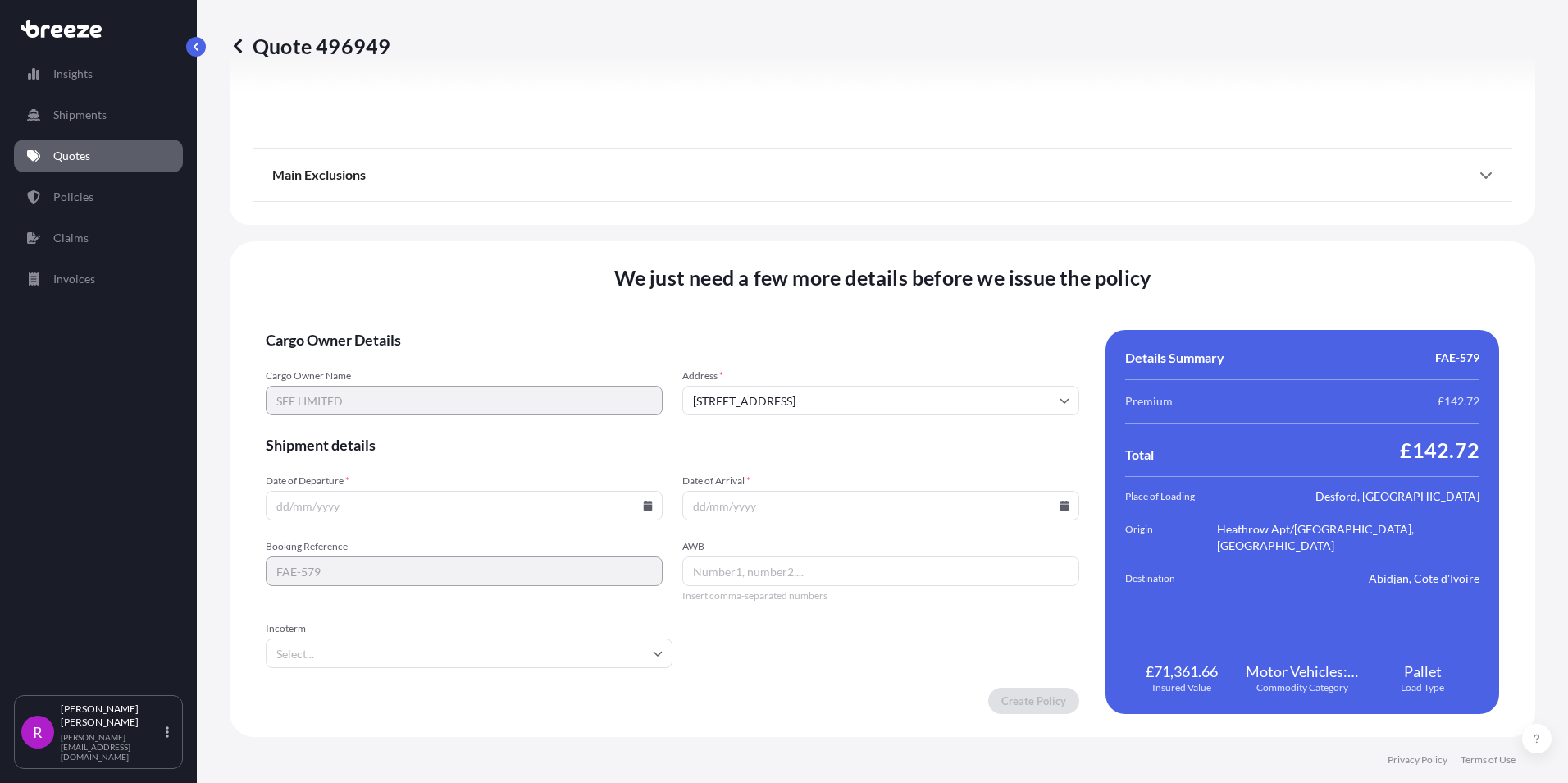
click at [284, 508] on input "Date of Departure *" at bounding box center [464, 505] width 397 height 29
type input "10/08/2025"
drag, startPoint x: 690, startPoint y: 508, endPoint x: 601, endPoint y: 507, distance: 89.0
click at [690, 508] on input "Date of Arrival *" at bounding box center [881, 505] width 397 height 29
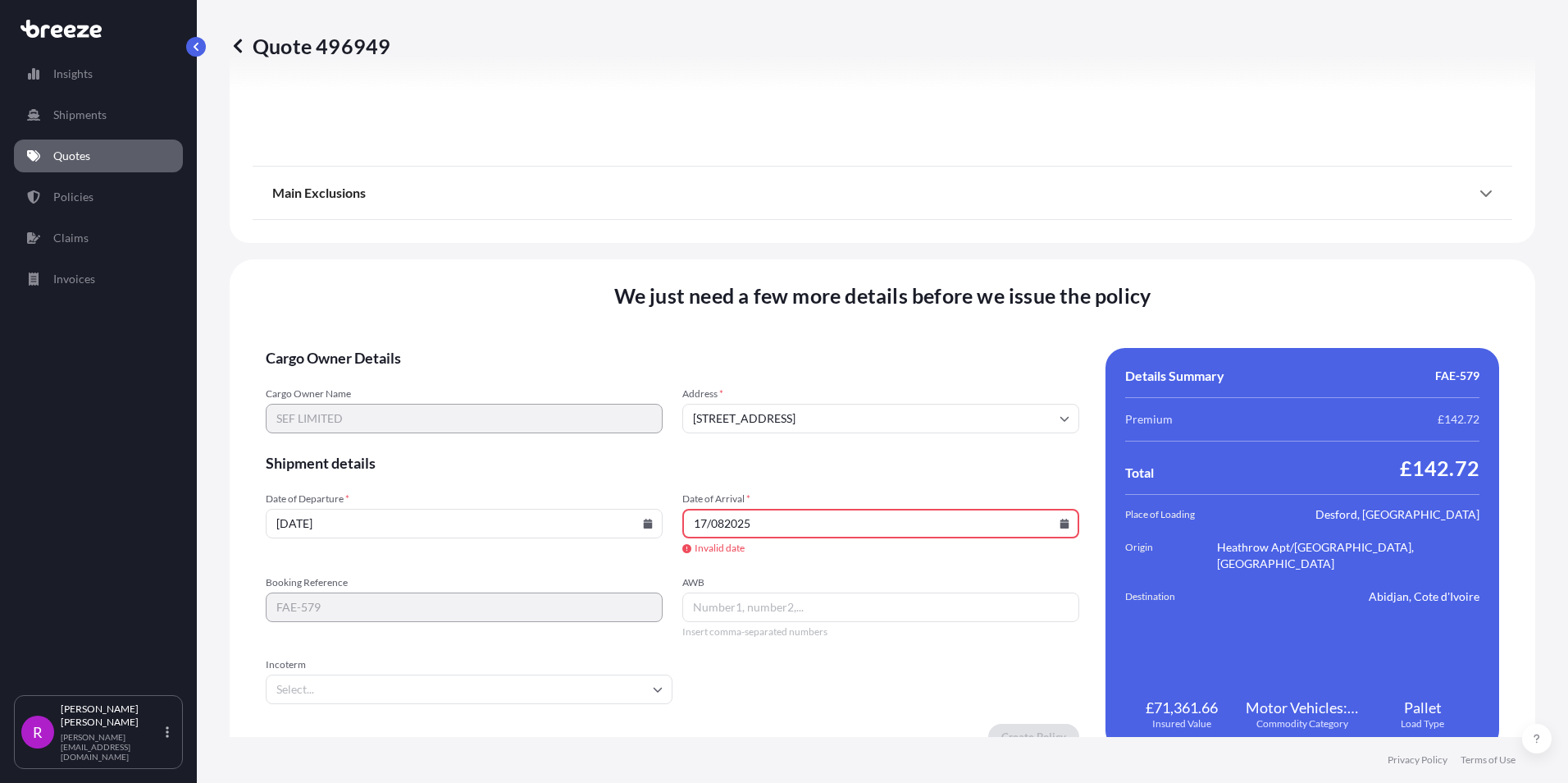
click at [721, 522] on input "17/082025" at bounding box center [881, 523] width 397 height 29
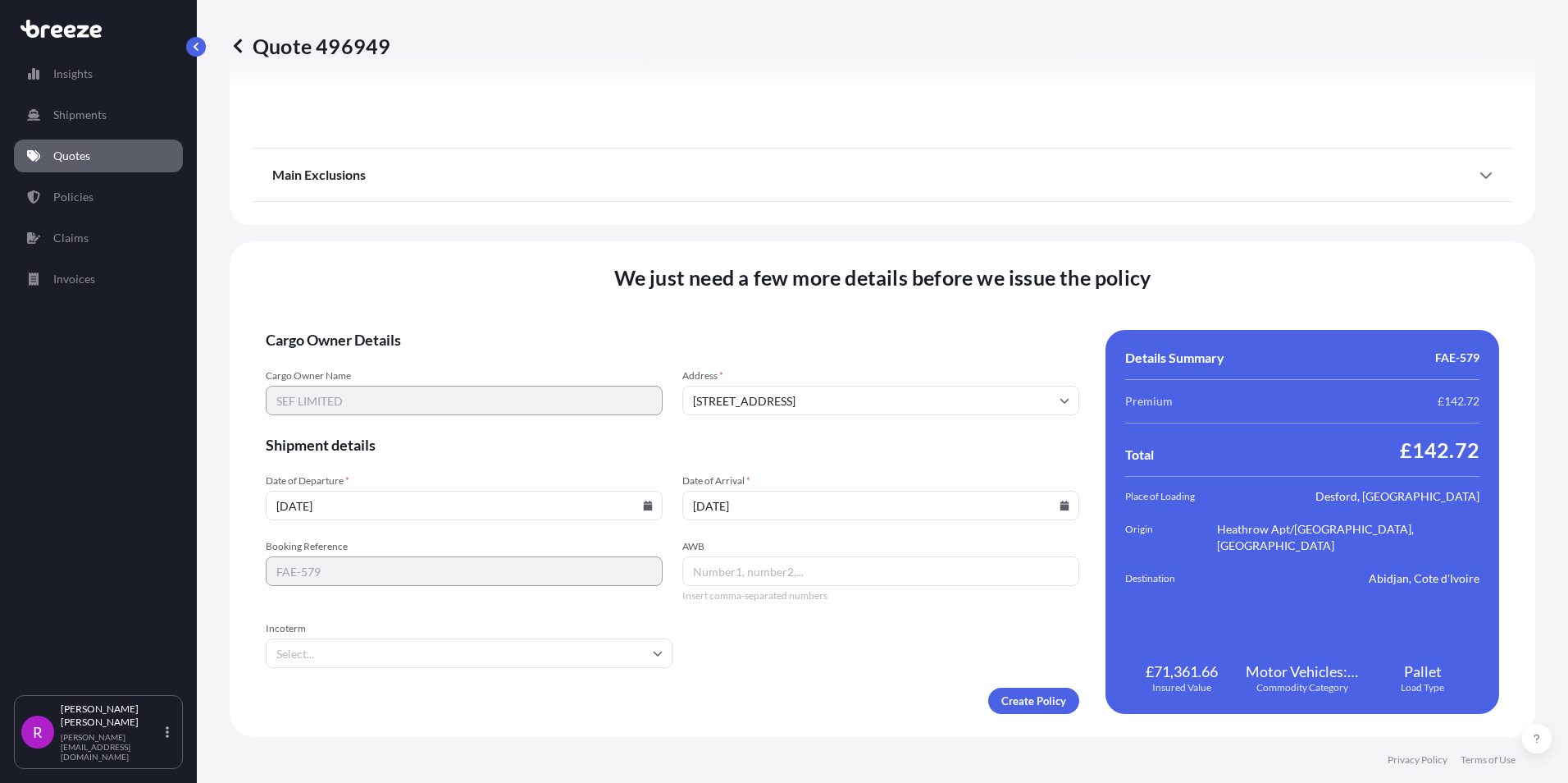
type input "[DATE]"
click at [710, 574] on input "AWB" at bounding box center [881, 571] width 397 height 29
click at [720, 575] on input "AWB" at bounding box center [881, 571] width 397 height 29
paste input "057 0148 4711"
type input "057 0148 4711"
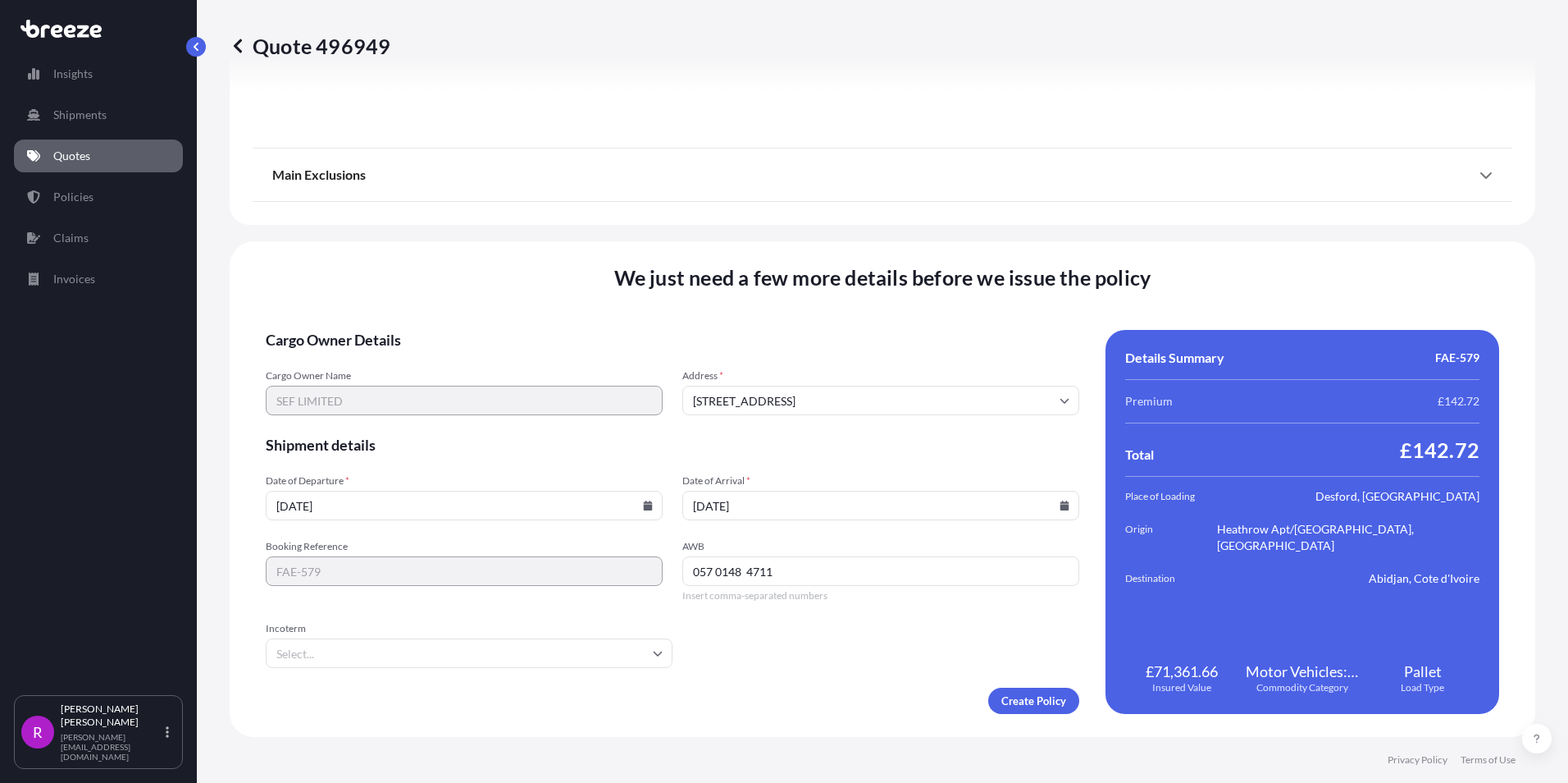
click at [337, 646] on input "Incoterm" at bounding box center [469, 653] width 406 height 29
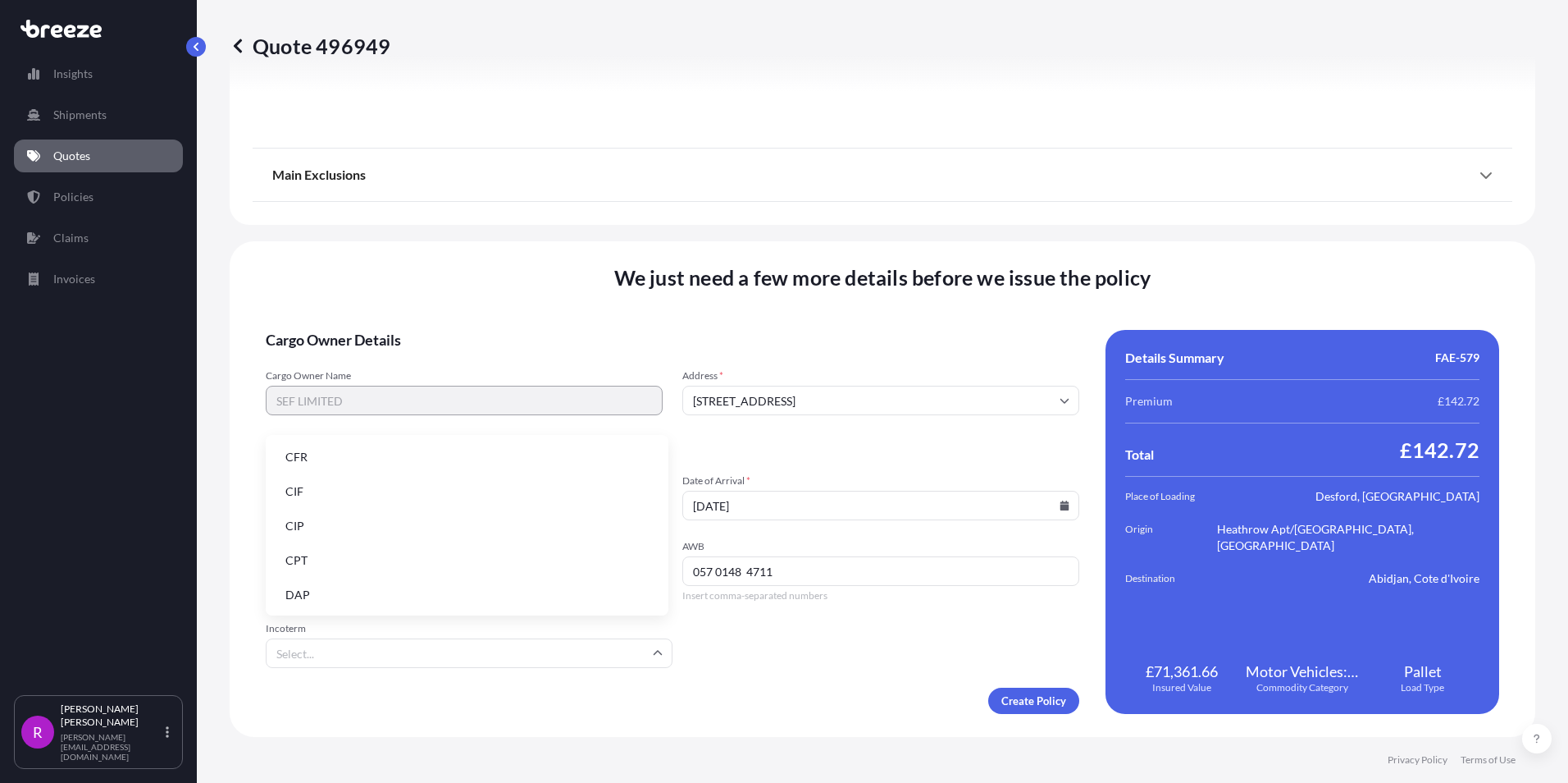
click at [305, 494] on li "CIF" at bounding box center [467, 491] width 389 height 31
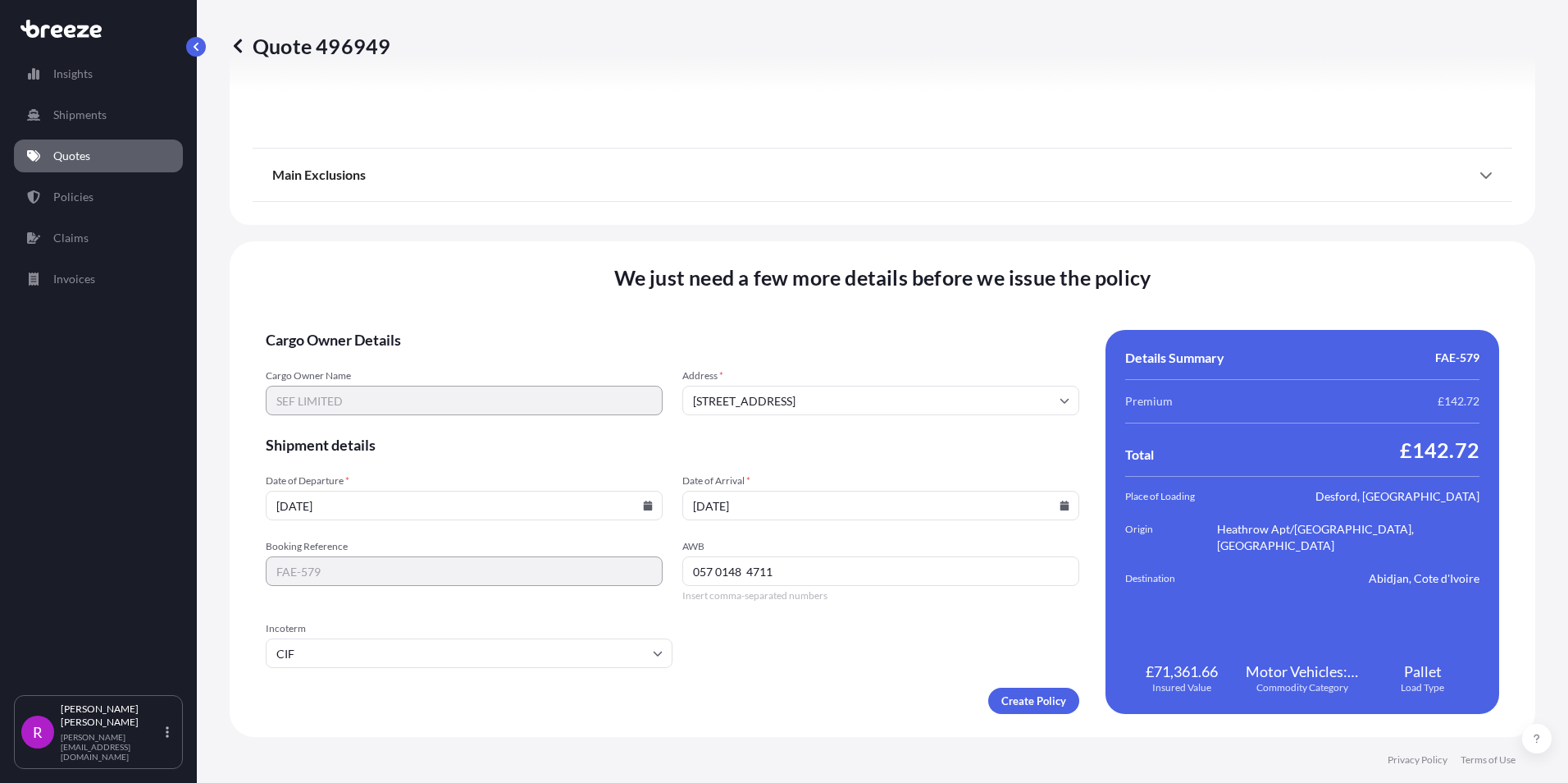
click at [733, 694] on div "Create Policy" at bounding box center [672, 701] width 814 height 26
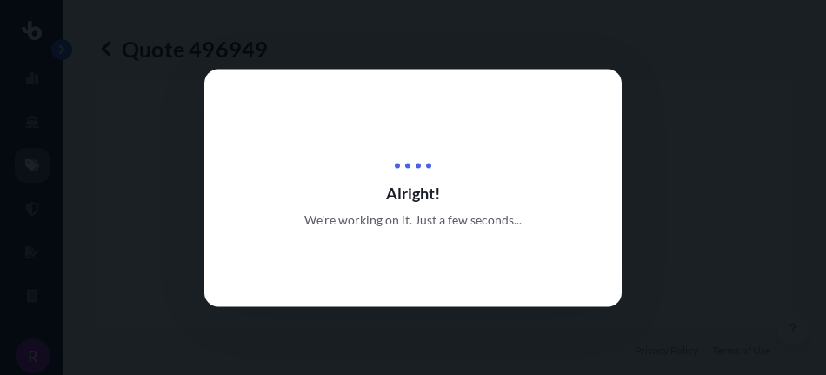
scroll to position [2324, 0]
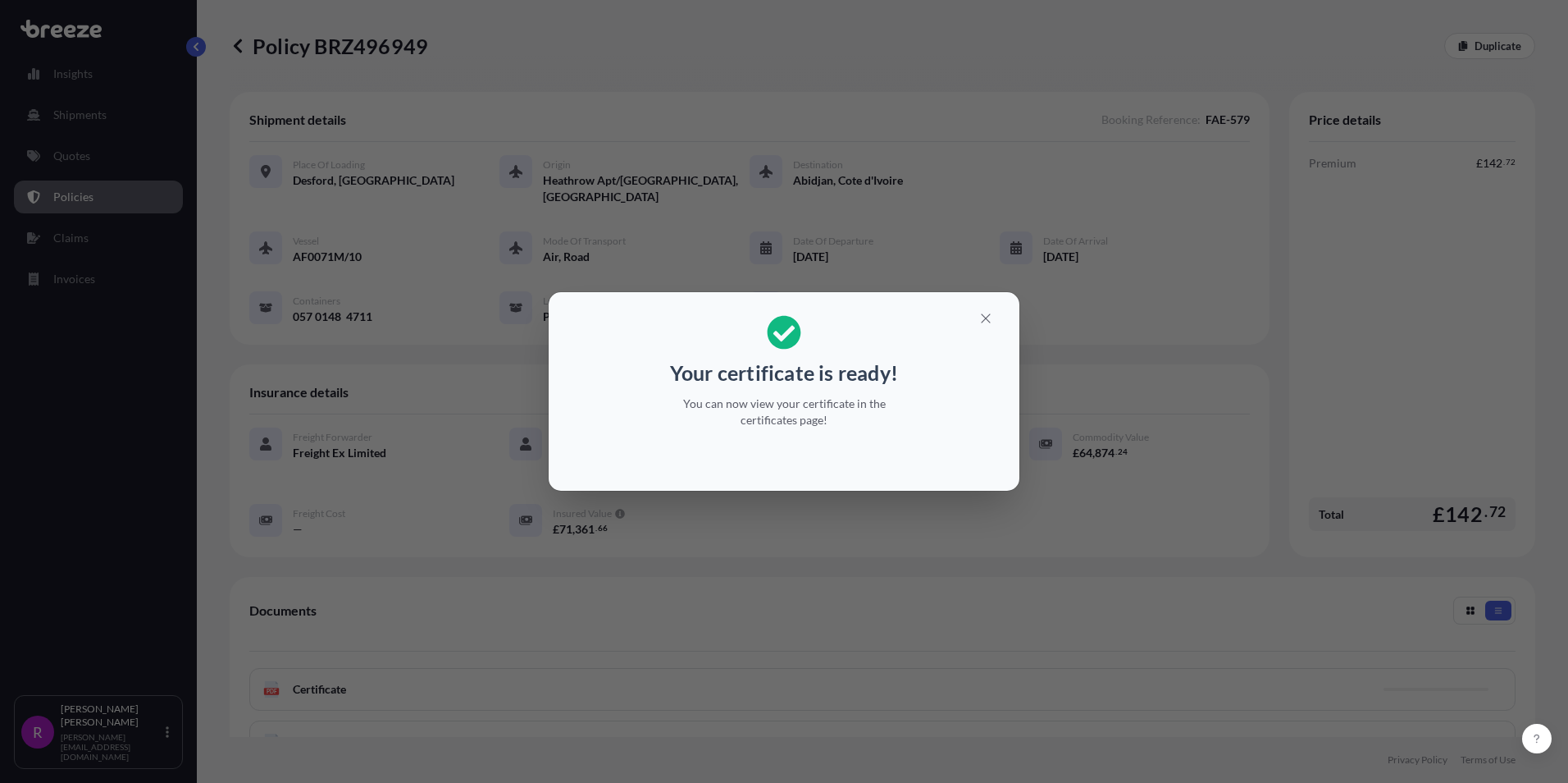
click at [362, 66] on div "Your certificate is ready! You can now view your certificate in the certificate…" at bounding box center [784, 392] width 1568 height 783
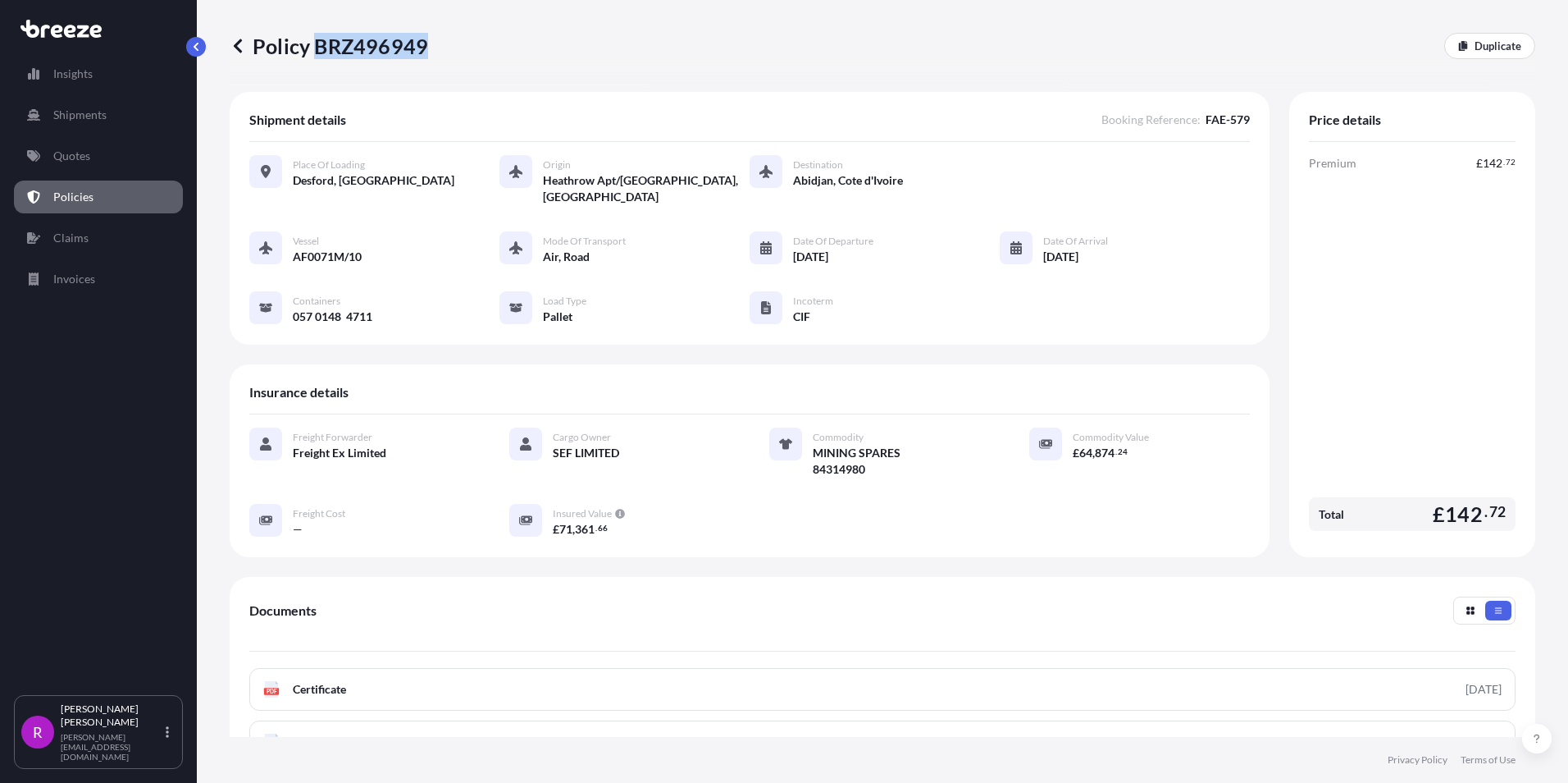
drag, startPoint x: 316, startPoint y: 46, endPoint x: 423, endPoint y: 49, distance: 107.0
click at [423, 49] on p "Policy BRZ496949" at bounding box center [328, 46] width 198 height 26
copy p "BRZ496949"
click at [77, 157] on p "Quotes" at bounding box center [72, 156] width 37 height 16
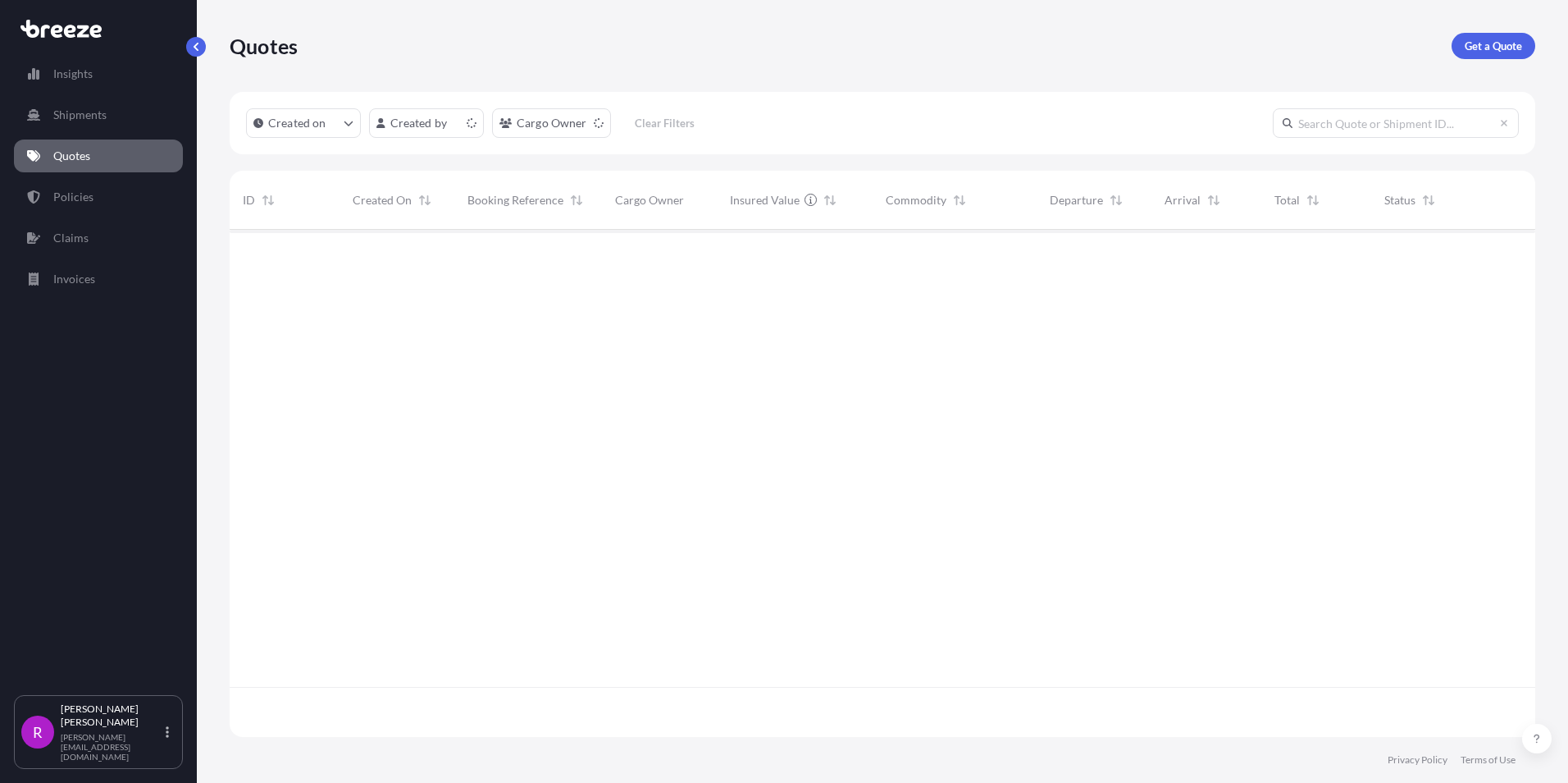
scroll to position [504, 1293]
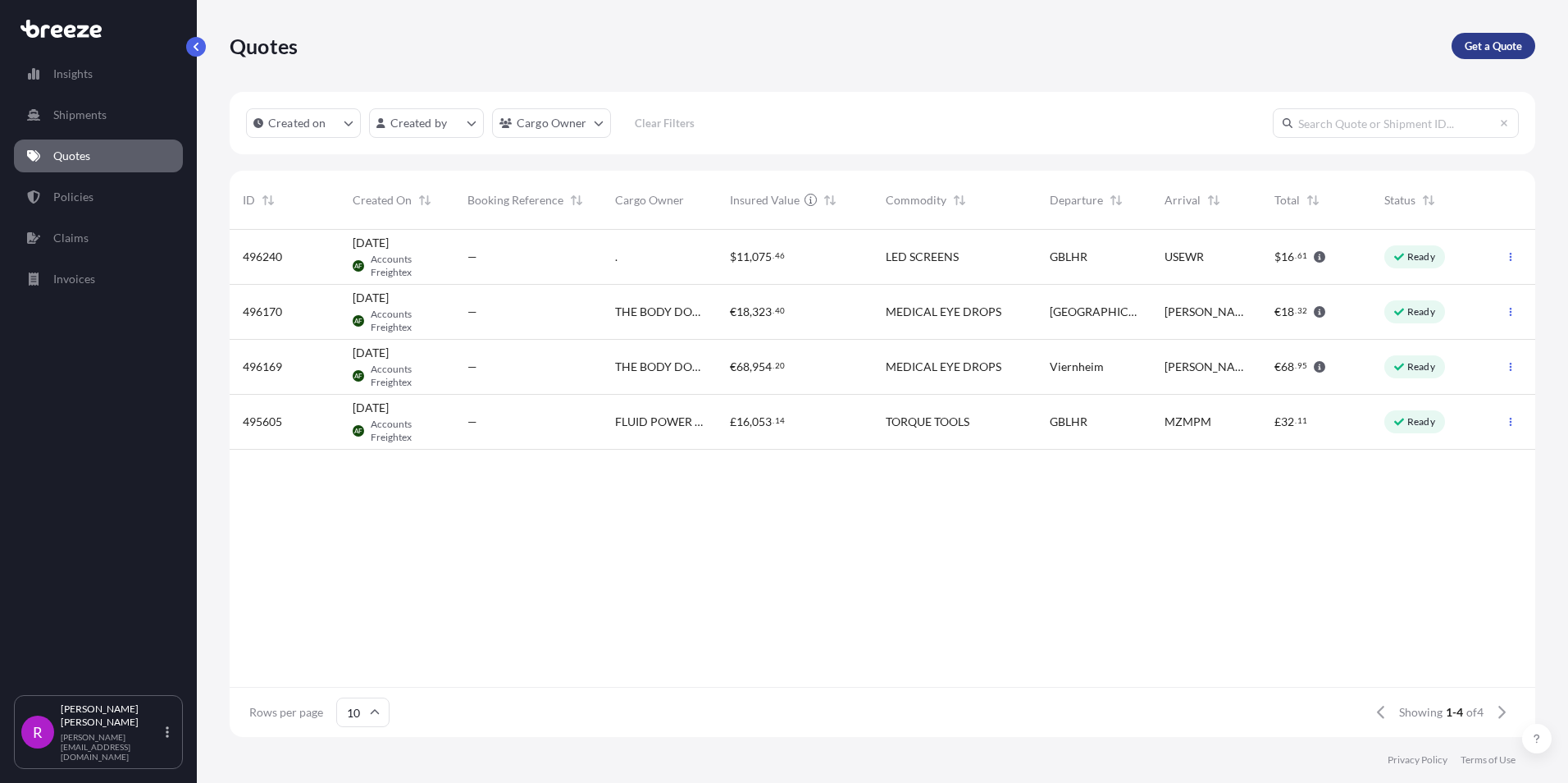
click at [1508, 42] on p "Get a Quote" at bounding box center [1493, 45] width 58 height 16
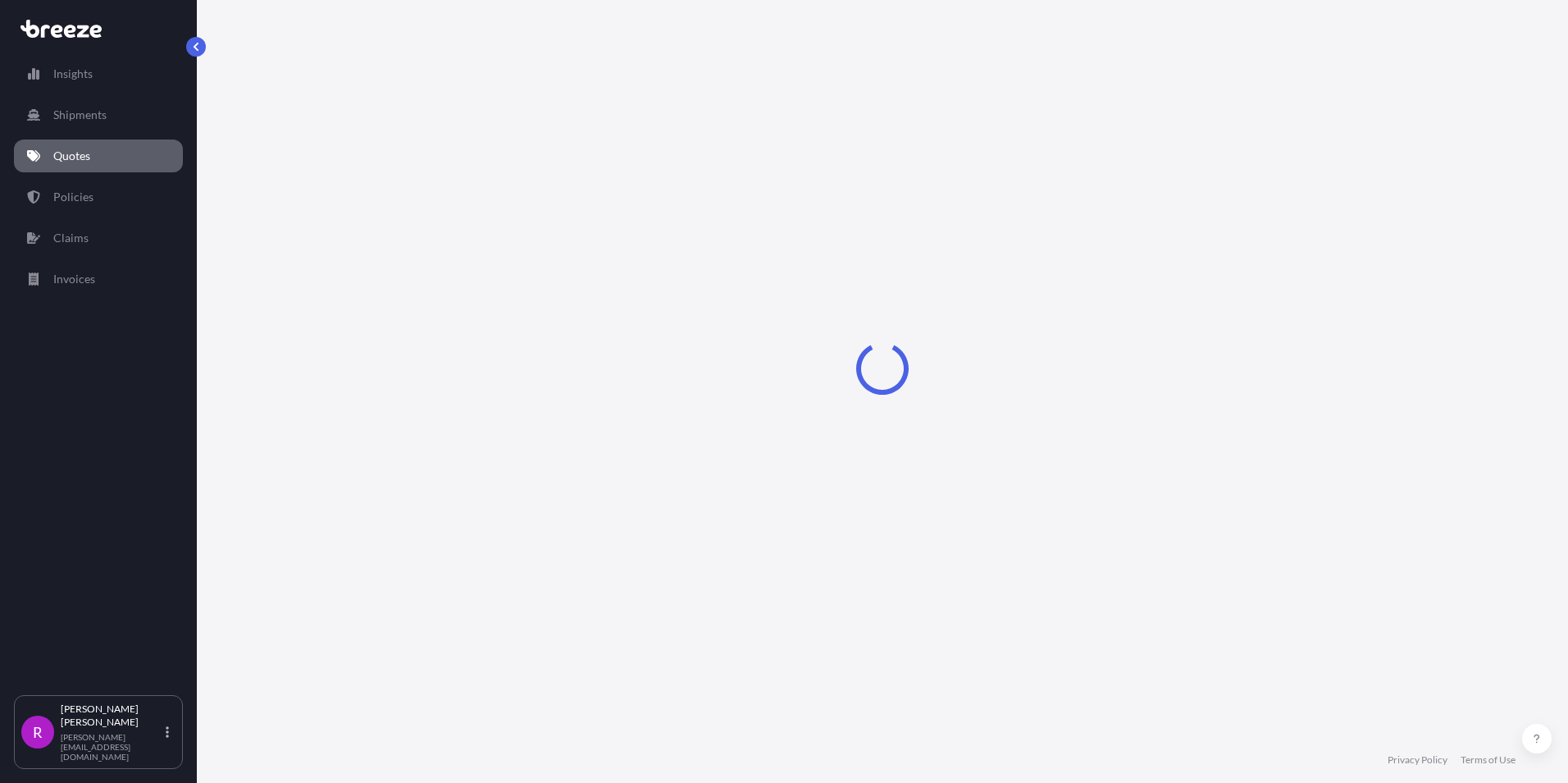
select select "Road"
select select "Sea"
select select "1"
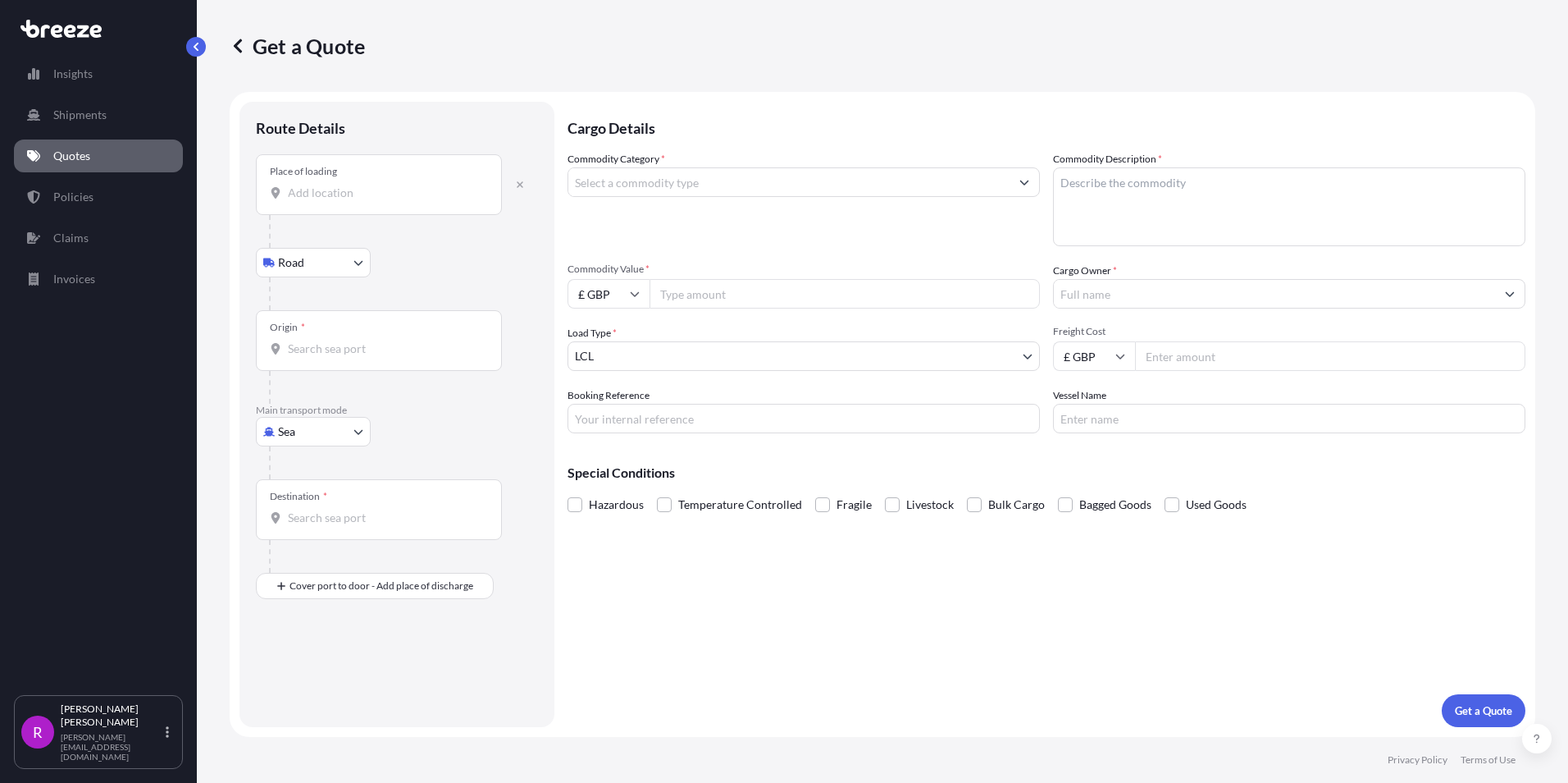
click at [316, 197] on input "Place of loading" at bounding box center [384, 192] width 193 height 16
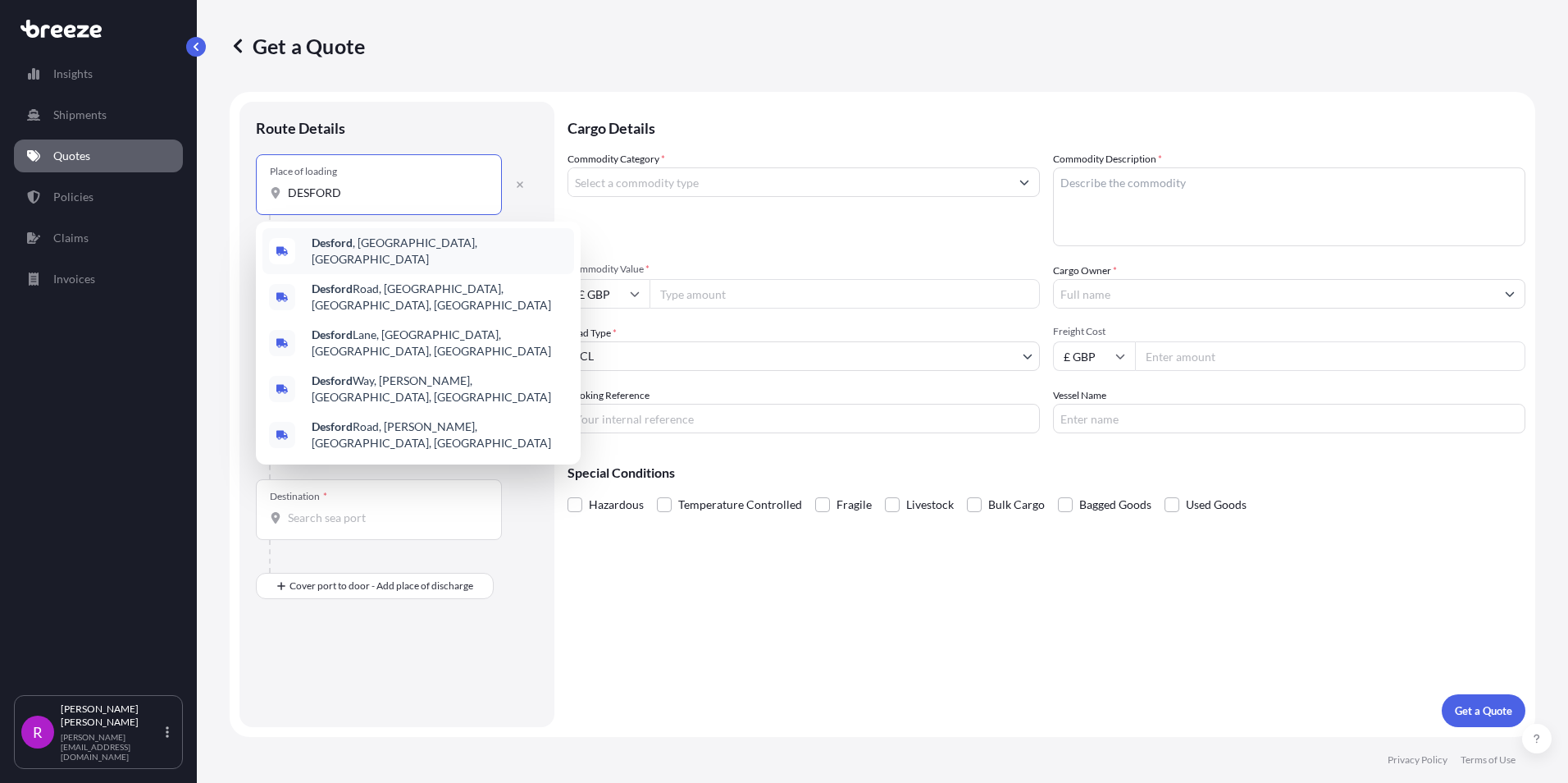
click at [382, 241] on span "Desford , [GEOGRAPHIC_DATA], [GEOGRAPHIC_DATA]" at bounding box center [438, 251] width 256 height 33
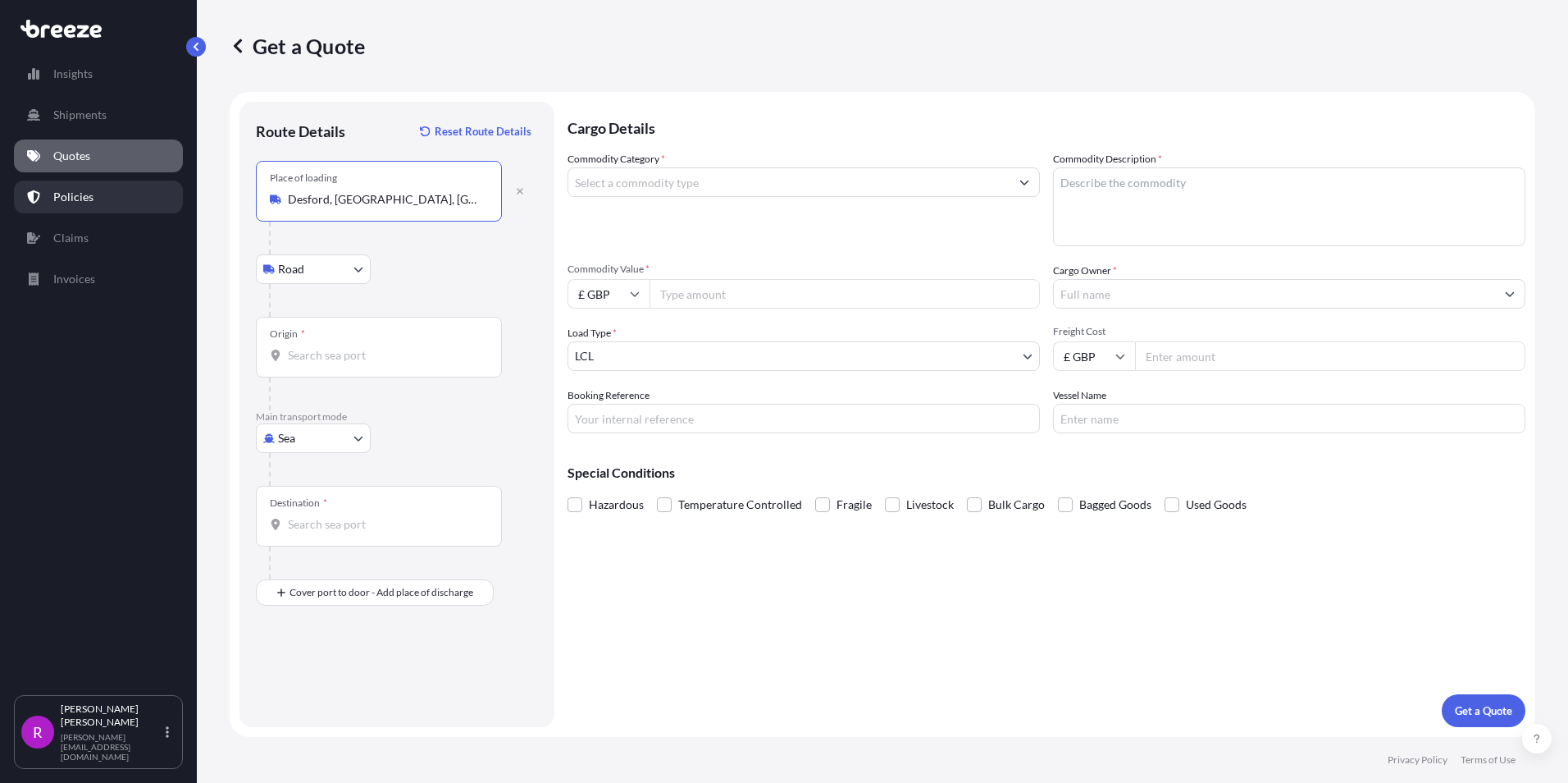
drag, startPoint x: 420, startPoint y: 198, endPoint x: 59, endPoint y: 160, distance: 363.0
click at [102, 185] on div "Insights Shipments Quotes Policies Claims Invoices R Ritesh Dharaiya ritesh@fre…" at bounding box center [784, 392] width 1568 height 783
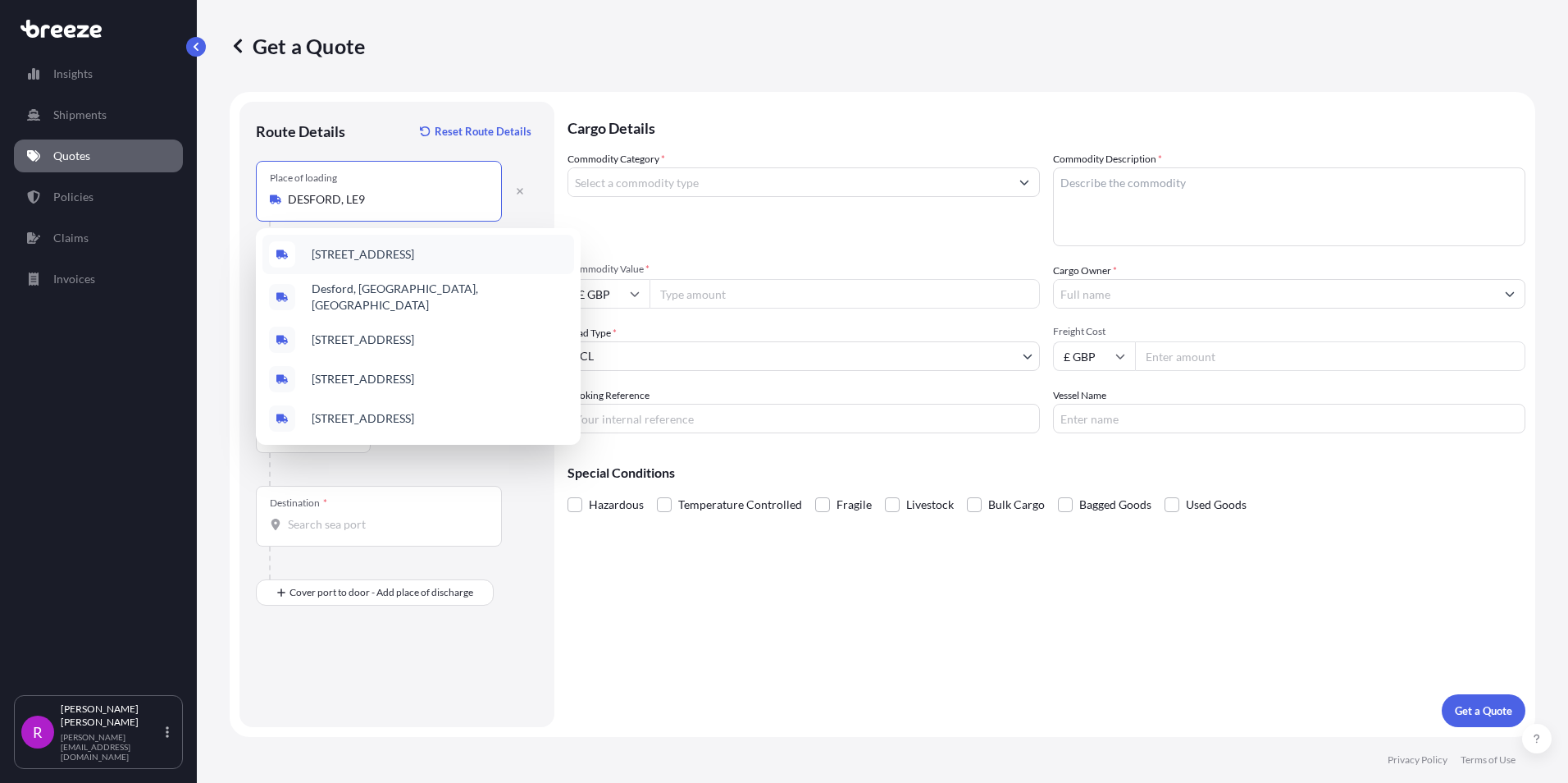
click at [414, 256] on span "[STREET_ADDRESS]" at bounding box center [362, 254] width 103 height 16
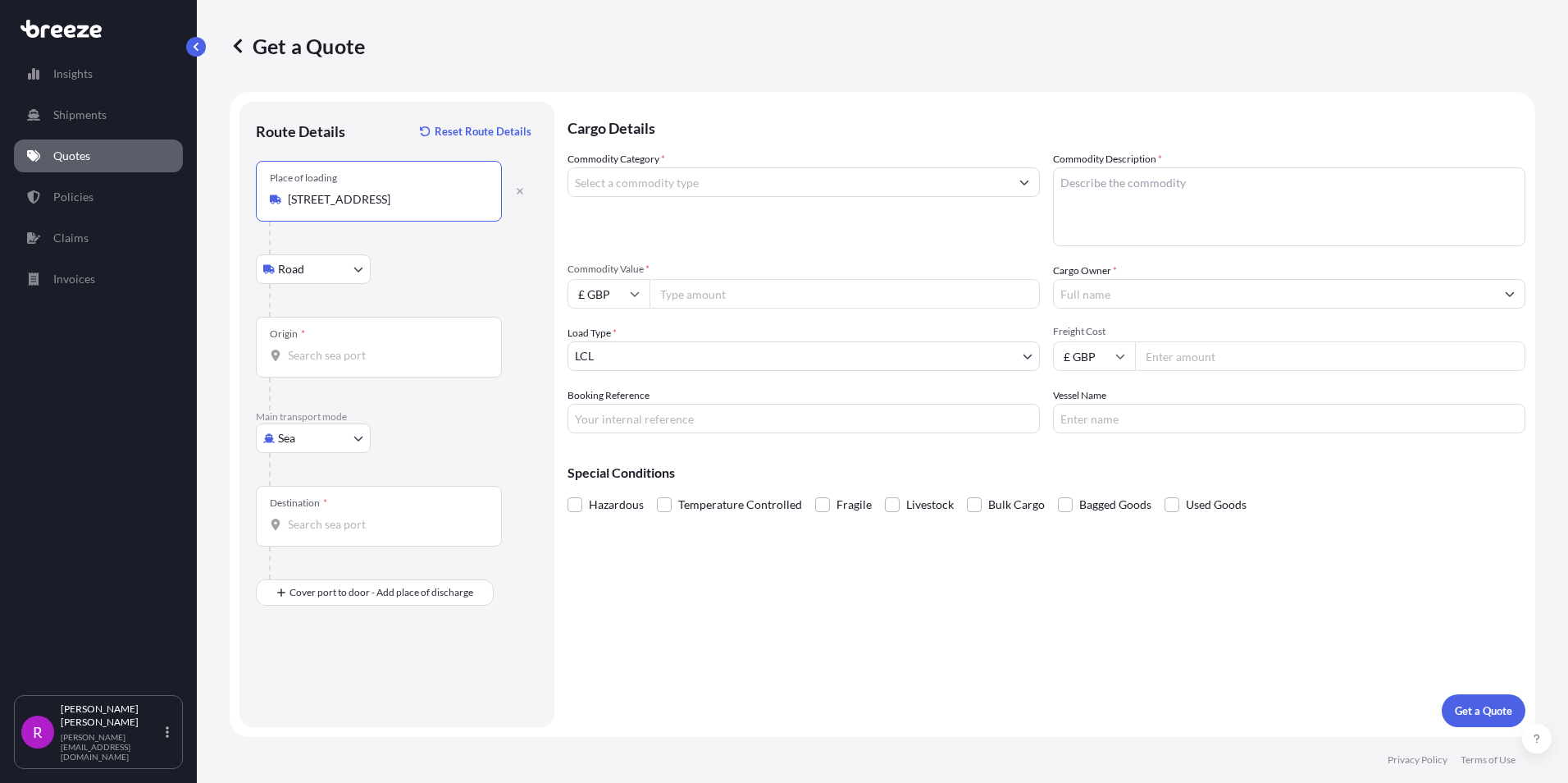
click at [420, 198] on input "[STREET_ADDRESS]" at bounding box center [384, 199] width 193 height 16
click at [415, 250] on b "Desford, Leicester LE9 9FS, UK" at bounding box center [363, 254] width 104 height 14
type input "Desford, Leicester LE9 9FS, UK"
click at [325, 352] on input "Origin *" at bounding box center [384, 355] width 193 height 16
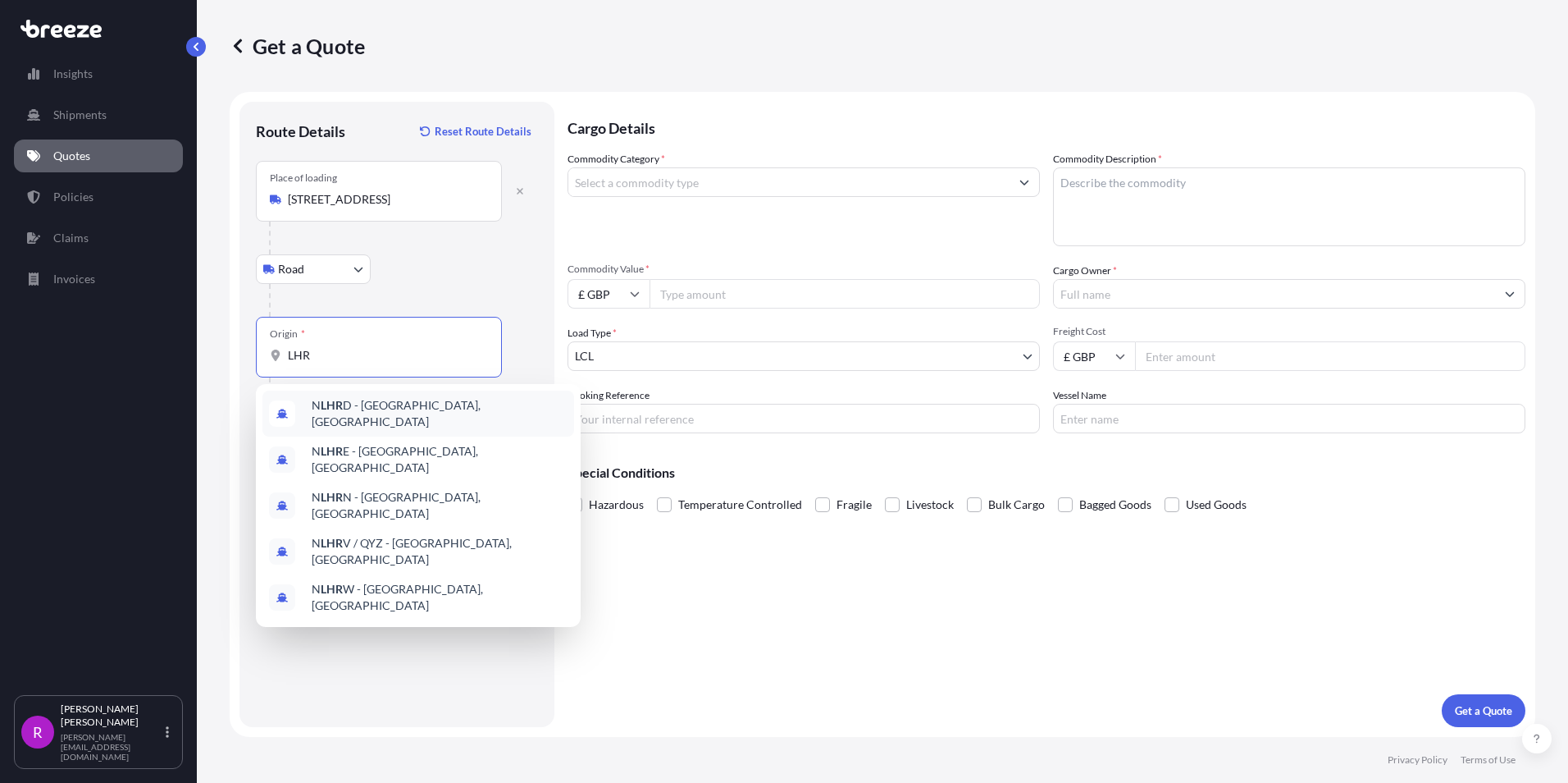
type input "LHR"
click at [480, 271] on div "Road Road Rail" at bounding box center [396, 269] width 282 height 29
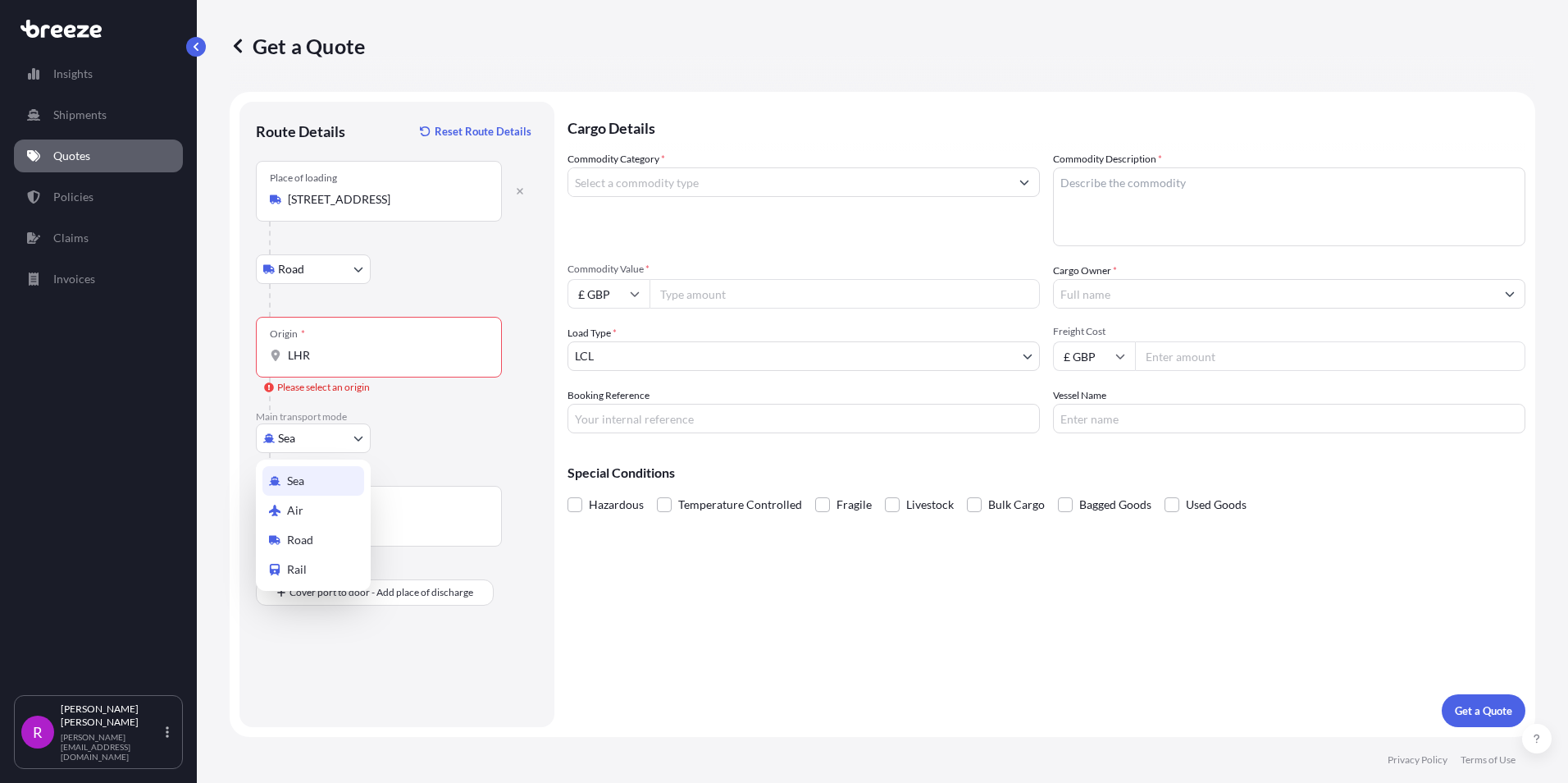
click at [314, 431] on body "1 option available. 0 options available. 5 options available. Insights Shipment…" at bounding box center [784, 392] width 1568 height 783
click at [296, 504] on span "Air" at bounding box center [294, 509] width 16 height 16
select select "Air"
click at [337, 214] on div "Place of loading" at bounding box center [378, 191] width 246 height 60
click at [337, 208] on input "Place of loading" at bounding box center [384, 199] width 193 height 16
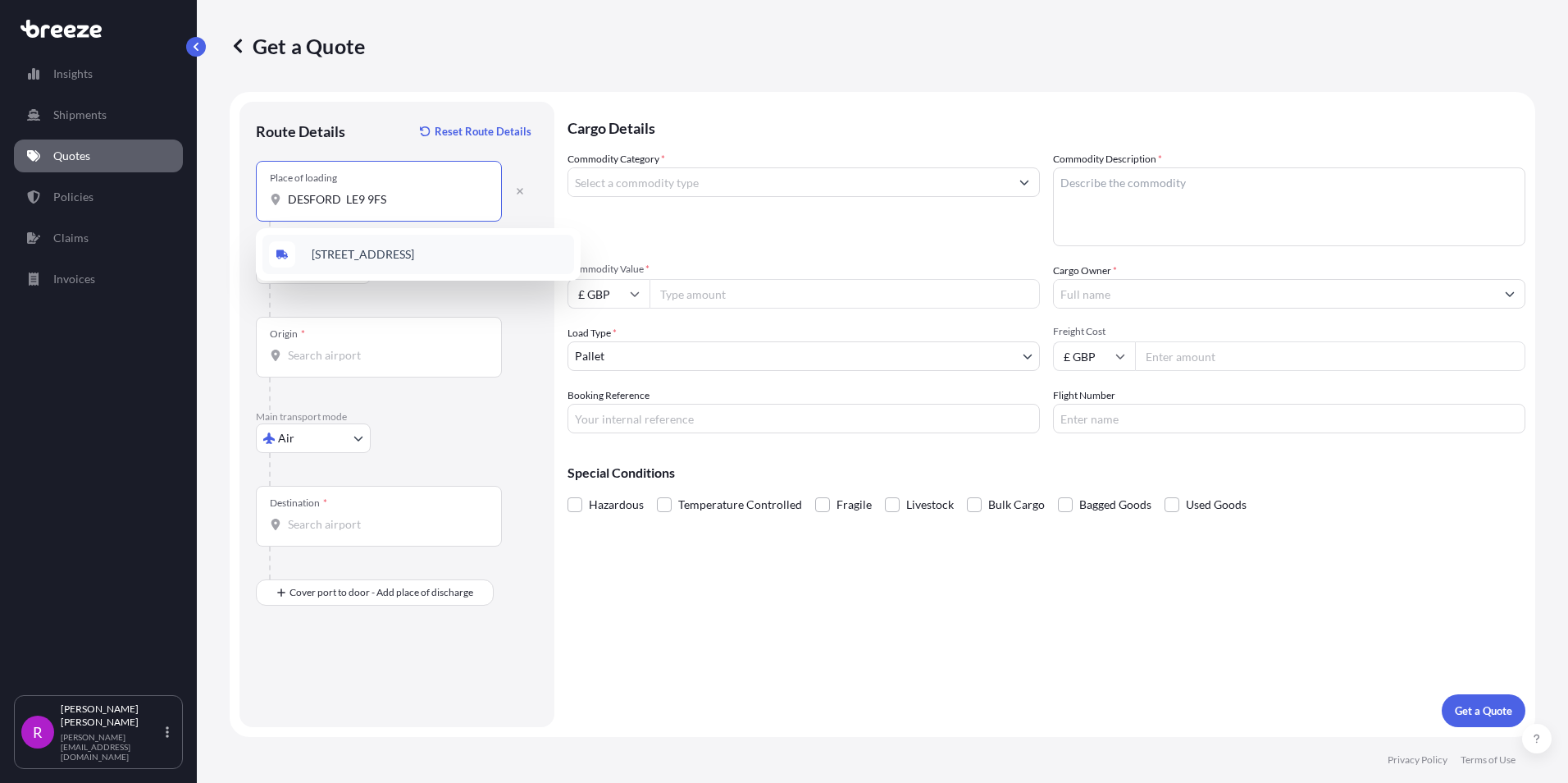
click at [380, 267] on div "Desford, Leicester LE9 9FS, UK" at bounding box center [418, 255] width 311 height 40
type input "Desford, Leicester LE9 9FS, UK"
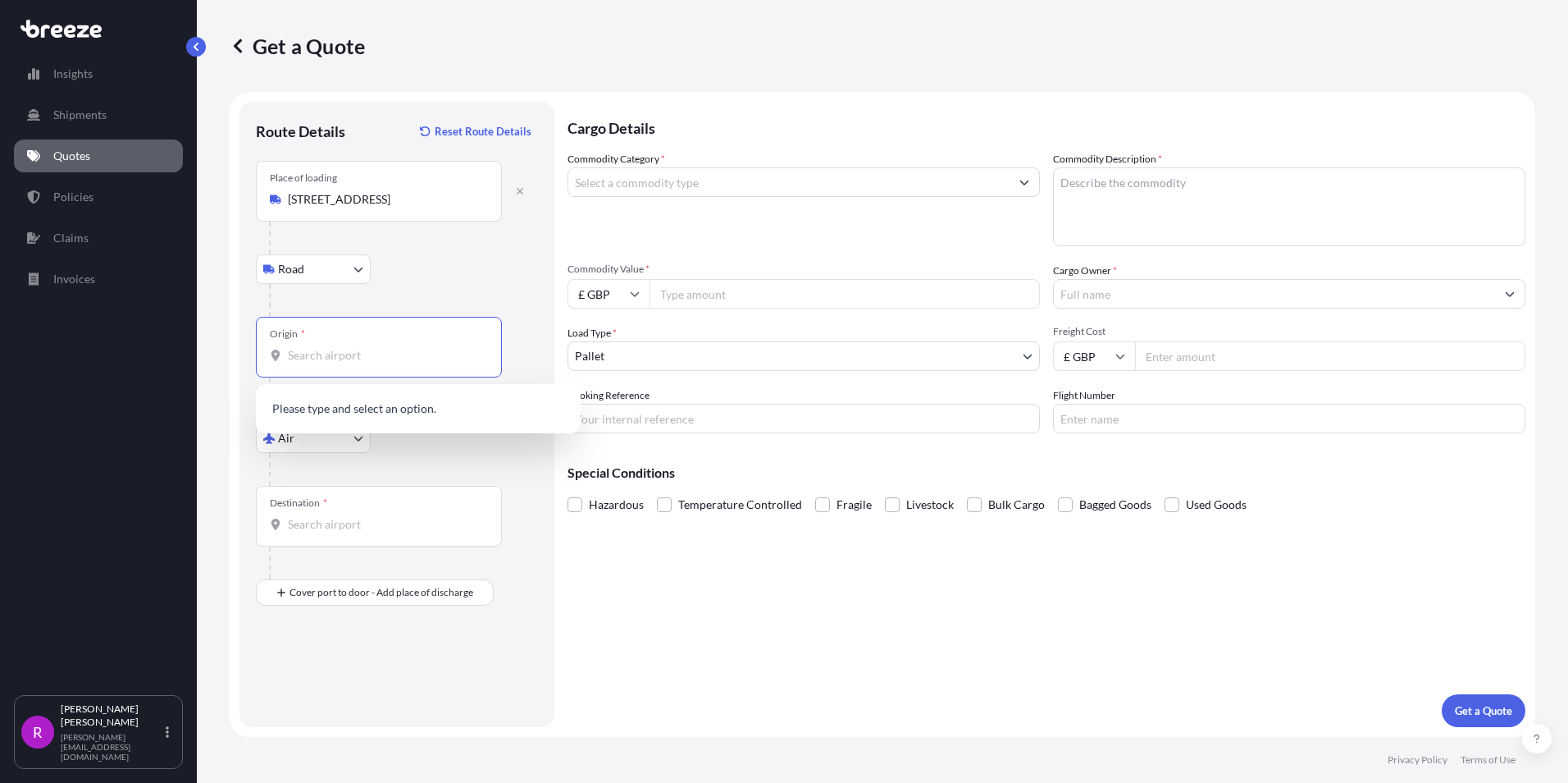
click at [329, 357] on input "Origin *" at bounding box center [384, 355] width 193 height 16
click at [411, 402] on span "GB LHR - Heathrow Apt/[GEOGRAPHIC_DATA], [GEOGRAPHIC_DATA]" at bounding box center [438, 413] width 256 height 33
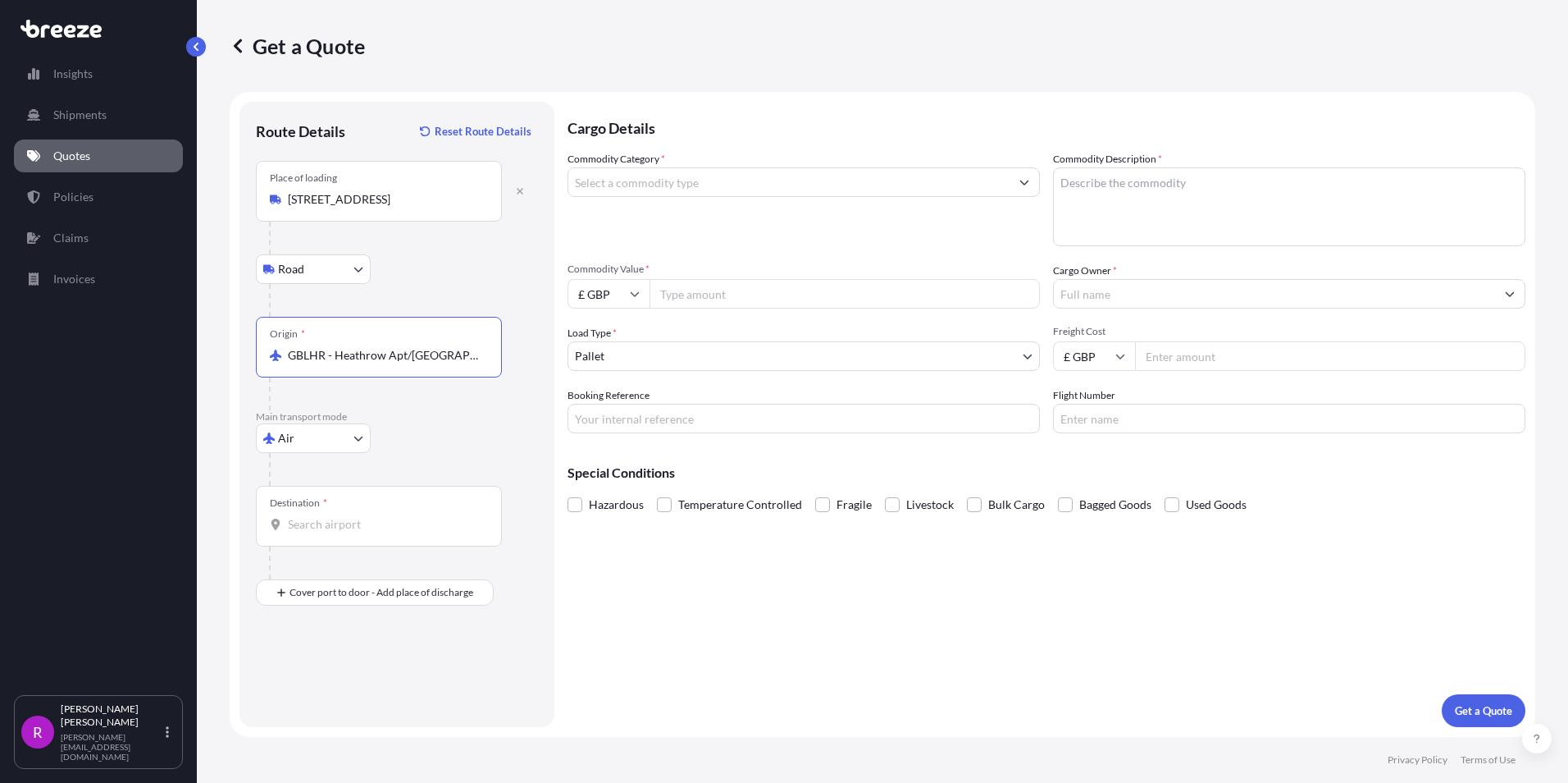
type input "GBLHR - Heathrow Apt/[GEOGRAPHIC_DATA], [GEOGRAPHIC_DATA]"
drag, startPoint x: 298, startPoint y: 514, endPoint x: 32, endPoint y: 450, distance: 273.6
click at [298, 515] on div "Destination *" at bounding box center [378, 516] width 246 height 60
click at [298, 516] on input "Destination *" at bounding box center [384, 524] width 193 height 16
type input "MLBKO - Bamako, Mali"
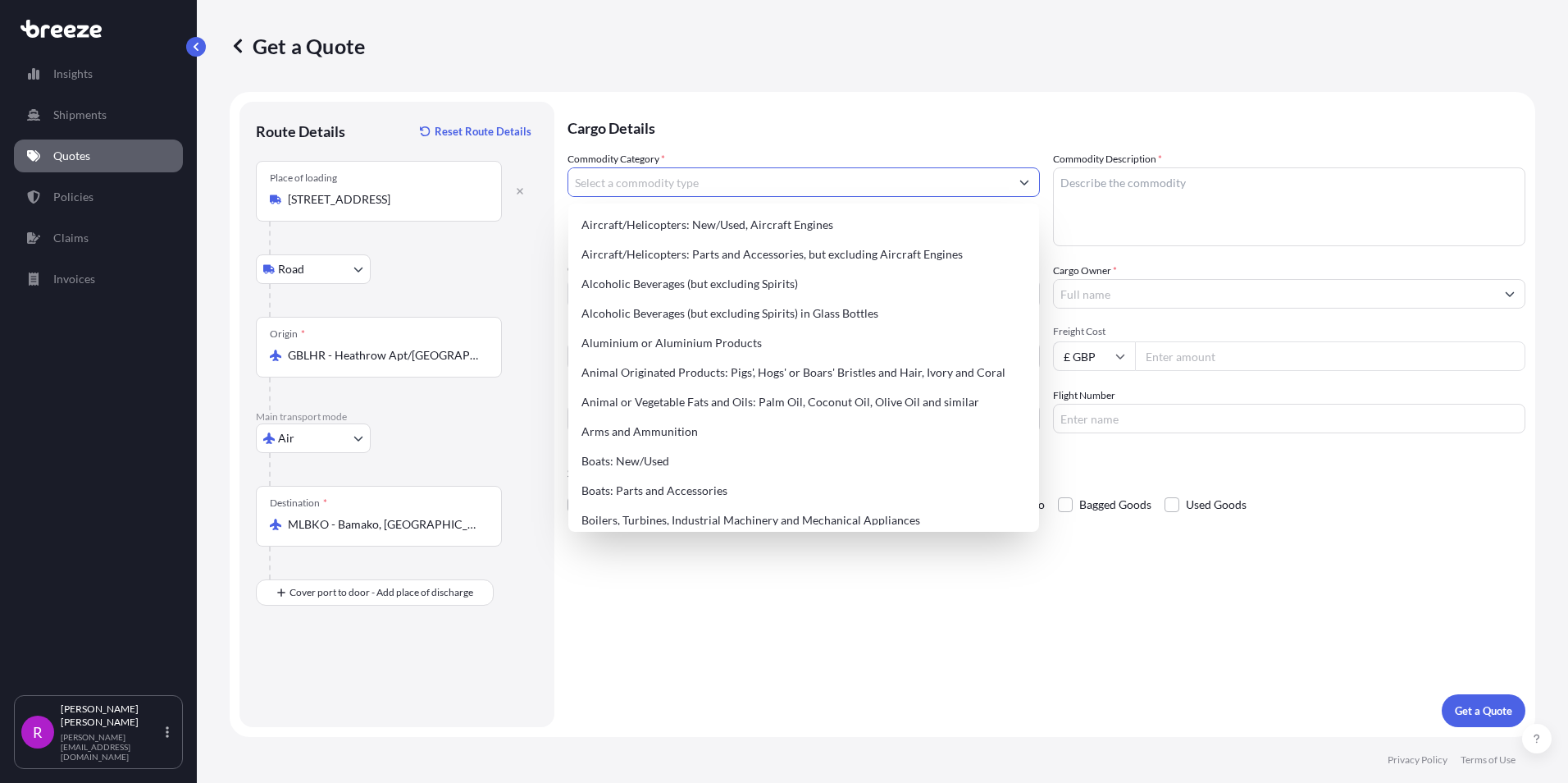
click at [660, 185] on input "Commodity Category *" at bounding box center [789, 181] width 441 height 29
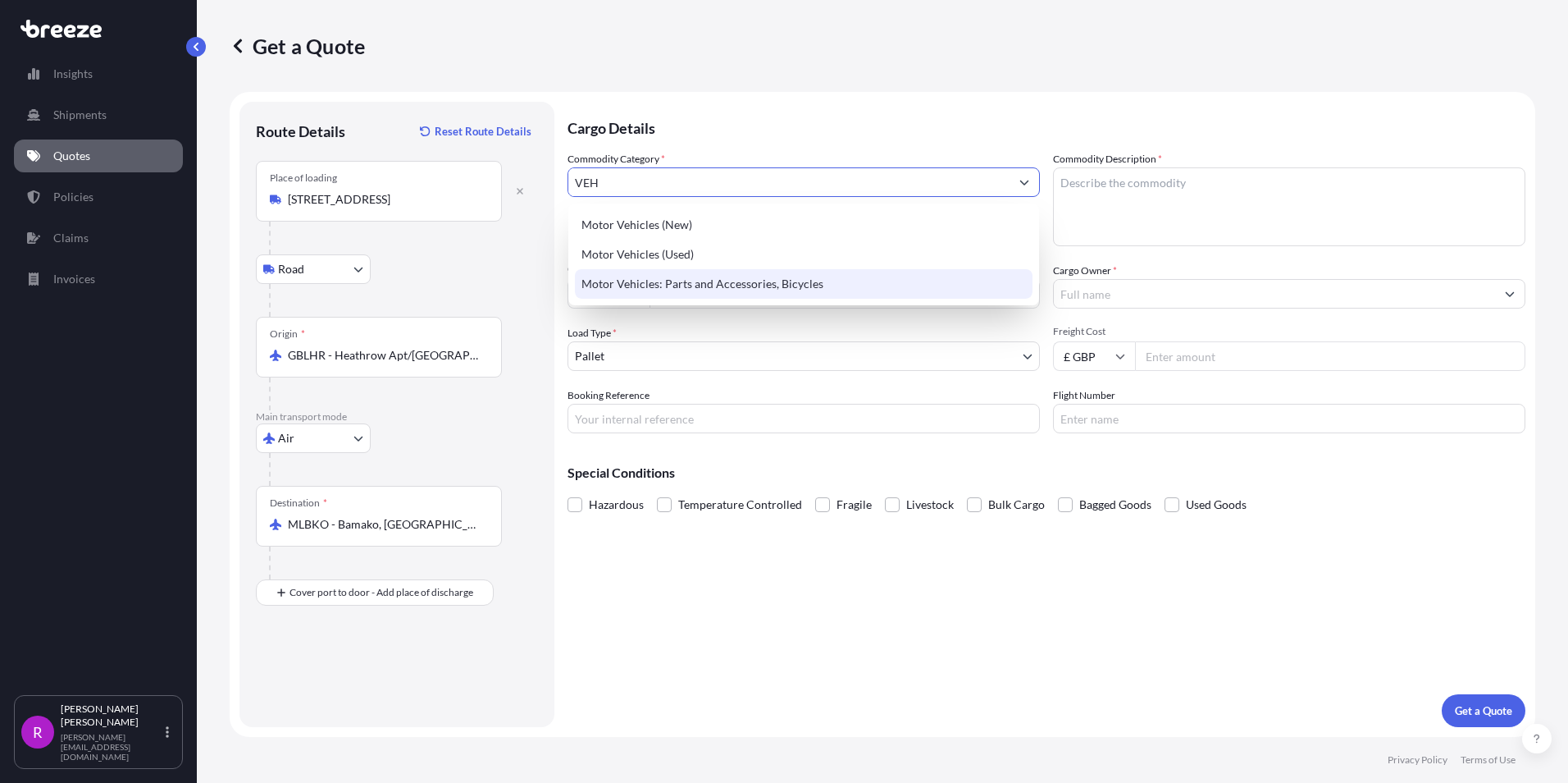
click at [657, 288] on div "Motor Vehicles: Parts and Accessories, Bicycles" at bounding box center [803, 283] width 457 height 29
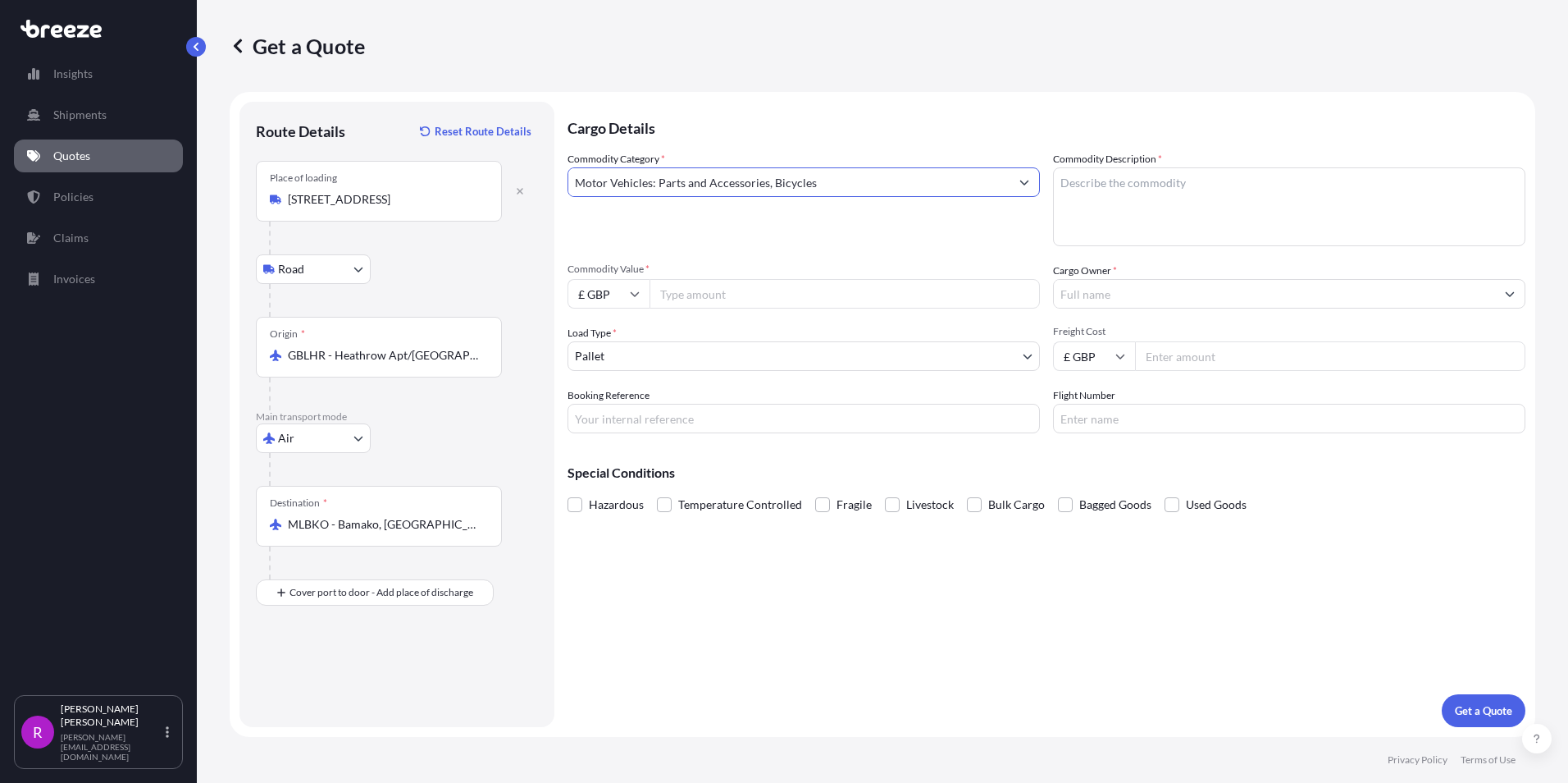
type input "Motor Vehicles: Parts and Accessories, Bicycles"
click at [1164, 219] on textarea "Commodity Description *" at bounding box center [1289, 206] width 472 height 78
click at [1223, 192] on textarea "MINING VEHICLE SPARES" at bounding box center [1289, 206] width 472 height 78
paste textarea "8431498000"
click at [1063, 198] on textarea "MINING VEHICLE SPARES 8431498000" at bounding box center [1289, 206] width 472 height 78
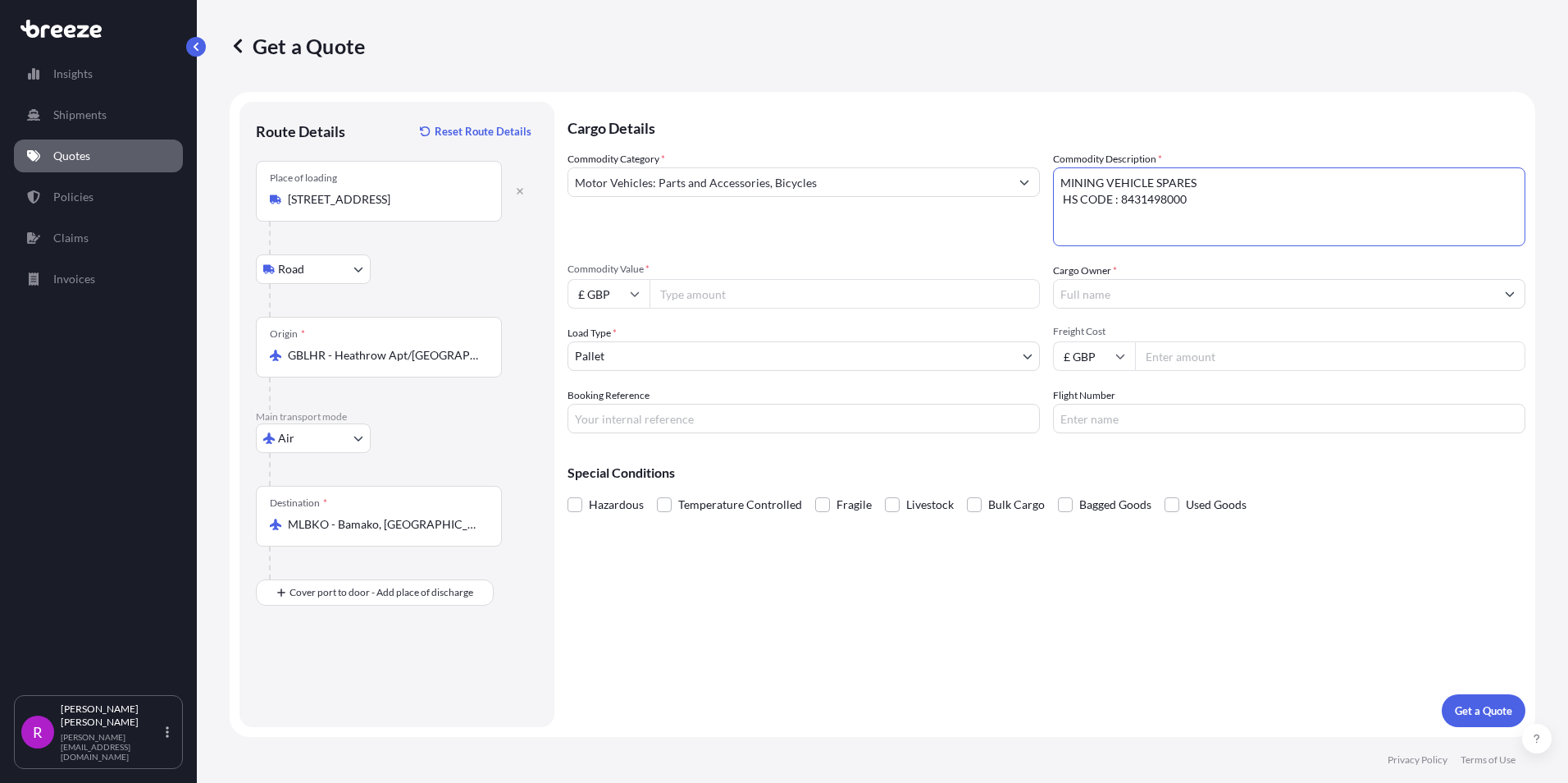
type textarea "MINING VEHICLE SPARES HS CODE : 8431498000"
drag, startPoint x: 715, startPoint y: 301, endPoint x: 704, endPoint y: 301, distance: 11.0
click at [715, 301] on input "Commodity Value *" at bounding box center [845, 293] width 390 height 29
click at [686, 306] on input "Commodity Value *" at bounding box center [845, 293] width 390 height 29
type input "27500.00"
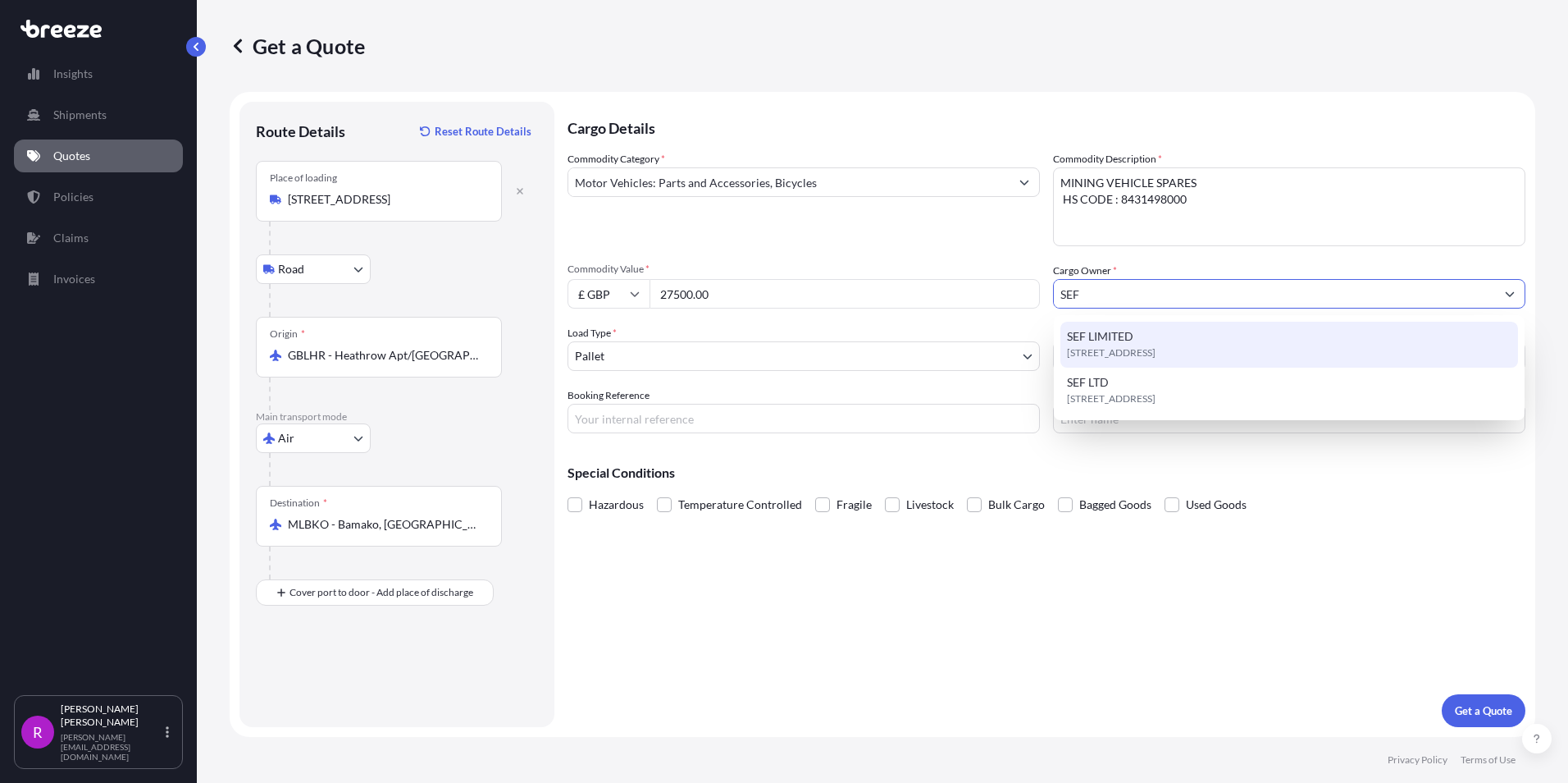
click at [1098, 350] on span "[STREET_ADDRESS]" at bounding box center [1111, 352] width 89 height 16
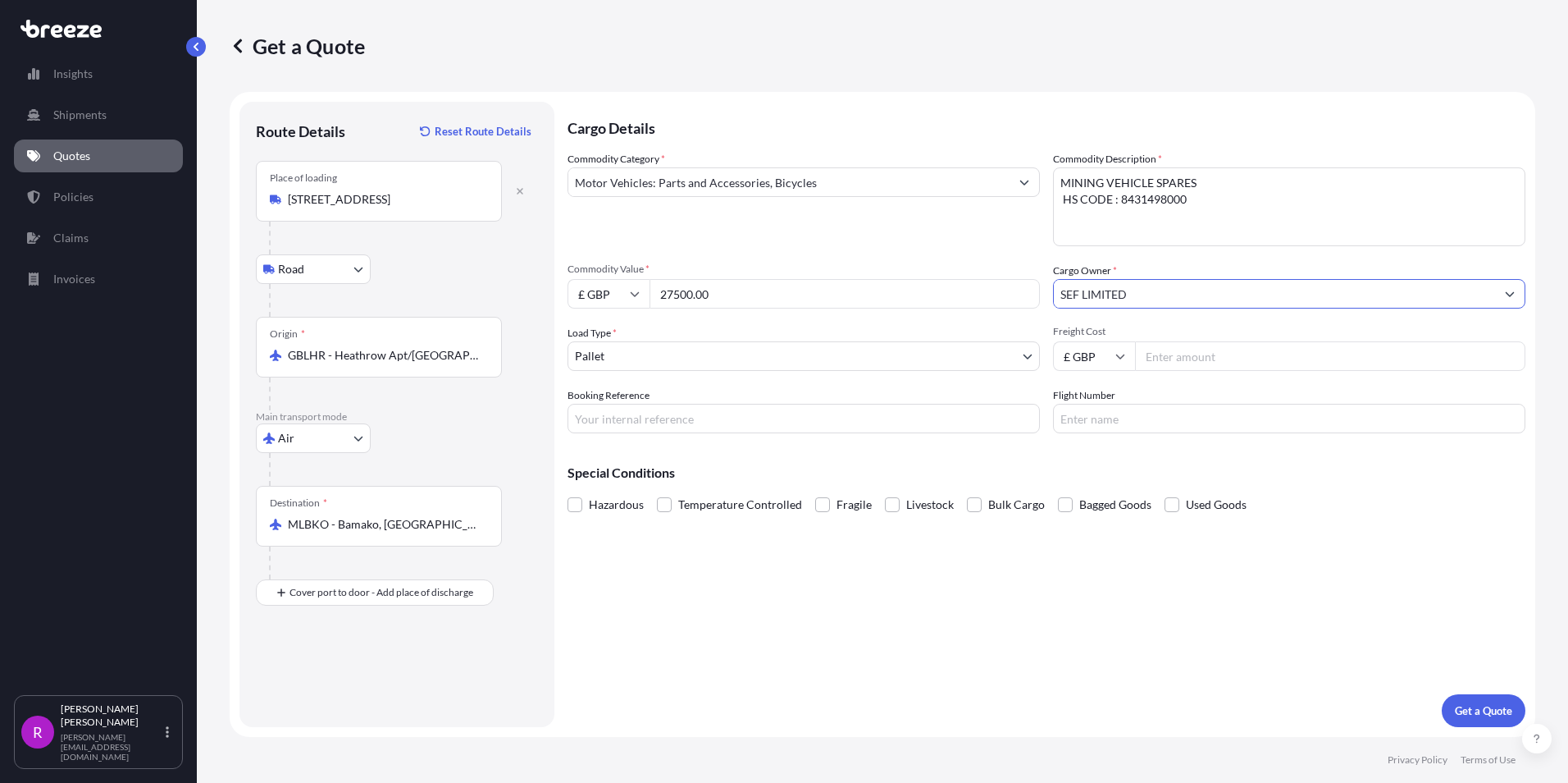
type input "SEF LIMITED"
click at [1147, 362] on input "Freight Cost" at bounding box center [1330, 356] width 390 height 29
type input "13115.79"
click at [629, 412] on input "Booking Reference" at bounding box center [803, 418] width 472 height 29
type input "FAE-606"
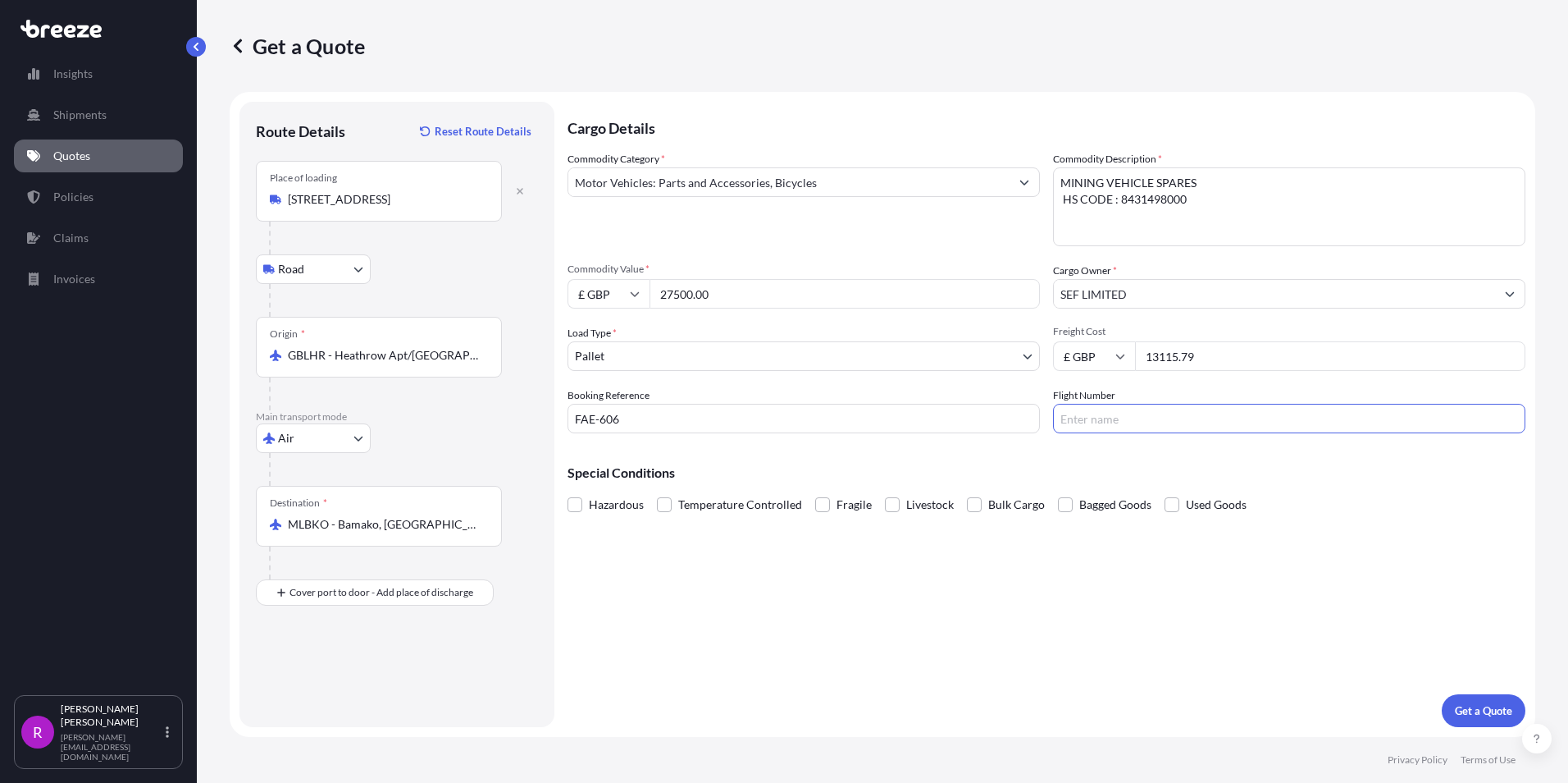
click at [1127, 420] on input "Flight Number" at bounding box center [1289, 418] width 472 height 29
click at [1089, 419] on input "Flight Number" at bounding box center [1289, 418] width 472 height 29
paste input "AT6900/18"
type input "AT6900/18"
click at [1470, 713] on p "Get a Quote" at bounding box center [1483, 709] width 58 height 16
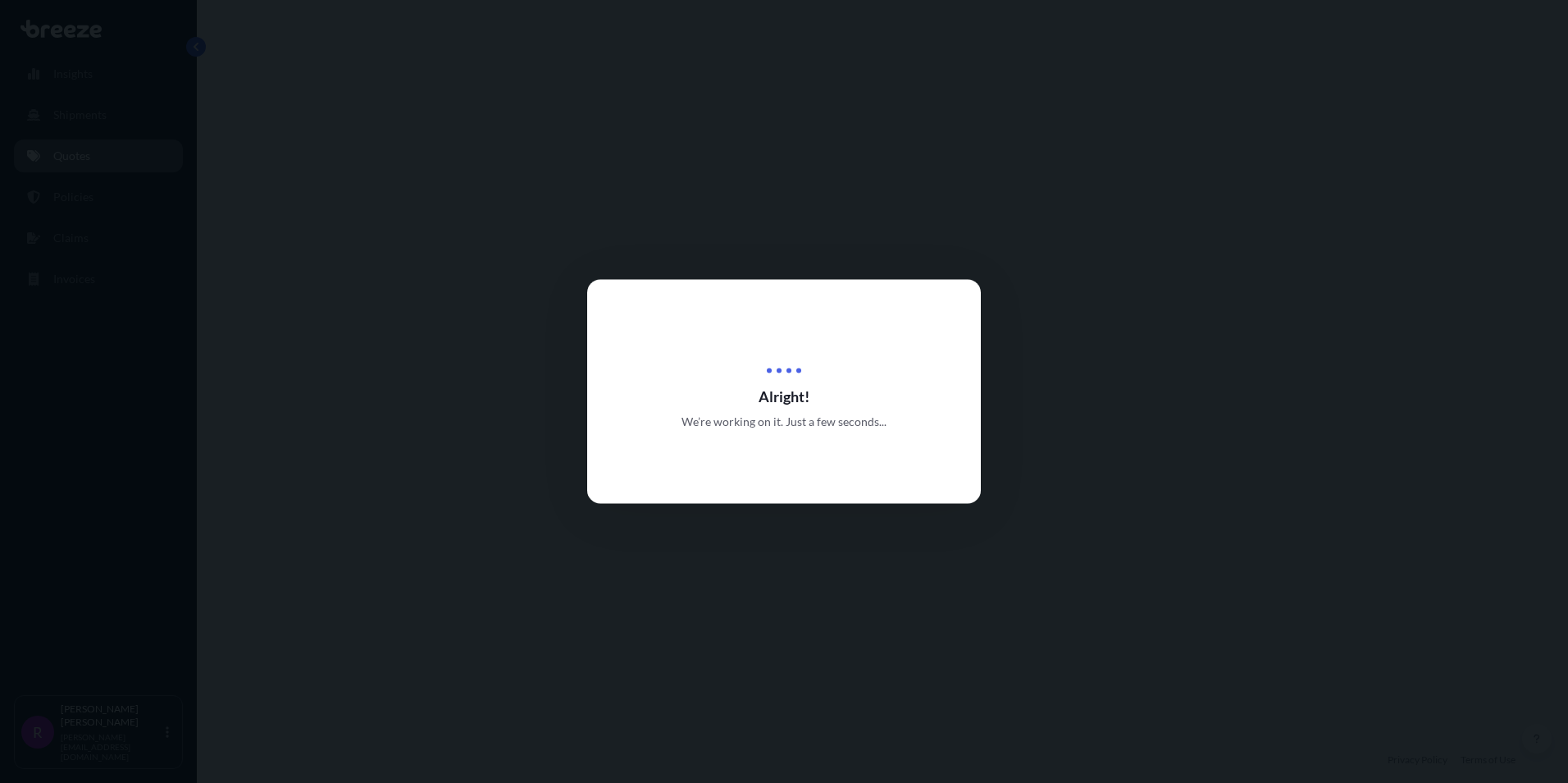
select select "Road"
select select "Air"
select select "1"
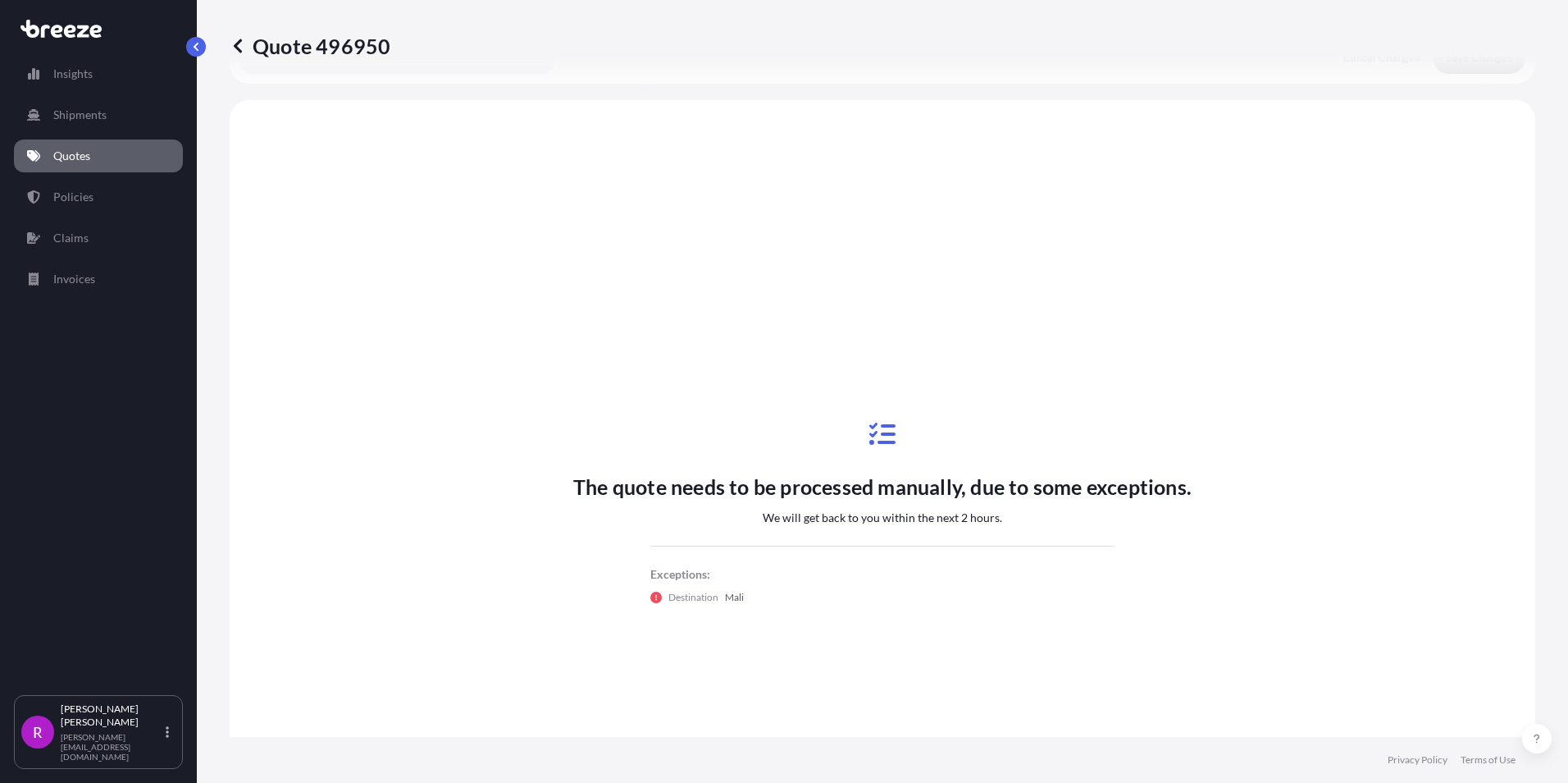
scroll to position [559, 0]
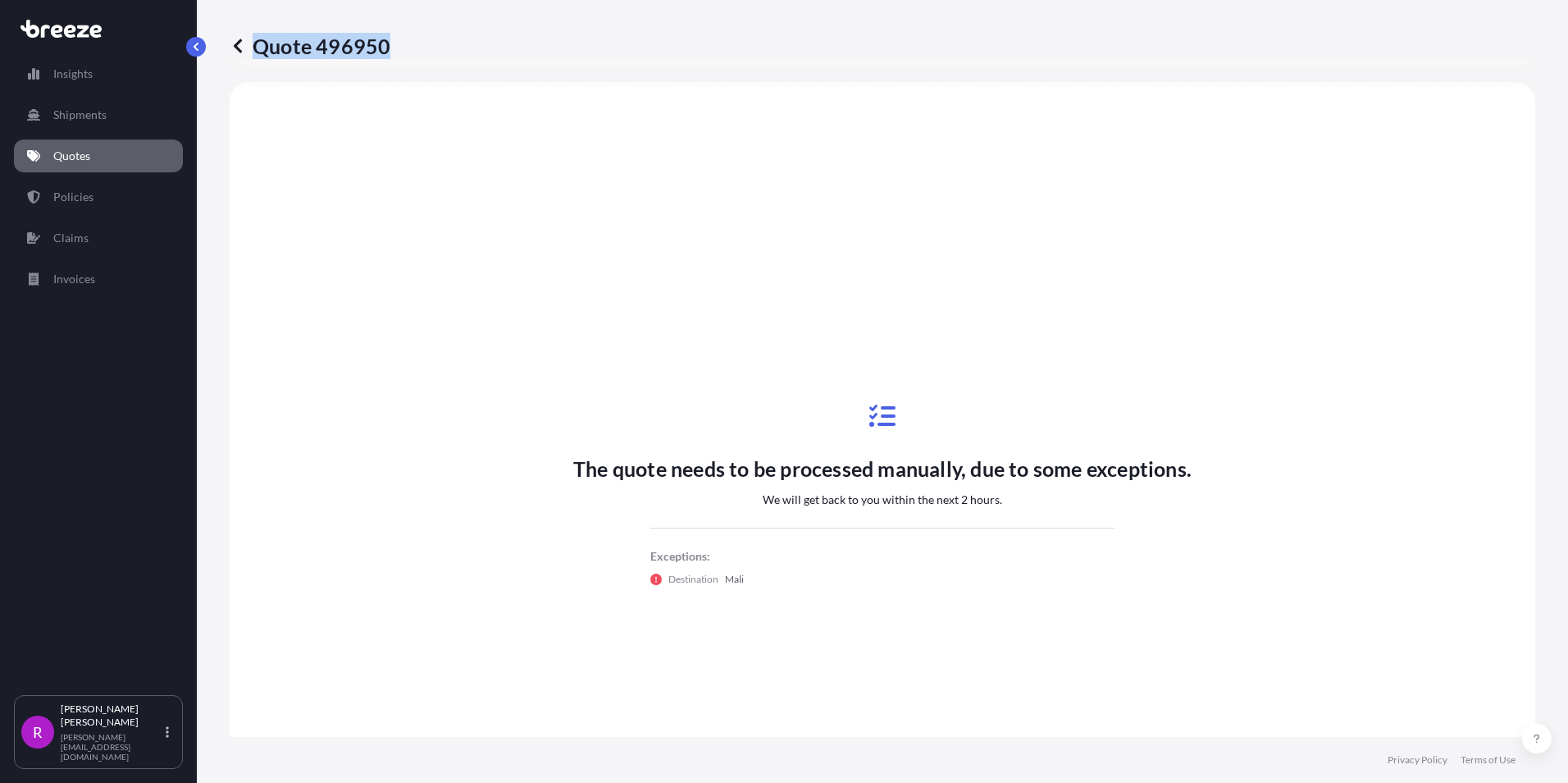
drag, startPoint x: 255, startPoint y: 47, endPoint x: 385, endPoint y: 54, distance: 130.2
click at [385, 54] on p "Quote 496950" at bounding box center [309, 46] width 160 height 26
copy p "Quote 496950"
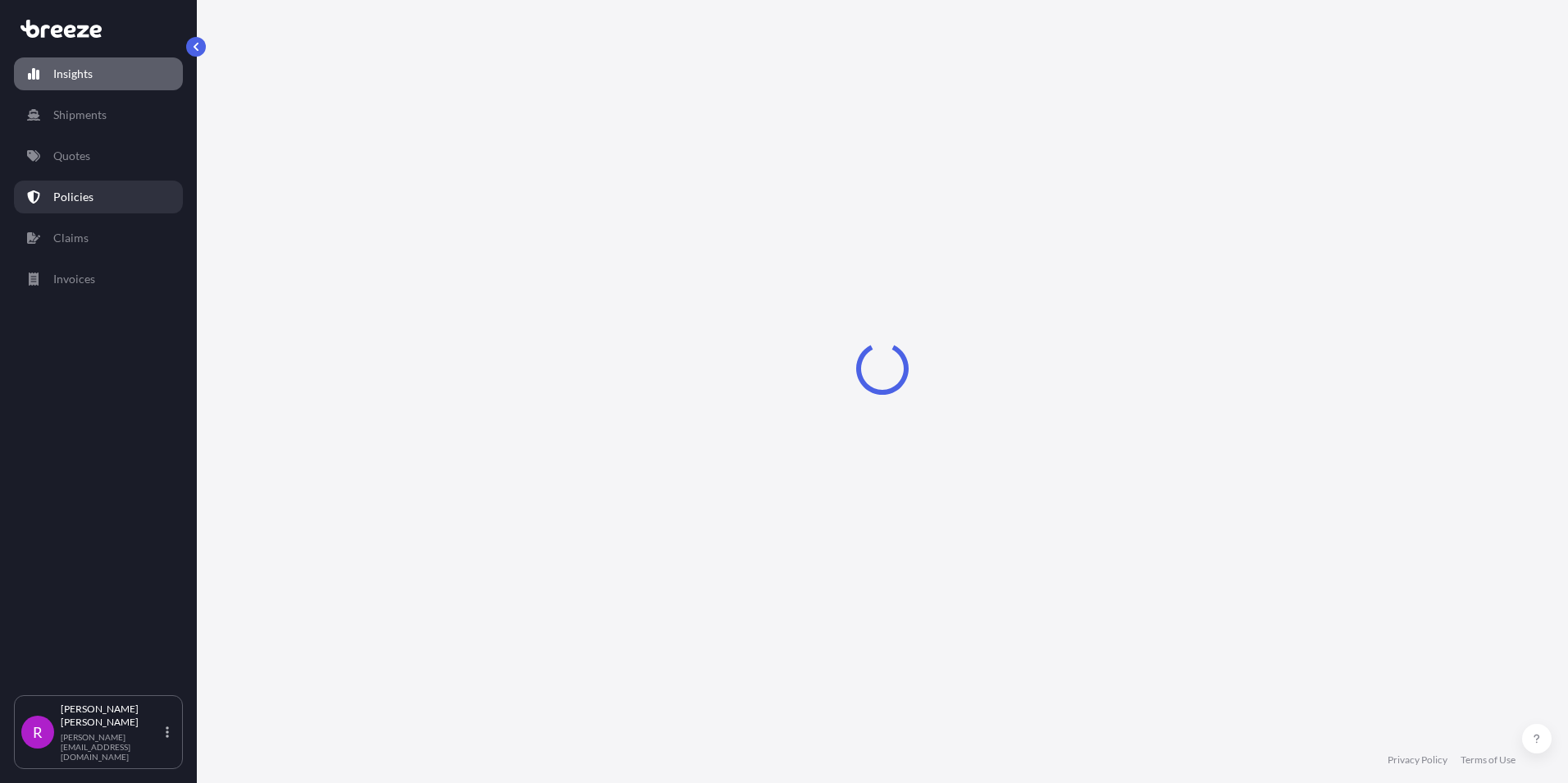
select select "2025"
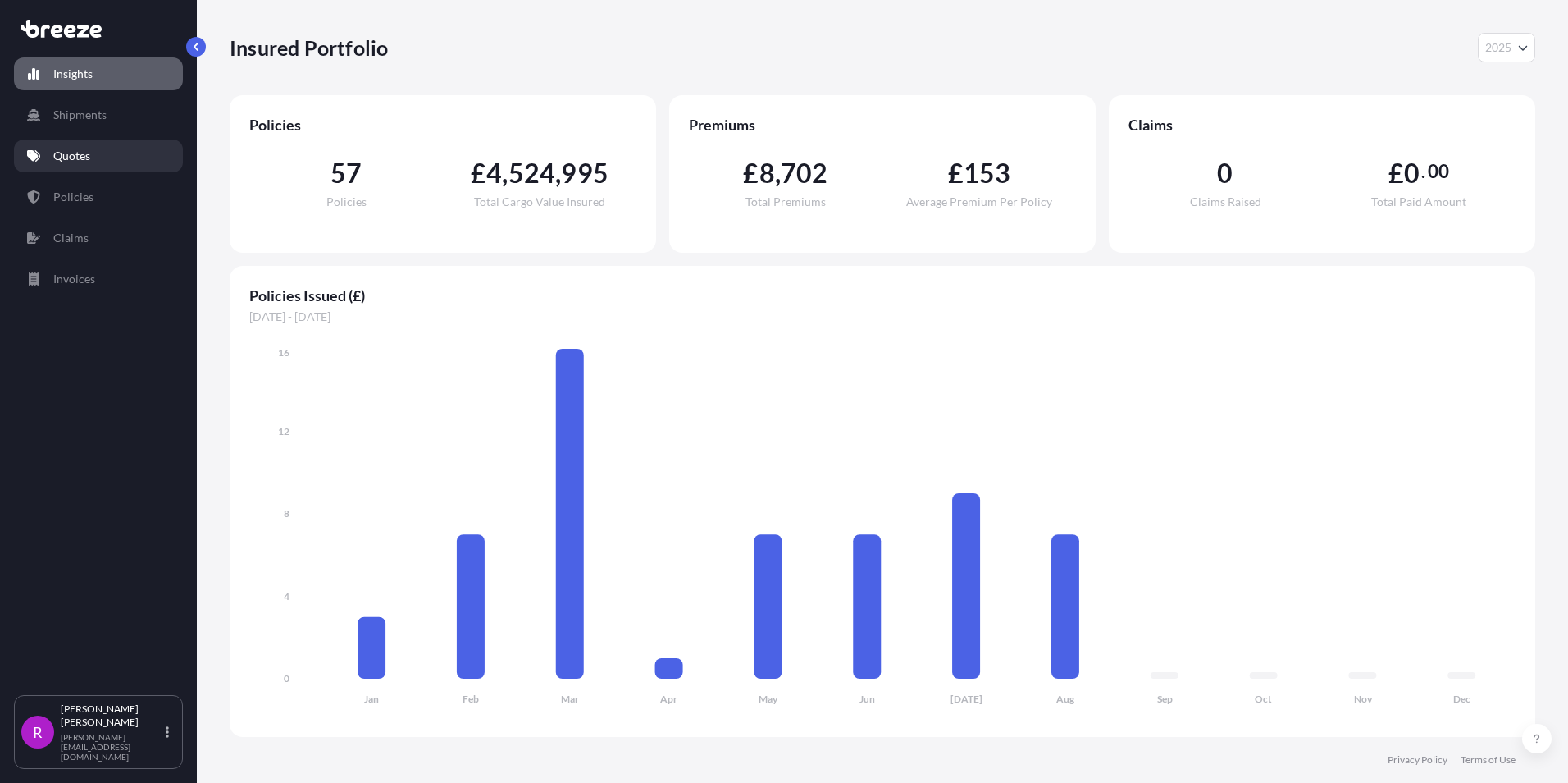
click at [90, 162] on p "Quotes" at bounding box center [72, 156] width 37 height 16
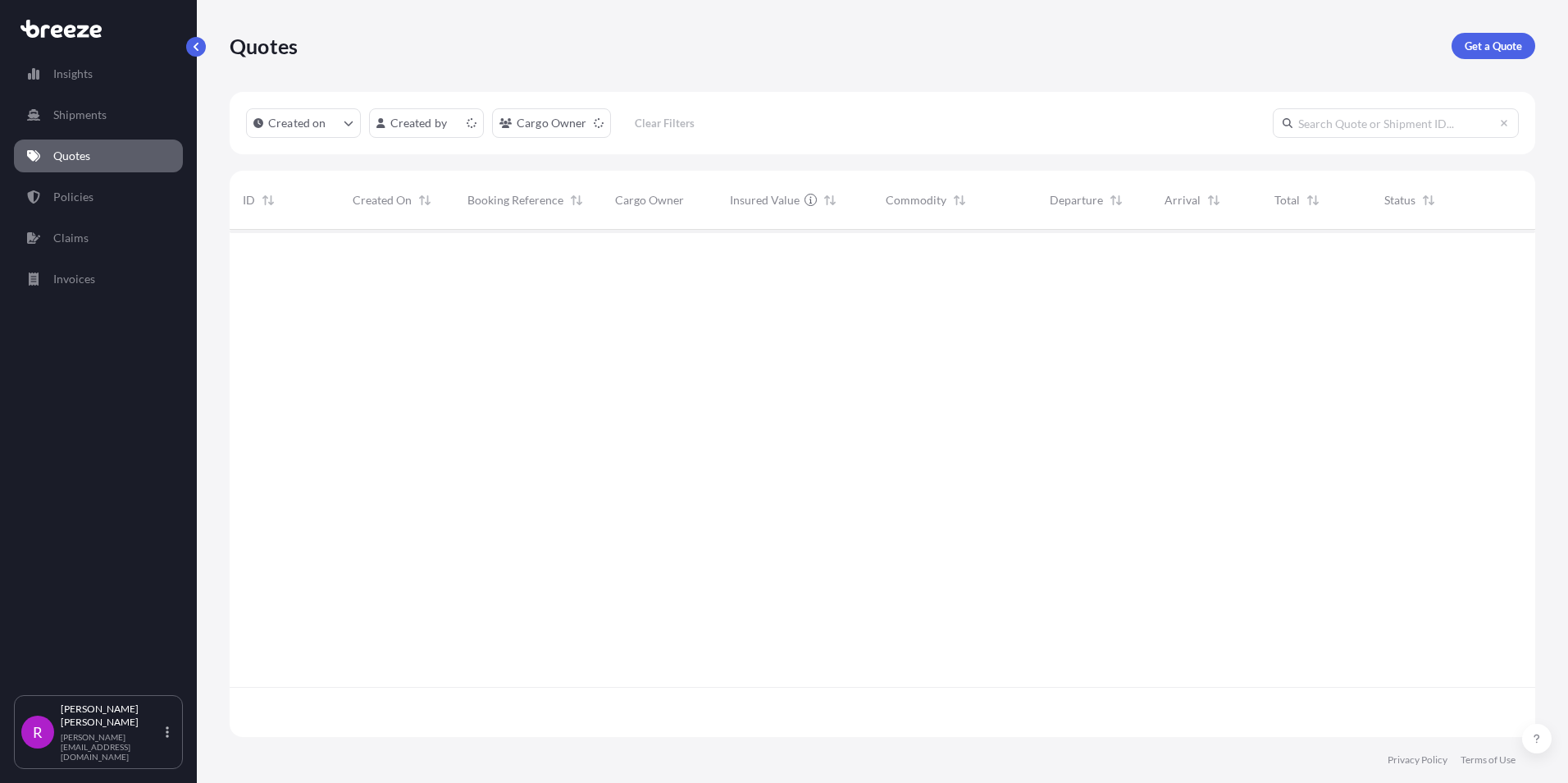
scroll to position [504, 1293]
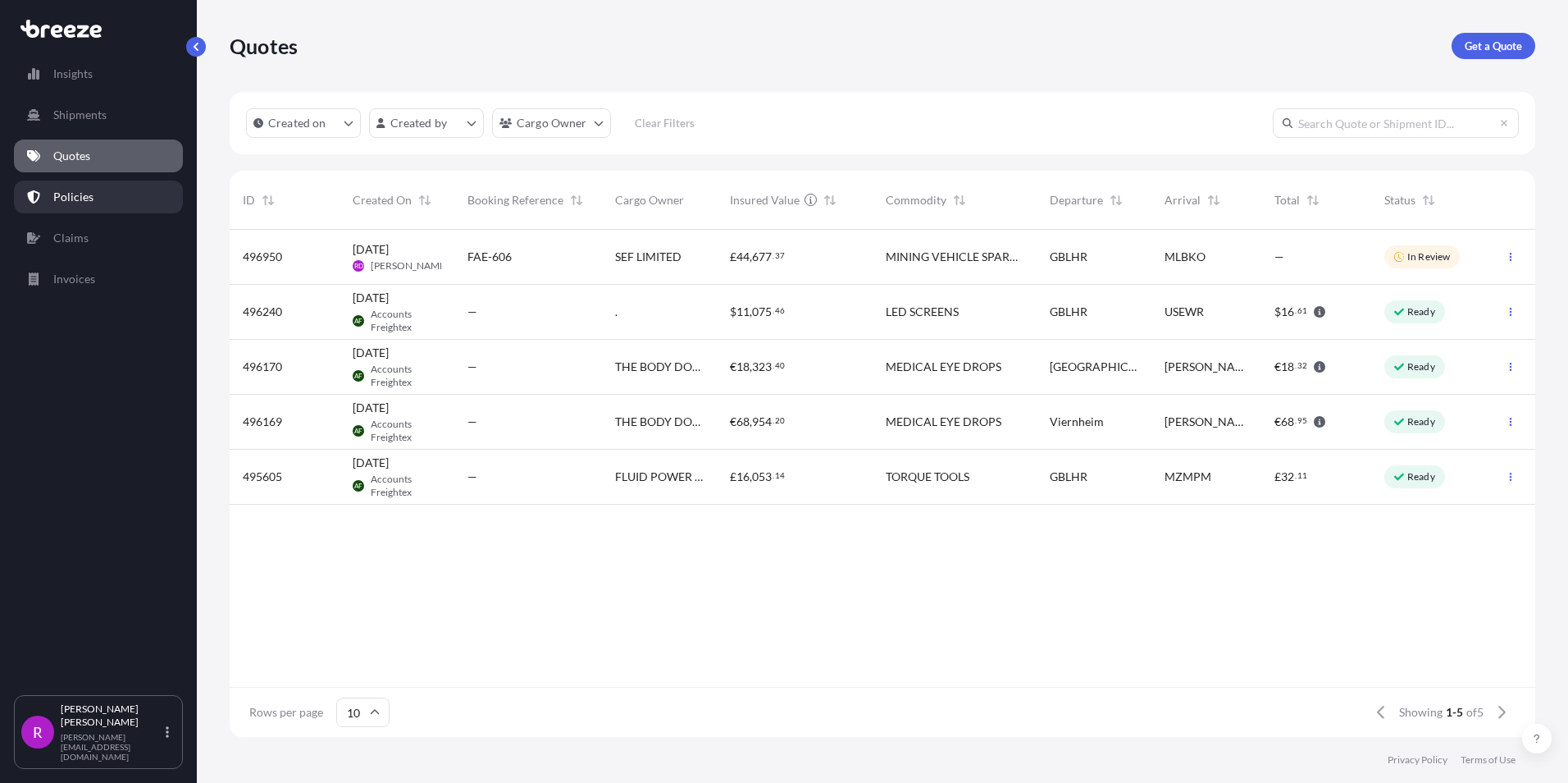
click at [105, 198] on link "Policies" at bounding box center [98, 196] width 169 height 33
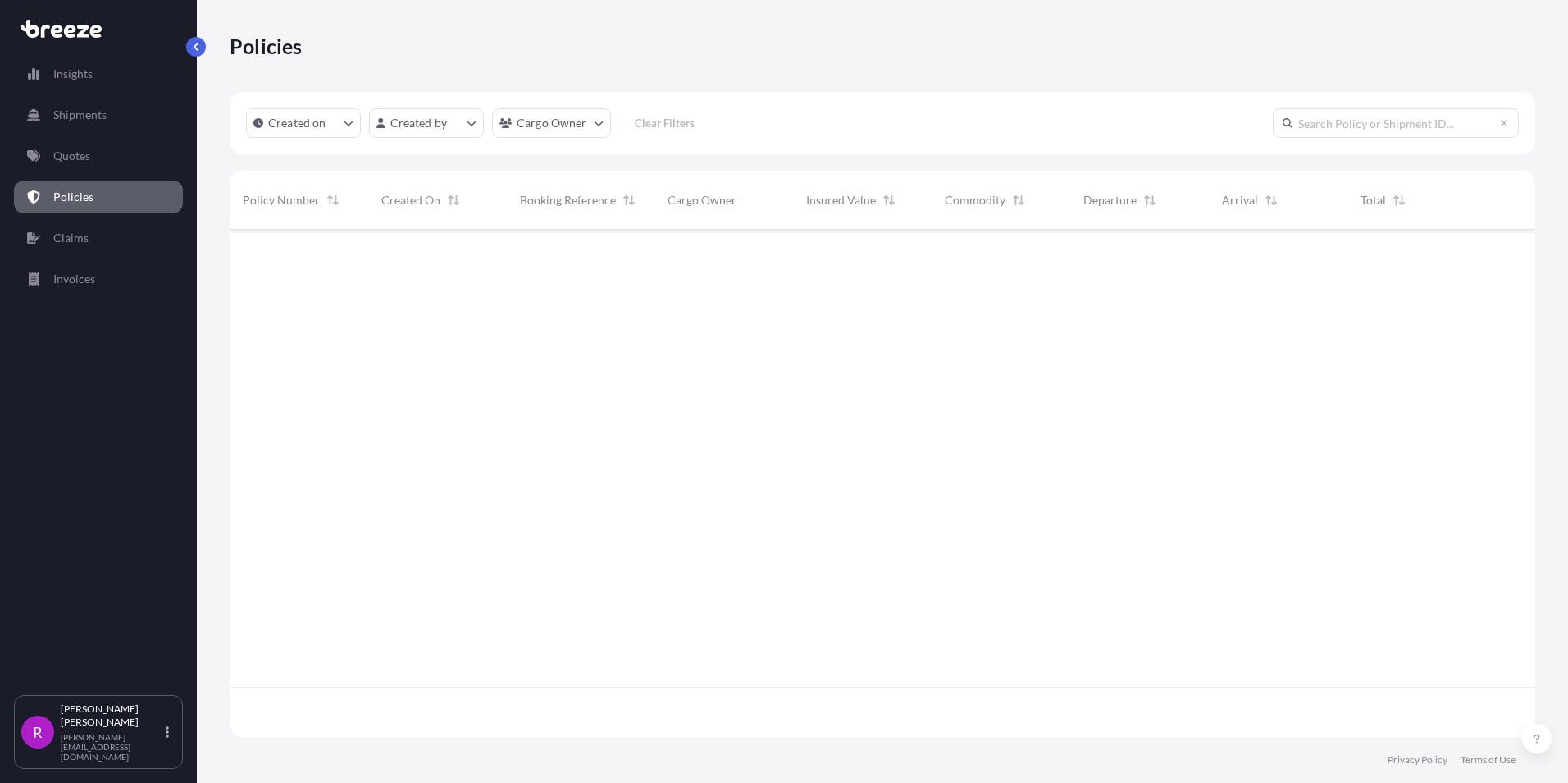
scroll to position [504, 1293]
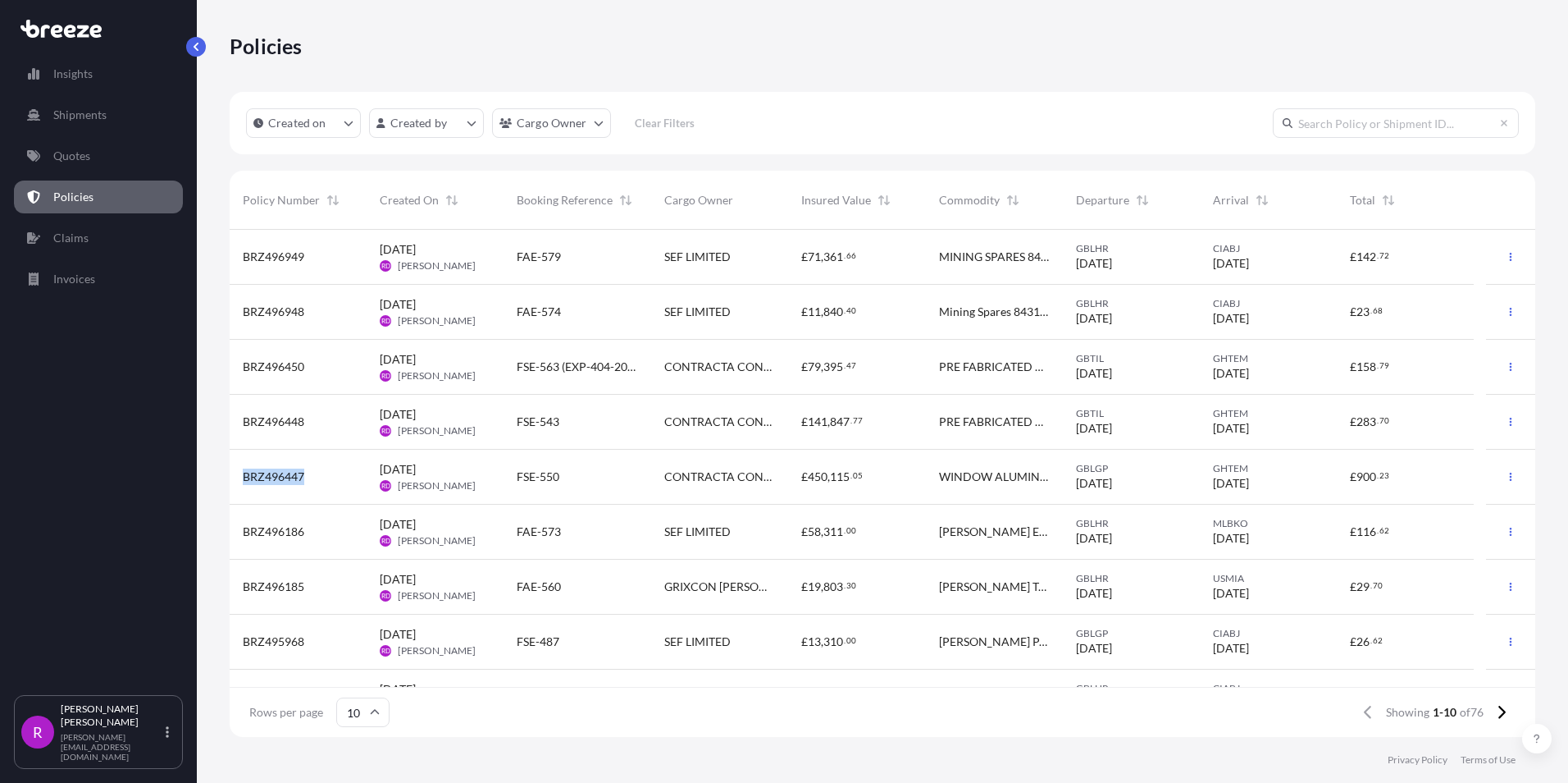
drag, startPoint x: 311, startPoint y: 474, endPoint x: 240, endPoint y: 473, distance: 71.0
click at [240, 473] on div "BRZ496447" at bounding box center [297, 477] width 137 height 55
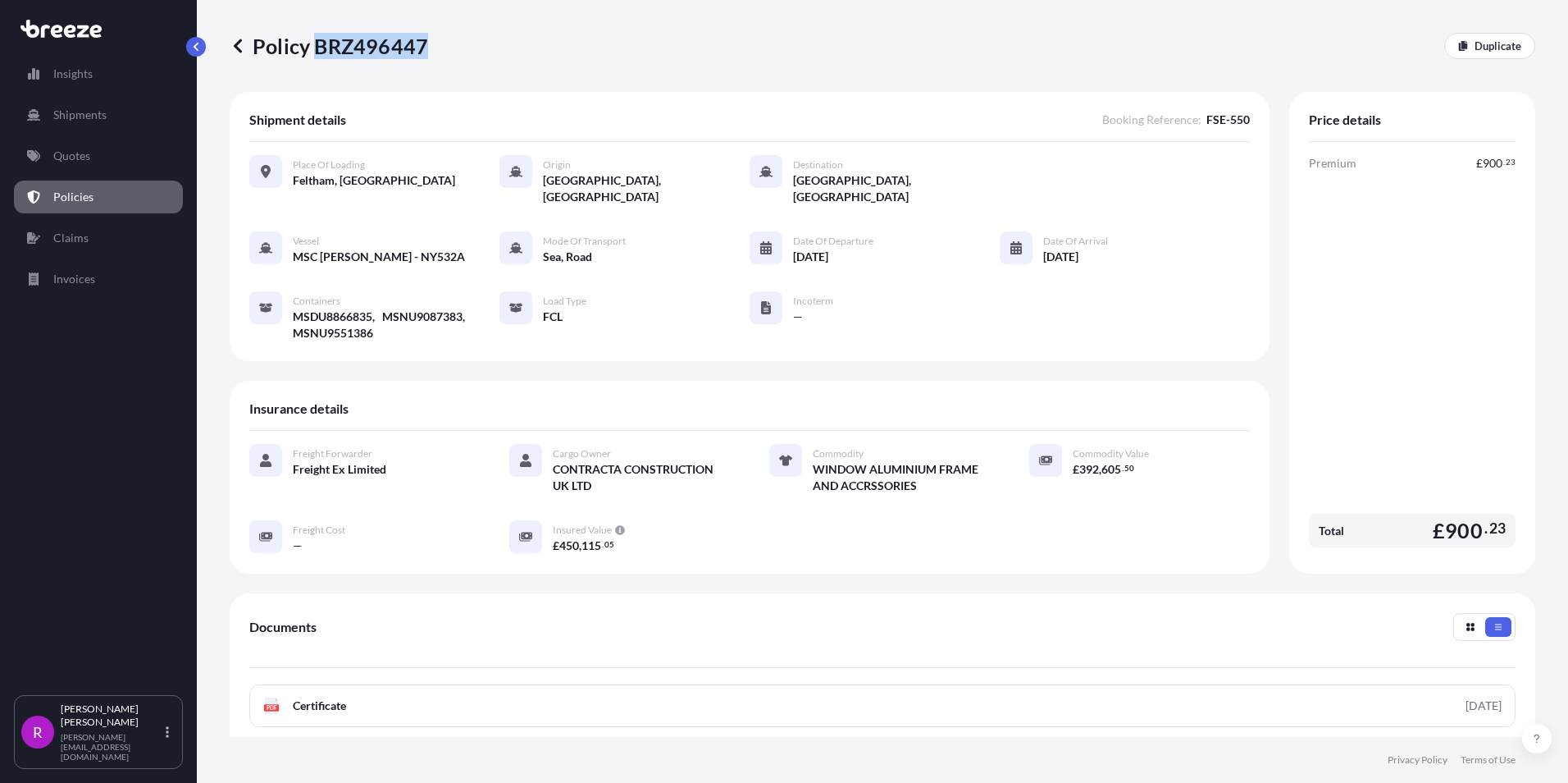
drag, startPoint x: 319, startPoint y: 45, endPoint x: 424, endPoint y: 47, distance: 105.0
click at [424, 47] on p "Policy BRZ496447" at bounding box center [328, 46] width 198 height 26
drag, startPoint x: 424, startPoint y: 47, endPoint x: 402, endPoint y: 47, distance: 22.0
copy p "BRZ496447"
